Goal: Task Accomplishment & Management: Complete application form

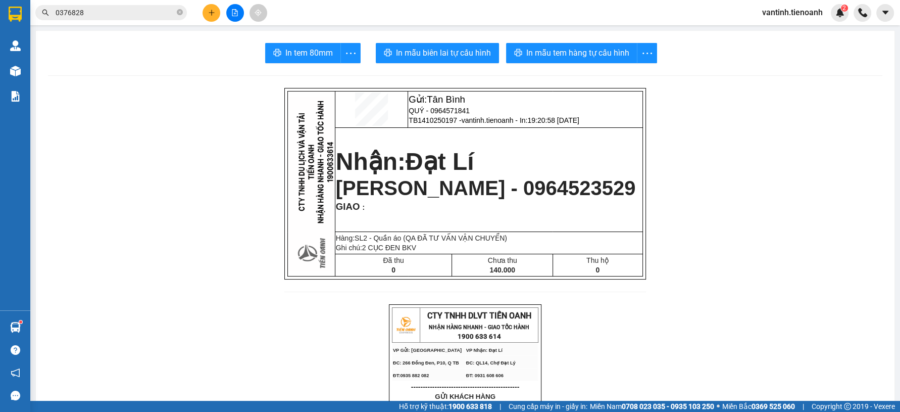
click at [211, 11] on icon "plus" at bounding box center [211, 13] width 1 height 6
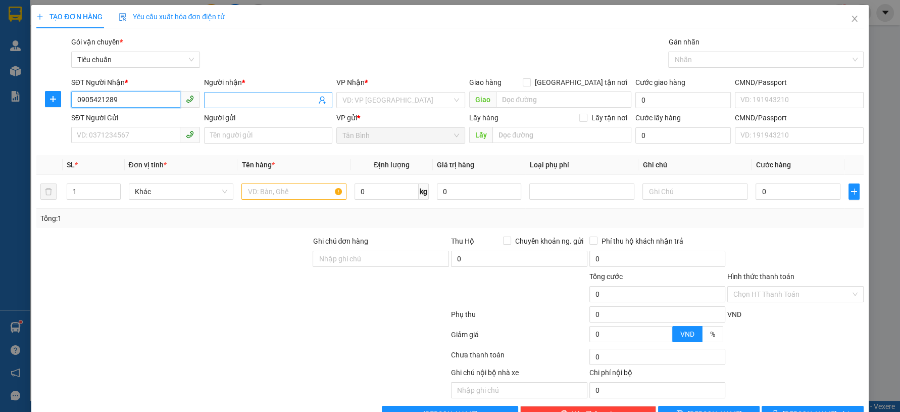
type input "0905421289"
click at [238, 102] on input "Người nhận *" at bounding box center [263, 99] width 107 height 11
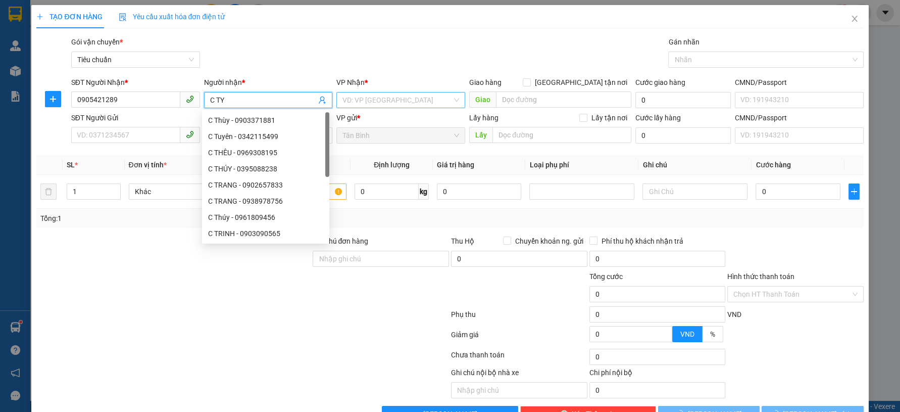
type input "C TY"
drag, startPoint x: 365, startPoint y: 105, endPoint x: 373, endPoint y: 105, distance: 7.6
click at [368, 105] on input "search" at bounding box center [397, 99] width 110 height 15
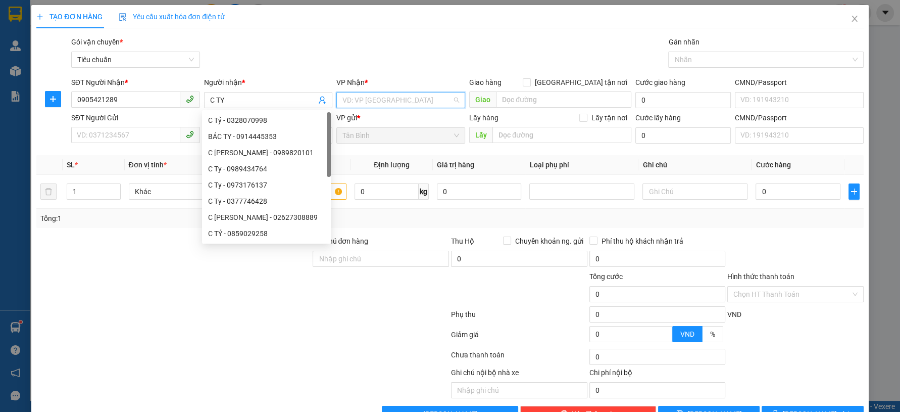
scroll to position [97, 0]
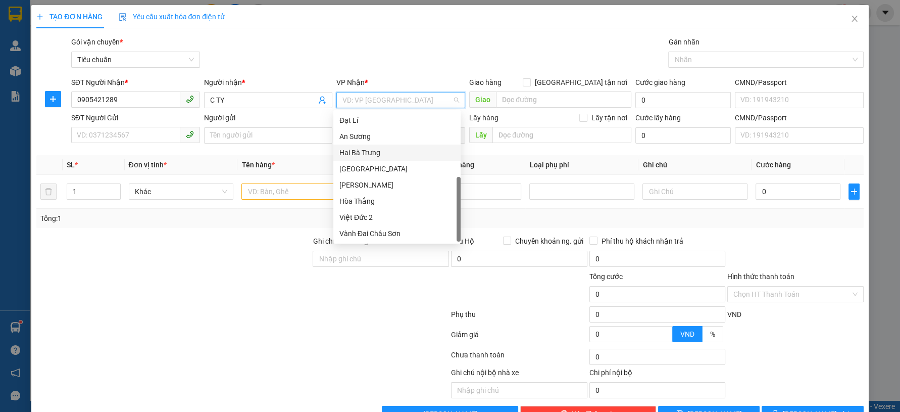
click at [394, 152] on div "Hai Bà Trưng" at bounding box center [396, 152] width 115 height 11
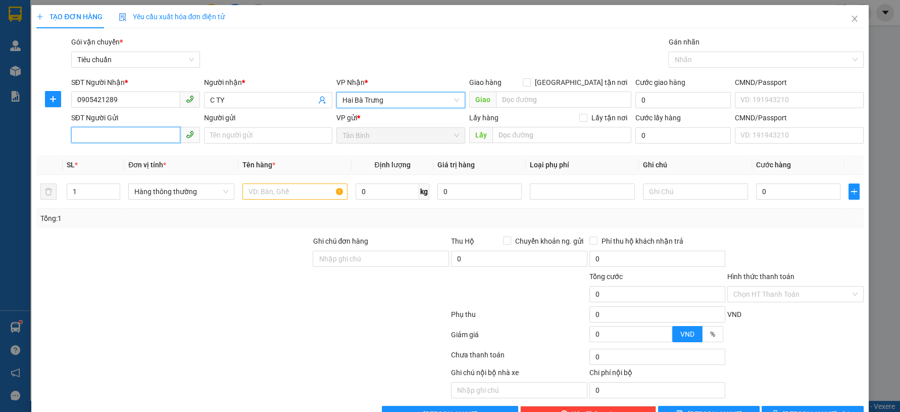
click at [153, 132] on input "SĐT Người Gửi" at bounding box center [125, 135] width 109 height 16
click at [144, 135] on input "0964369747" at bounding box center [125, 135] width 109 height 16
type input "0964369747"
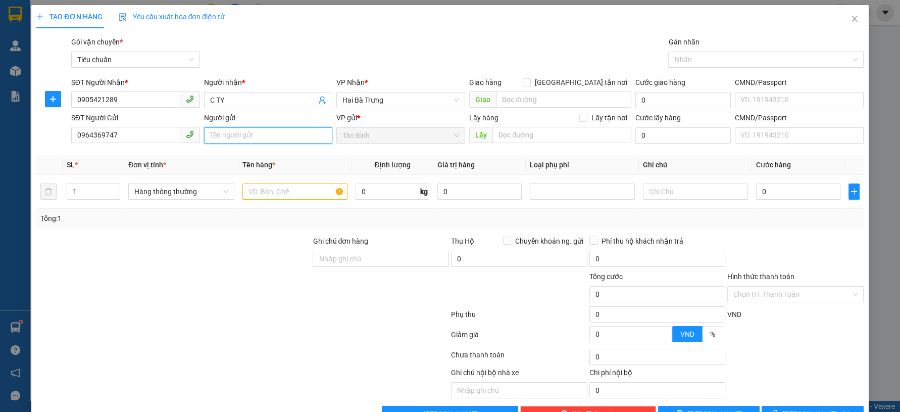
click at [206, 135] on input "Người gửi" at bounding box center [268, 135] width 129 height 16
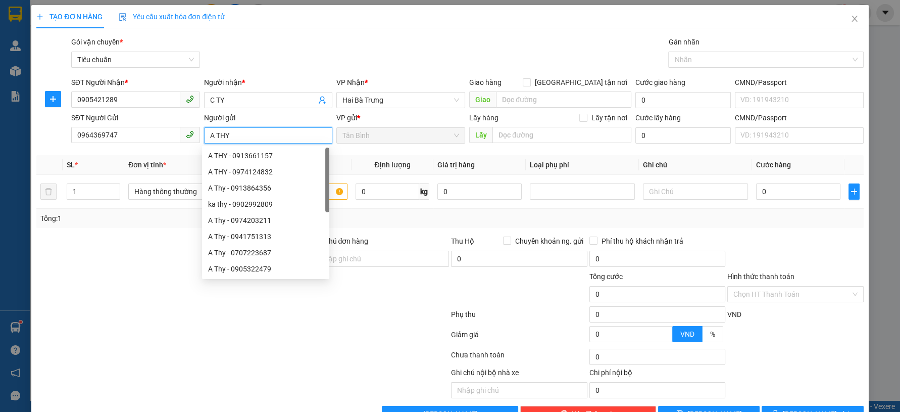
type input "A THY"
drag, startPoint x: 282, startPoint y: 52, endPoint x: 292, endPoint y: 45, distance: 12.5
click at [289, 45] on div "Gói vận chuyển * Tiêu chuẩn Gán nhãn Nhãn" at bounding box center [467, 53] width 796 height 35
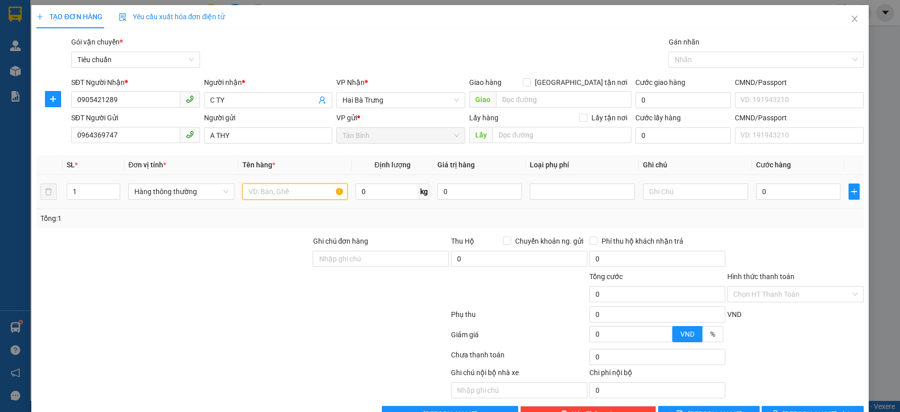
click at [272, 189] on input "text" at bounding box center [294, 191] width 105 height 16
click at [185, 190] on span "Hàng thông thường" at bounding box center [181, 191] width 94 height 15
type input "QA"
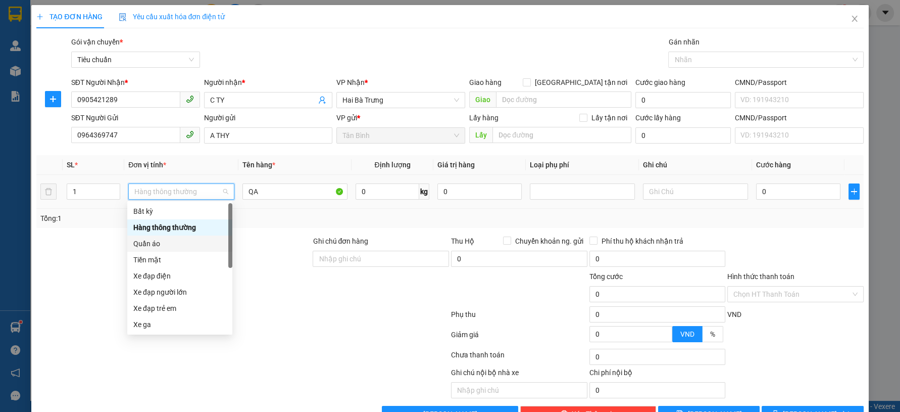
click at [155, 241] on div "Quần áo" at bounding box center [179, 243] width 93 height 11
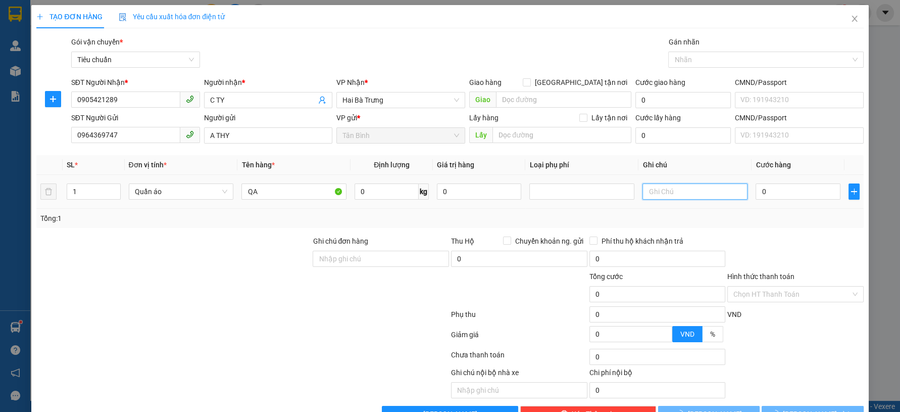
click at [651, 194] on input "text" at bounding box center [694, 191] width 105 height 16
type input "TÚI GIẤY"
drag, startPoint x: 766, startPoint y: 203, endPoint x: 769, endPoint y: 195, distance: 7.9
click at [768, 200] on td "0" at bounding box center [798, 192] width 92 height 34
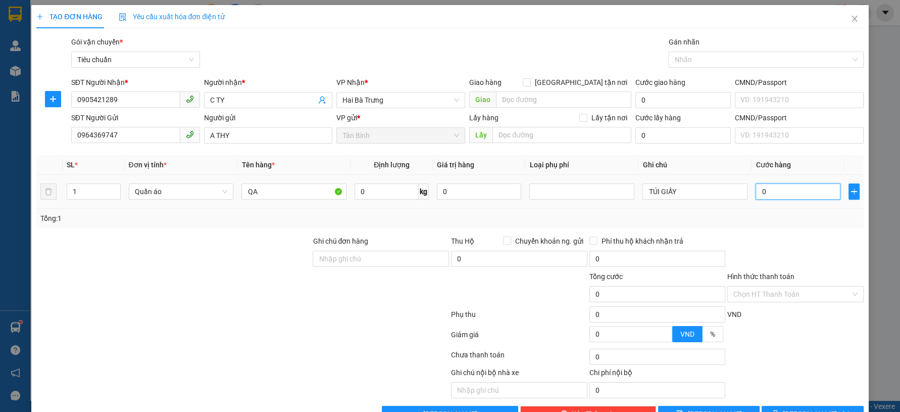
click at [770, 195] on input "0" at bounding box center [798, 191] width 84 height 16
type input "3"
type input "30"
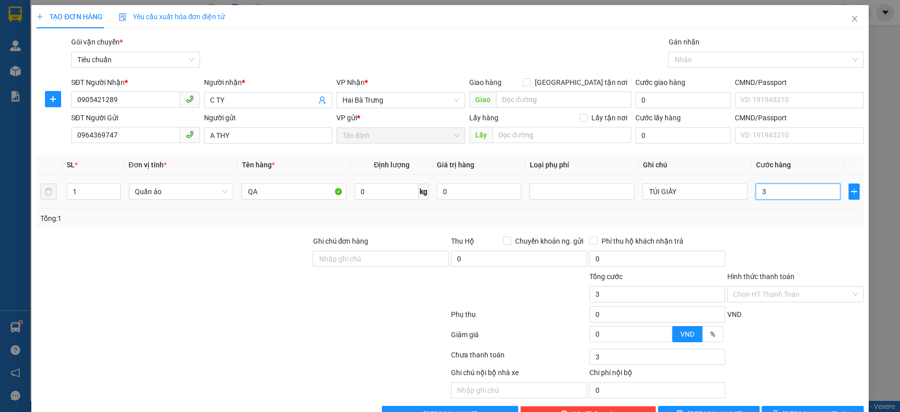
type input "30"
type input "30.000"
drag, startPoint x: 782, startPoint y: 297, endPoint x: 779, endPoint y: 302, distance: 5.6
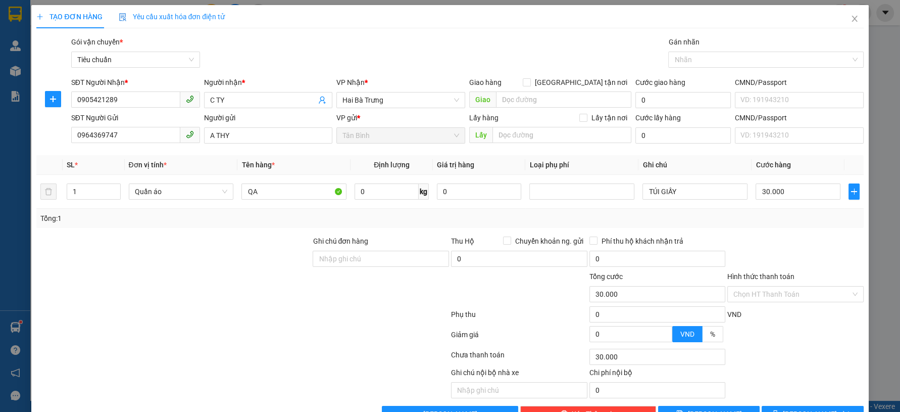
click at [781, 300] on input "Hình thức thanh toán" at bounding box center [791, 293] width 117 height 15
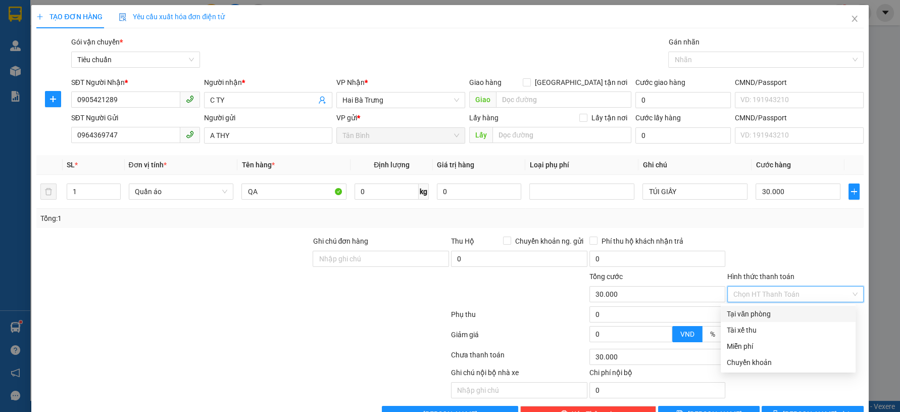
click at [768, 314] on div "Tại văn phòng" at bounding box center [788, 313] width 123 height 11
type input "0"
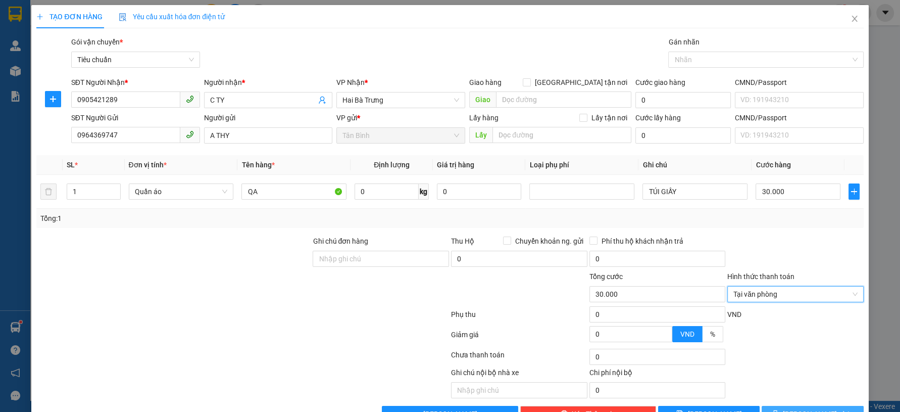
scroll to position [29, 0]
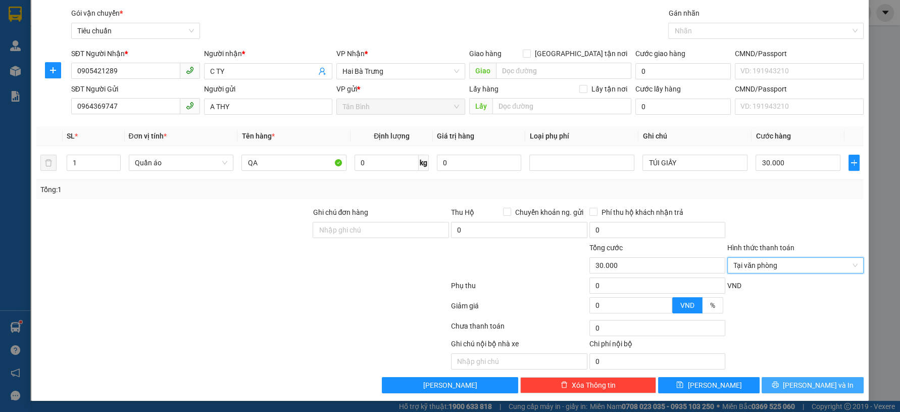
click at [779, 387] on icon "printer" at bounding box center [775, 384] width 7 height 7
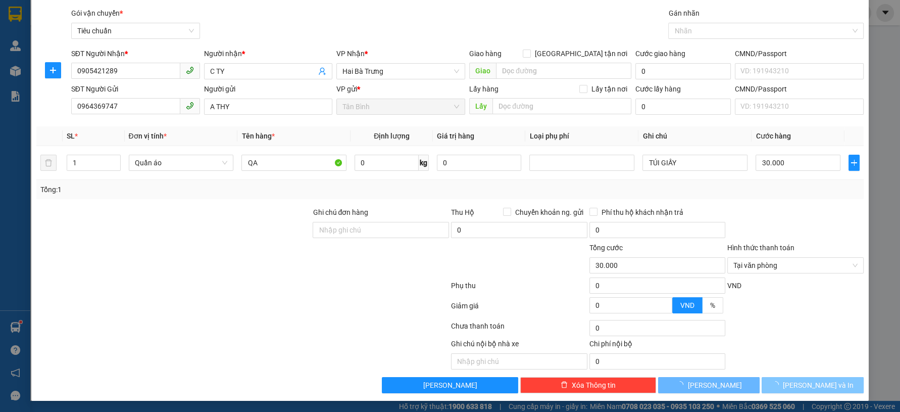
drag, startPoint x: 784, startPoint y: 385, endPoint x: 763, endPoint y: 364, distance: 30.4
click at [770, 371] on div "Transit Pickup Surcharge Ids Transit Deliver Surcharge Ids Transit Deliver Surc…" at bounding box center [449, 200] width 827 height 385
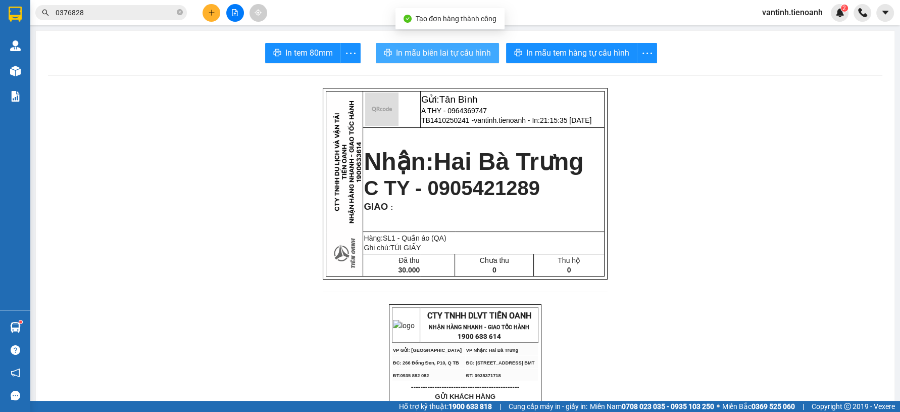
click at [435, 47] on span "In mẫu biên lai tự cấu hình" at bounding box center [443, 52] width 95 height 13
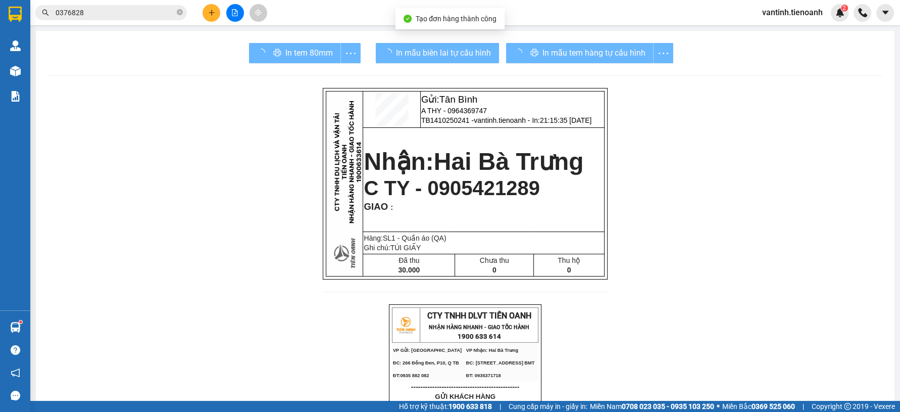
drag, startPoint x: 674, startPoint y: 353, endPoint x: 670, endPoint y: 346, distance: 8.1
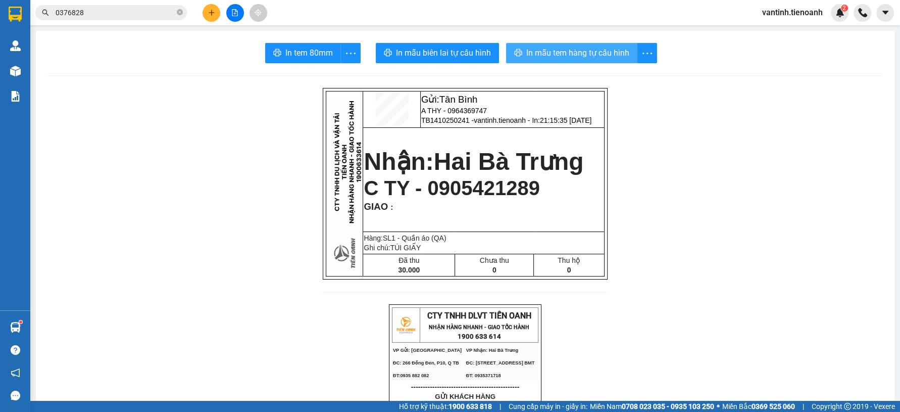
click at [543, 52] on span "In mẫu tem hàng tự cấu hình" at bounding box center [577, 52] width 103 height 13
click at [214, 13] on icon "plus" at bounding box center [211, 12] width 7 height 7
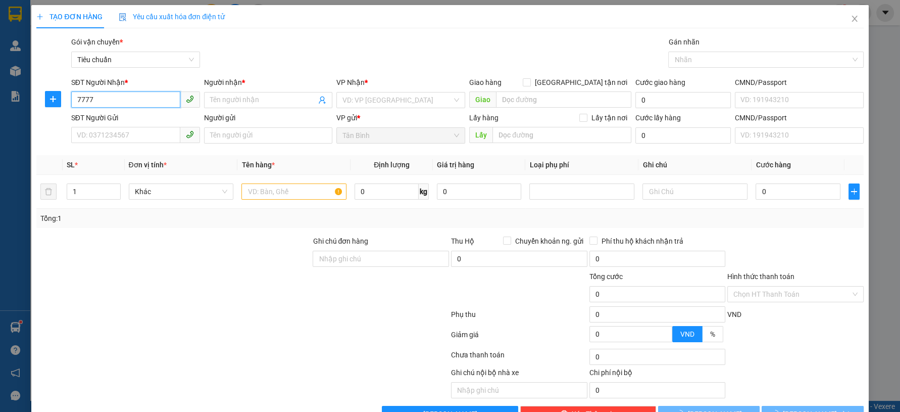
click at [106, 101] on input "7777" at bounding box center [125, 99] width 109 height 16
click at [131, 101] on input "7777" at bounding box center [125, 99] width 109 height 16
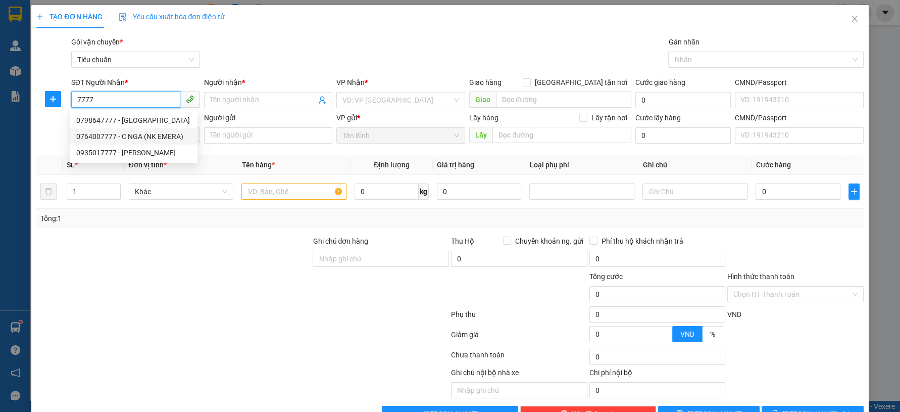
click at [143, 136] on div "0764007777 - C NGA (NK EMERA)" at bounding box center [133, 136] width 115 height 11
type input "0764007777"
type input "C NGA (NK EMERA)"
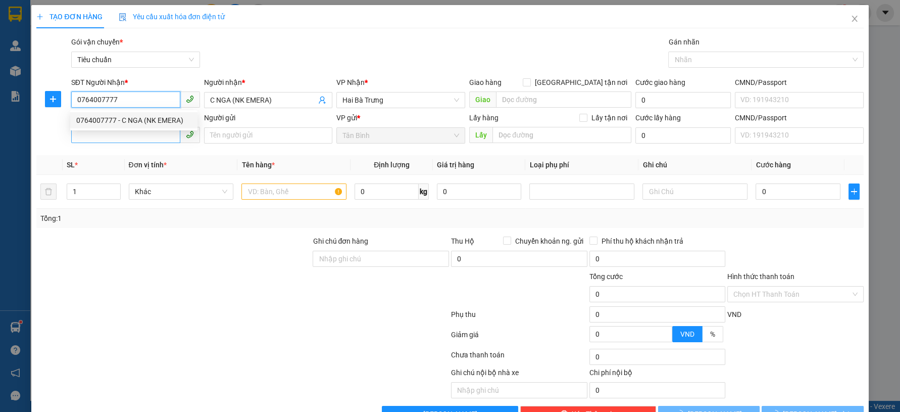
type input "100.000"
type input "0764007777"
click at [143, 139] on input "SĐT Người Gửi" at bounding box center [125, 135] width 109 height 16
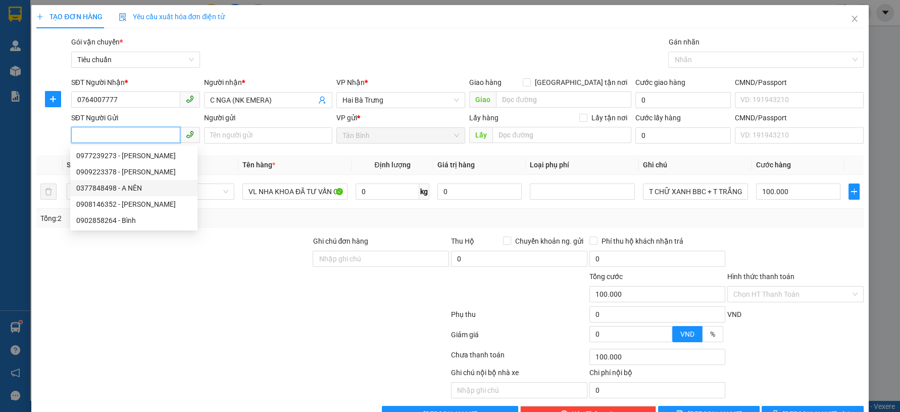
click at [156, 187] on div "0377848498 - A NÊN" at bounding box center [133, 187] width 115 height 11
type input "0377848498"
type input "A NÊN"
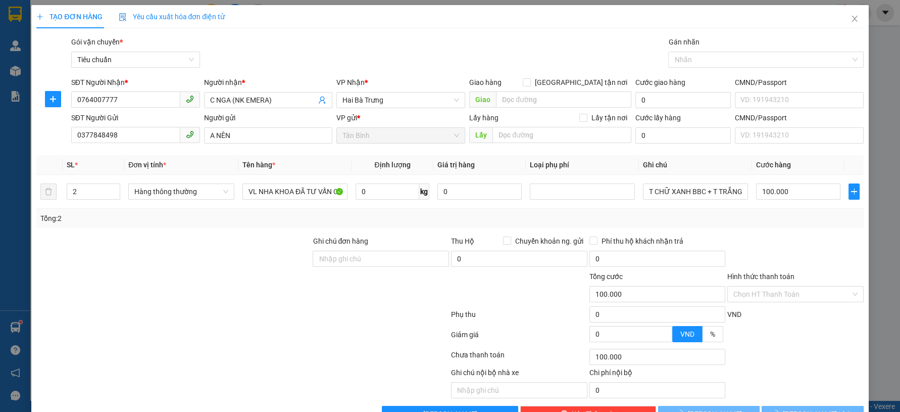
drag, startPoint x: 163, startPoint y: 228, endPoint x: 160, endPoint y: 222, distance: 6.8
click at [161, 226] on div "Transit Pickup Surcharge Ids Transit Deliver Surcharge Ids Transit Deliver Surc…" at bounding box center [449, 228] width 827 height 385
type input "1"
click at [115, 193] on icon "down" at bounding box center [115, 195] width 4 height 4
click at [115, 195] on icon "down" at bounding box center [115, 195] width 4 height 4
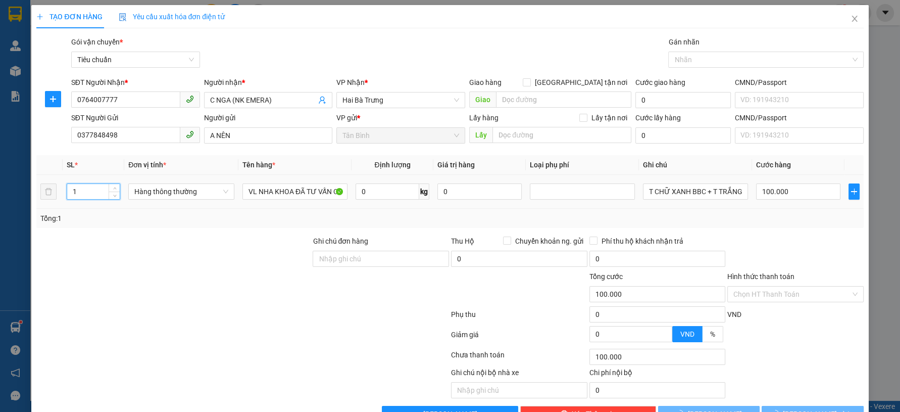
click at [130, 230] on div "Transit Pickup Surcharge Ids Transit Deliver Surcharge Ids Transit Deliver Surc…" at bounding box center [449, 228] width 827 height 385
type input "30.000"
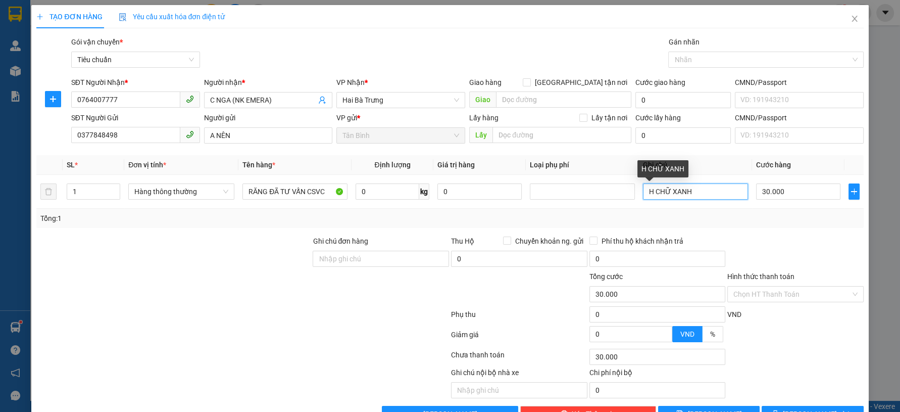
drag, startPoint x: 601, startPoint y: 208, endPoint x: 582, endPoint y: 209, distance: 18.7
click at [594, 210] on div "SL * Đơn vị tính * Tên hàng * Định lượng Giá trị hàng Loại phụ phí Ghi chú Cước…" at bounding box center [449, 191] width 827 height 73
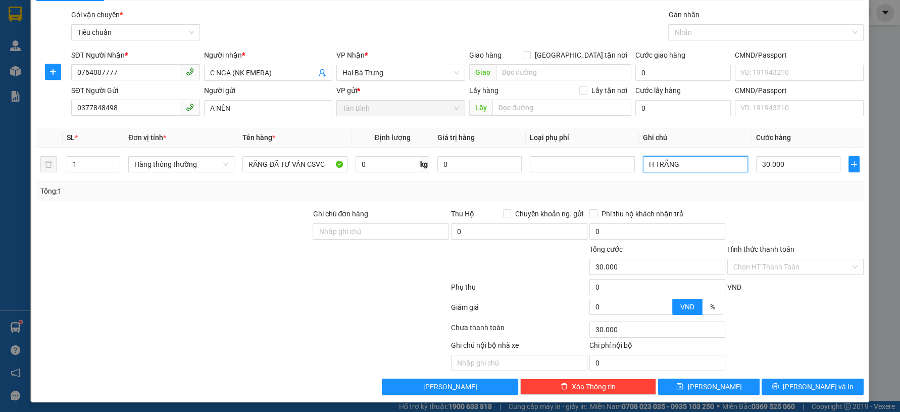
scroll to position [29, 0]
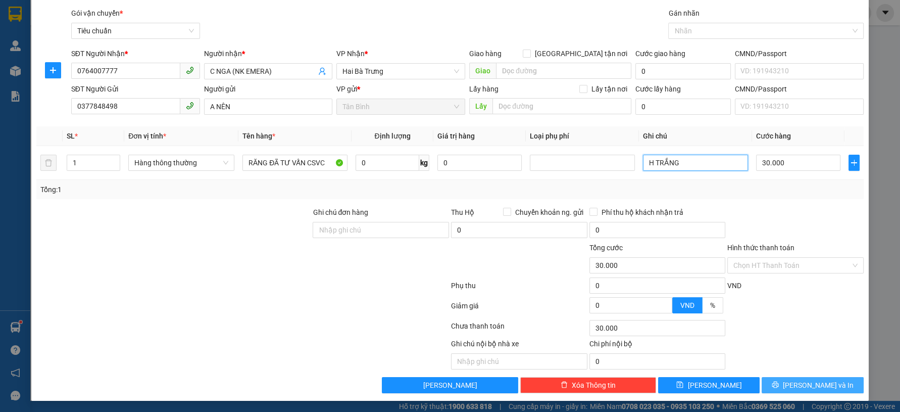
type input "H TRẮNG"
click at [779, 384] on icon "printer" at bounding box center [775, 384] width 7 height 7
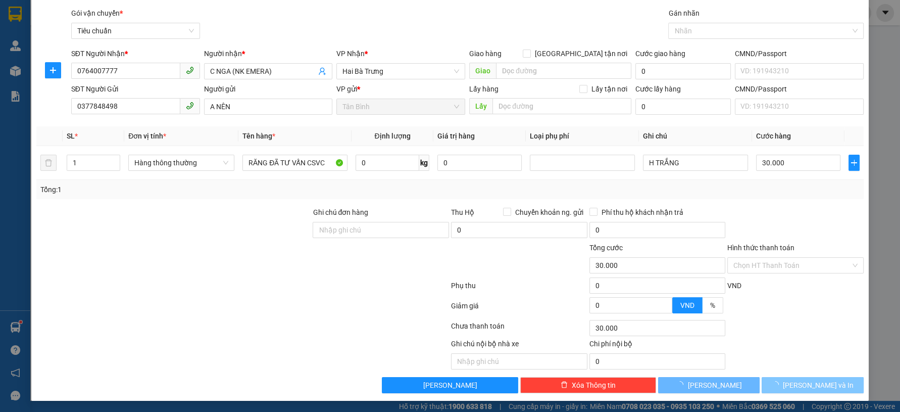
drag, startPoint x: 785, startPoint y: 384, endPoint x: 744, endPoint y: 350, distance: 53.4
click at [782, 384] on button "[PERSON_NAME] và In" at bounding box center [813, 385] width 102 height 16
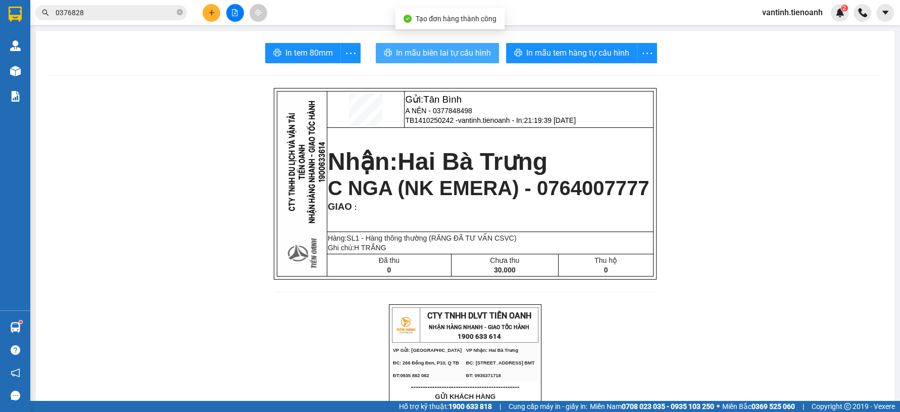
click at [468, 52] on span "In mẫu biên lai tự cấu hình" at bounding box center [443, 52] width 95 height 13
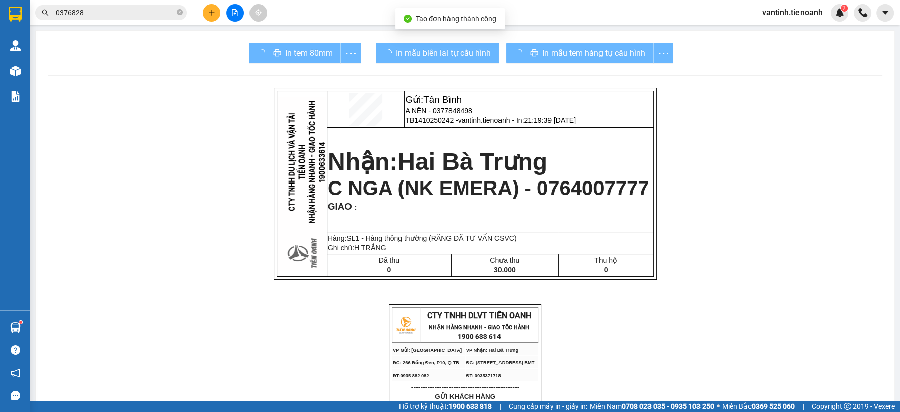
drag, startPoint x: 672, startPoint y: 356, endPoint x: 673, endPoint y: 342, distance: 14.2
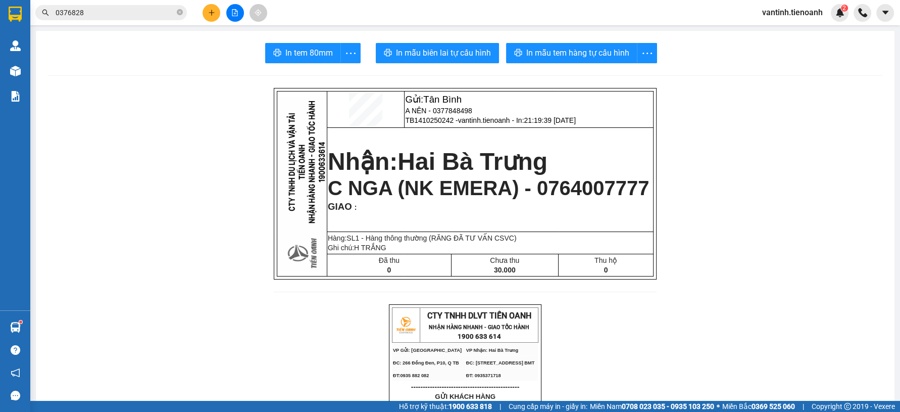
click at [578, 59] on button "In mẫu tem hàng tự cấu hình" at bounding box center [571, 53] width 131 height 20
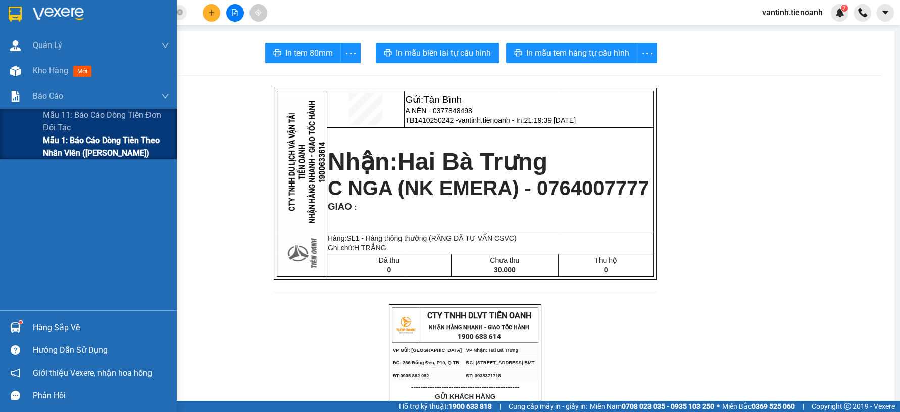
click at [78, 140] on span "Mẫu 1: Báo cáo dòng tiền theo nhân viên ([PERSON_NAME])" at bounding box center [106, 146] width 126 height 25
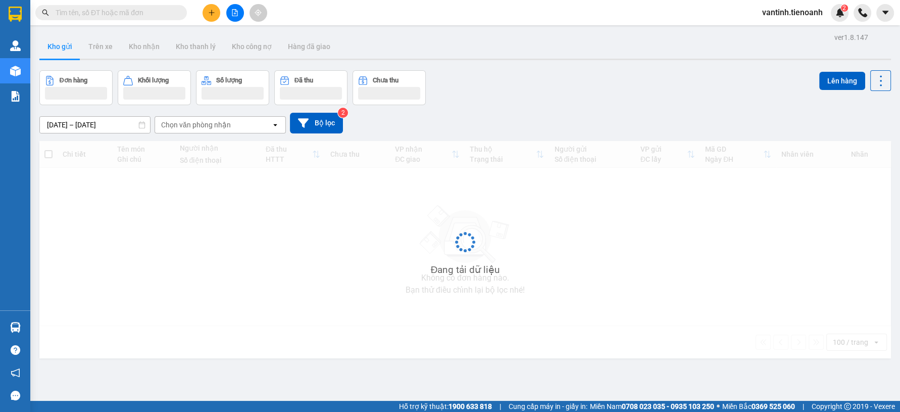
click at [209, 16] on icon "plus" at bounding box center [211, 12] width 7 height 7
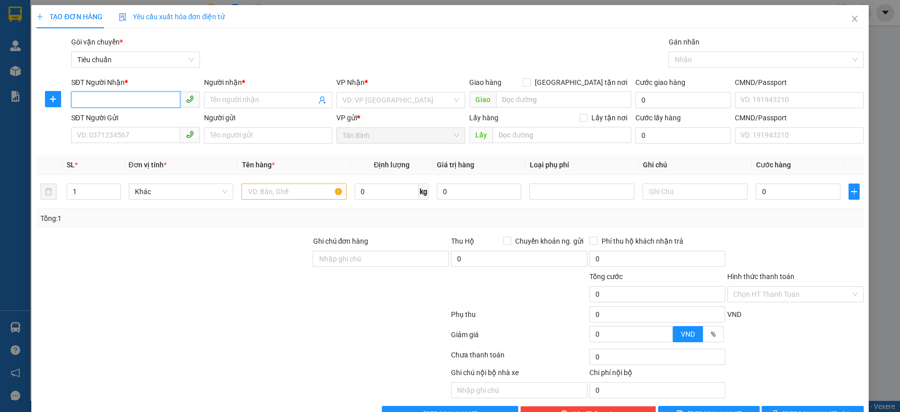
click at [109, 104] on input "SĐT Người Nhận *" at bounding box center [125, 99] width 109 height 16
click at [143, 102] on input "0853905905" at bounding box center [125, 99] width 109 height 16
type input "0853905905"
click at [231, 103] on input "Người nhận *" at bounding box center [263, 99] width 107 height 11
type input "HẢI YẾN"
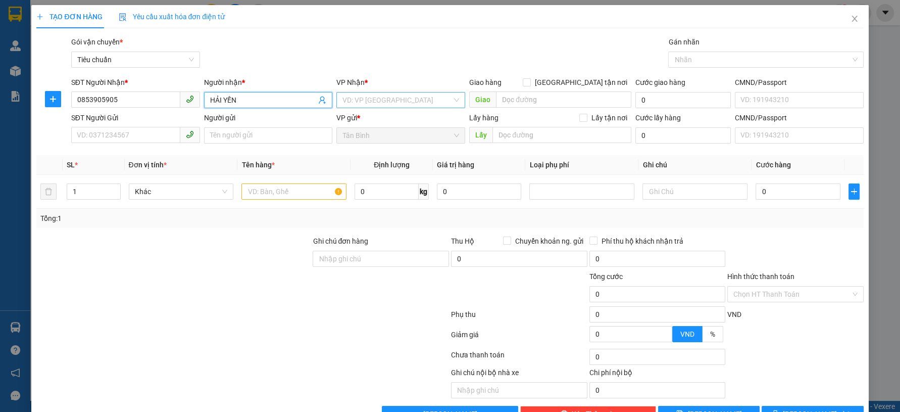
click at [372, 98] on input "search" at bounding box center [397, 99] width 110 height 15
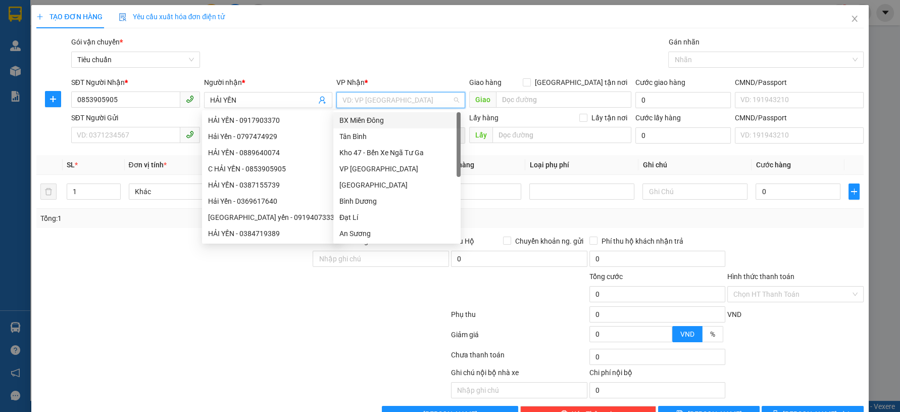
scroll to position [97, 0]
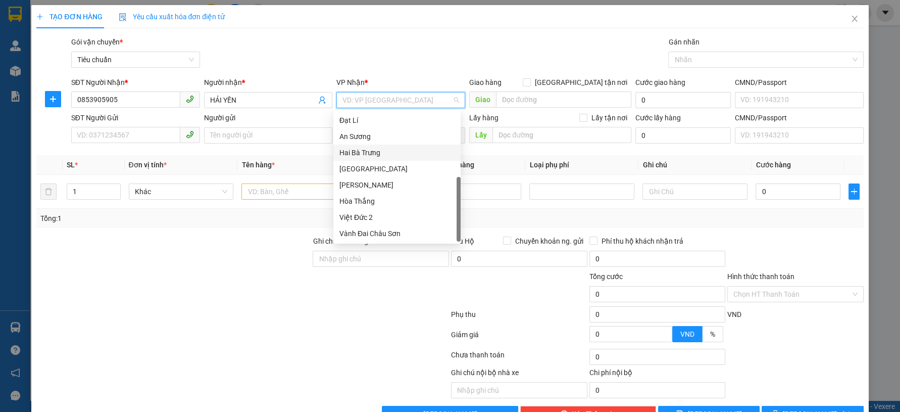
click at [384, 152] on div "Hai Bà Trưng" at bounding box center [396, 152] width 115 height 11
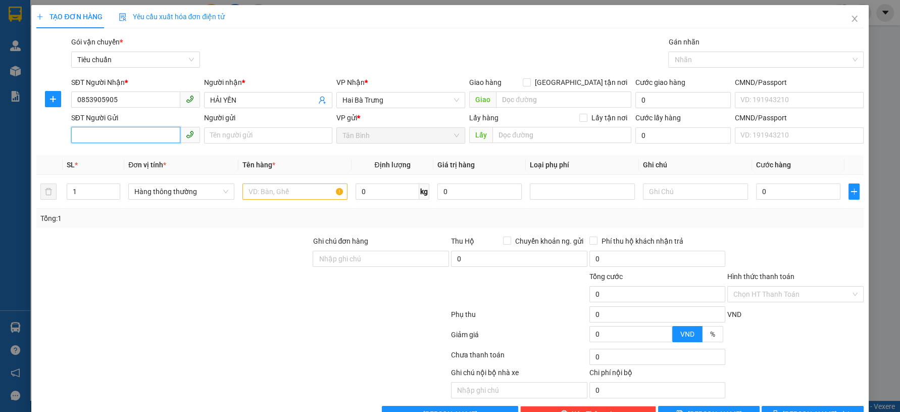
click at [144, 138] on input "SĐT Người Gửi" at bounding box center [125, 135] width 109 height 16
click at [357, 96] on span "Hai Bà Trưng" at bounding box center [400, 99] width 117 height 15
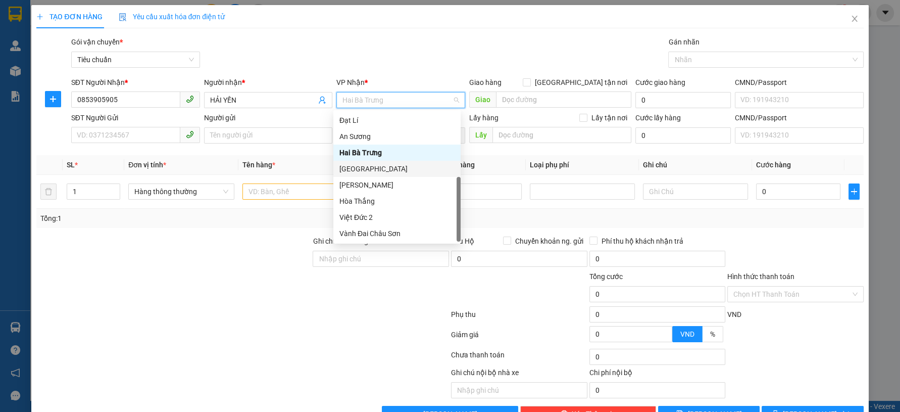
drag, startPoint x: 371, startPoint y: 173, endPoint x: 366, endPoint y: 171, distance: 5.4
click at [371, 173] on div "[GEOGRAPHIC_DATA]" at bounding box center [396, 168] width 115 height 11
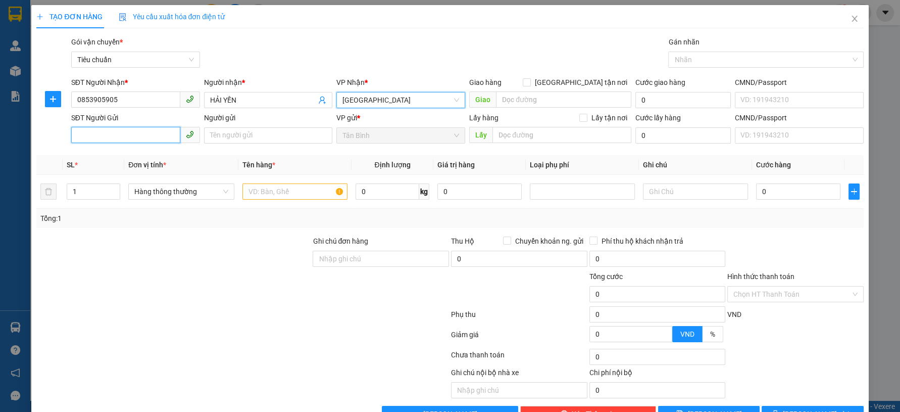
click at [130, 139] on input "SĐT Người Gửi" at bounding box center [125, 135] width 109 height 16
click at [137, 141] on input "SĐT Người Gửi" at bounding box center [125, 135] width 109 height 16
click at [137, 139] on input "SĐT Người Gửi" at bounding box center [125, 135] width 109 height 16
type input "5"
type input "0335307910"
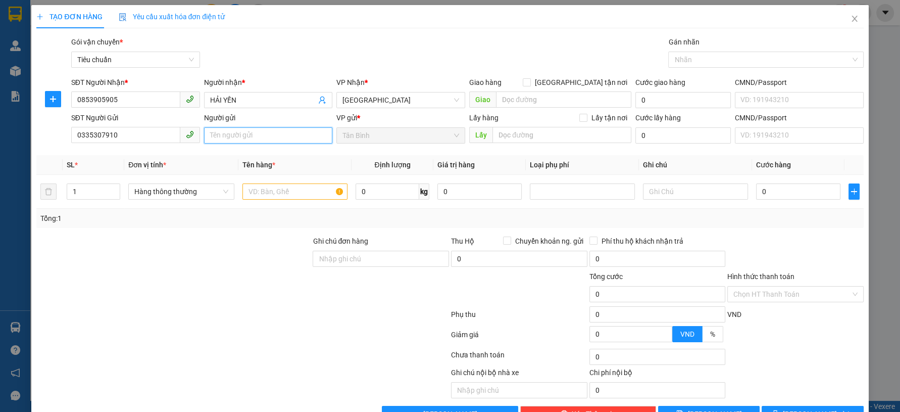
click at [222, 139] on input "Người gửi" at bounding box center [268, 135] width 129 height 16
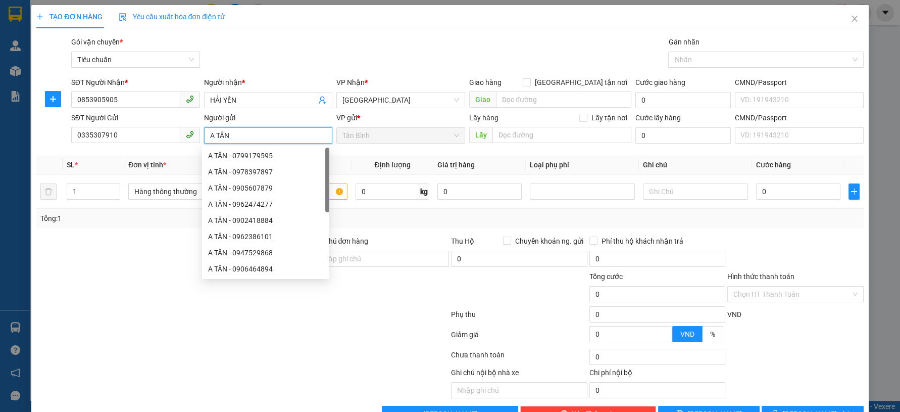
type input "A TÂN"
drag, startPoint x: 334, startPoint y: 34, endPoint x: 339, endPoint y: 37, distance: 5.2
click at [334, 35] on div "TẠO ĐƠN HÀNG Yêu cầu xuất hóa đơn điện tử Transit Pickup Surcharge Ids Transit …" at bounding box center [449, 213] width 827 height 417
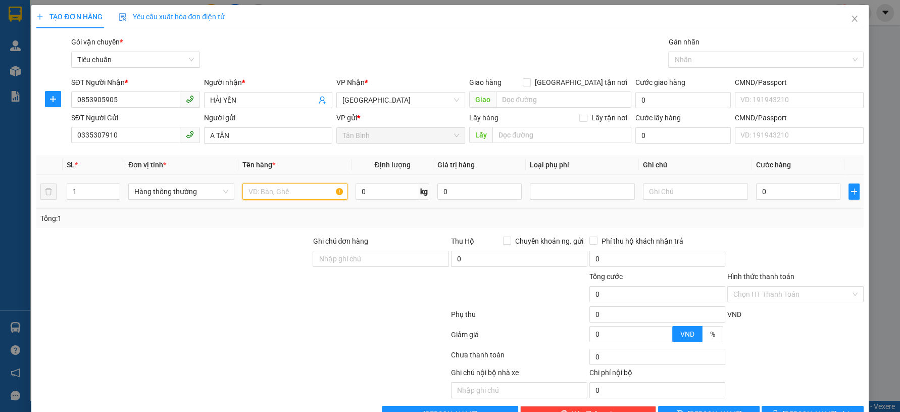
click at [278, 187] on input "text" at bounding box center [294, 191] width 105 height 16
type input "MP"
click at [673, 192] on input "text" at bounding box center [695, 191] width 105 height 16
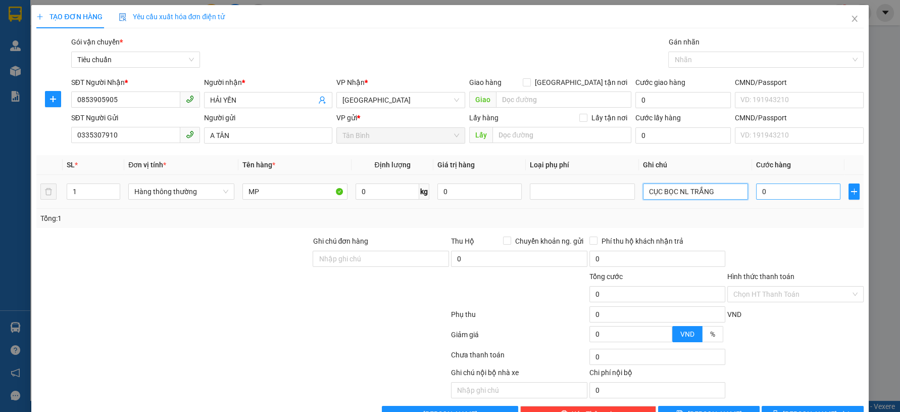
type input "CỤC BỌC NL TRẮNG"
click at [782, 198] on input "0" at bounding box center [798, 191] width 84 height 16
type input "3"
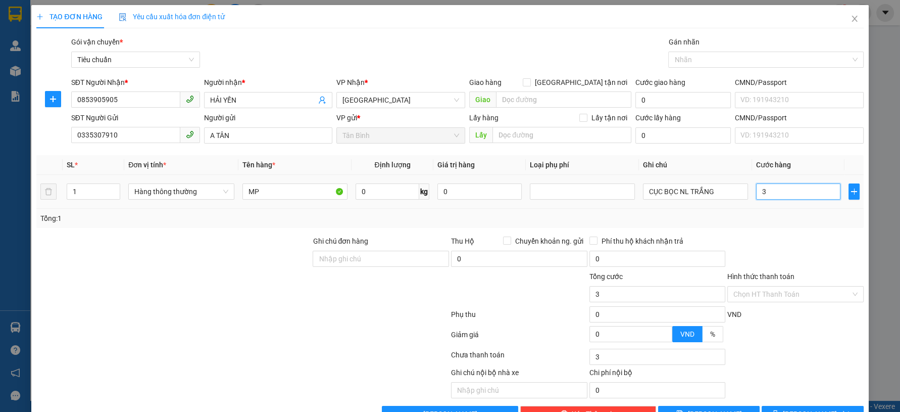
type input "30"
type input "30.000"
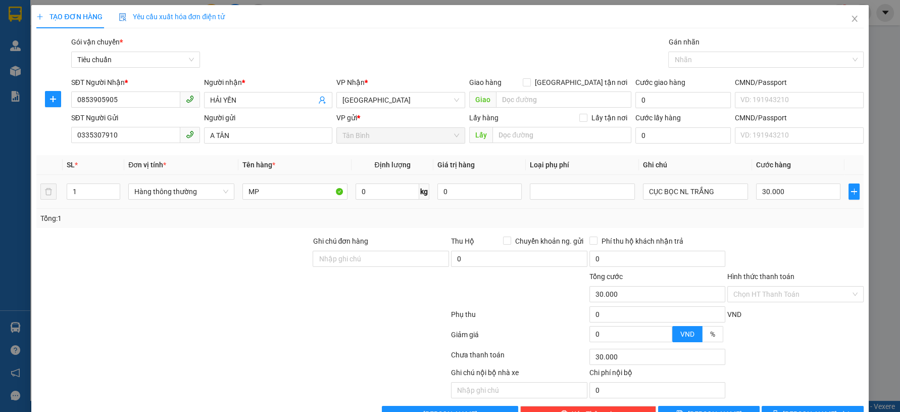
click at [783, 216] on div "Tổng: 1" at bounding box center [449, 218] width 819 height 11
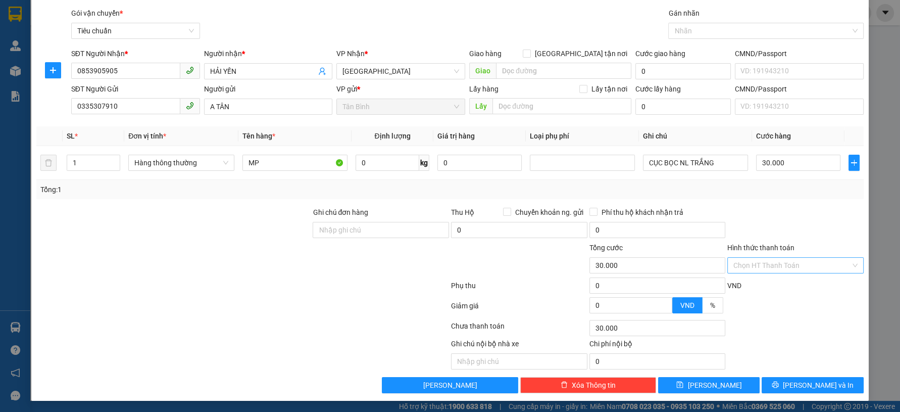
click at [776, 264] on input "Hình thức thanh toán" at bounding box center [791, 265] width 117 height 15
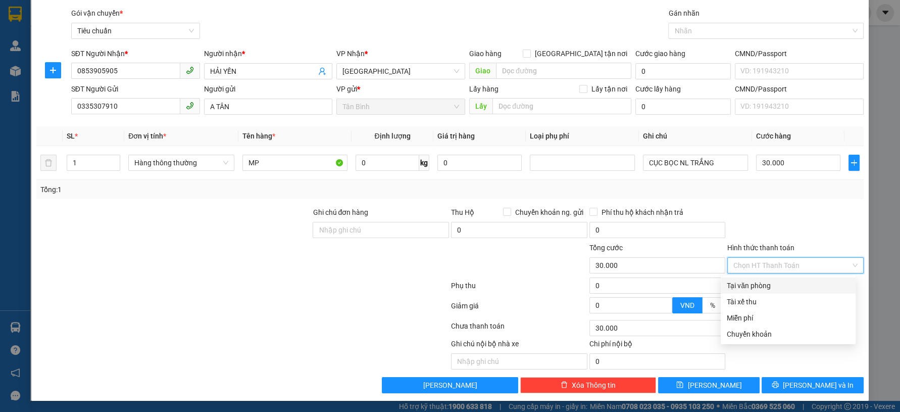
click at [750, 286] on div "Tại văn phòng" at bounding box center [788, 285] width 123 height 11
type input "0"
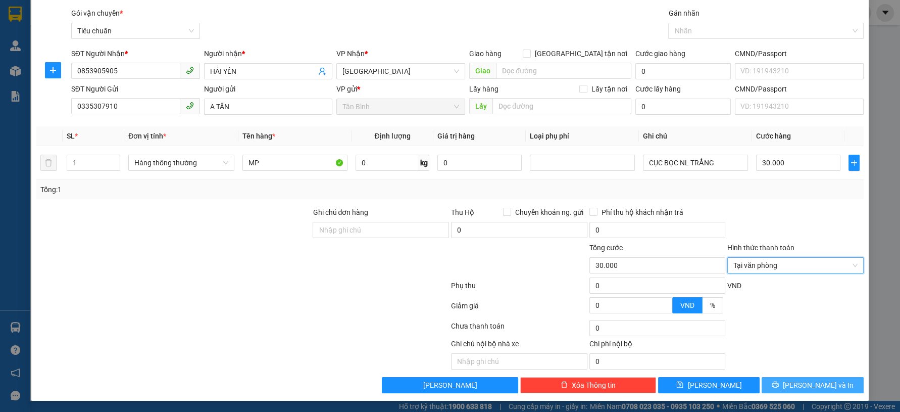
click at [770, 382] on button "[PERSON_NAME] và In" at bounding box center [813, 385] width 102 height 16
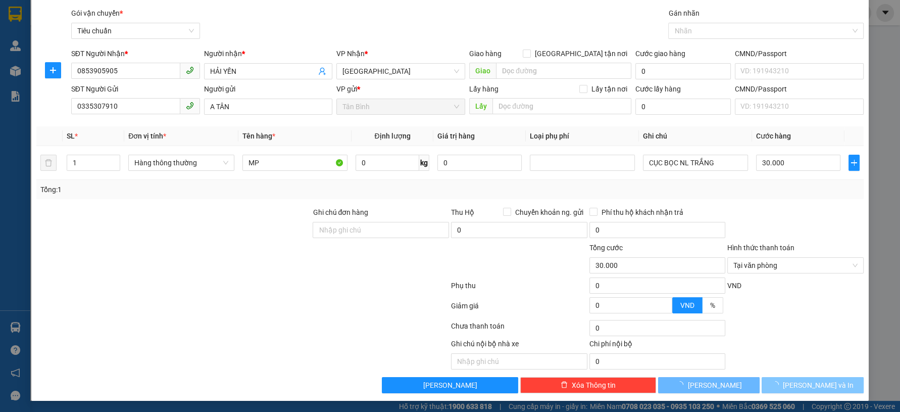
drag, startPoint x: 770, startPoint y: 382, endPoint x: 544, endPoint y: 110, distance: 353.3
click at [770, 381] on button "[PERSON_NAME] và In" at bounding box center [813, 385] width 102 height 16
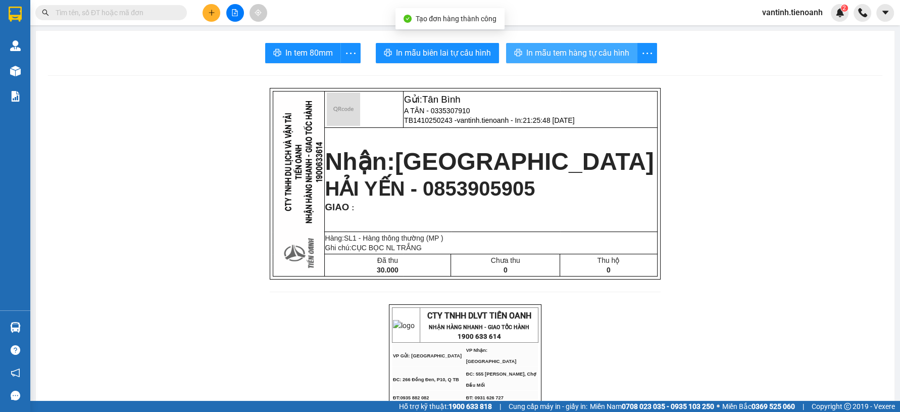
click at [570, 49] on span "In mẫu tem hàng tự cấu hình" at bounding box center [577, 52] width 103 height 13
click at [586, 59] on span "In mẫu tem hàng tự cấu hình" at bounding box center [577, 52] width 103 height 13
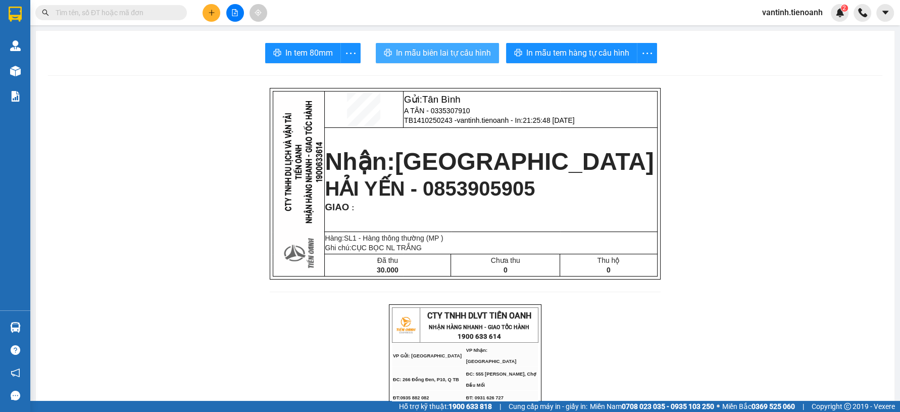
click at [434, 55] on span "In mẫu biên lai tự cấu hình" at bounding box center [443, 52] width 95 height 13
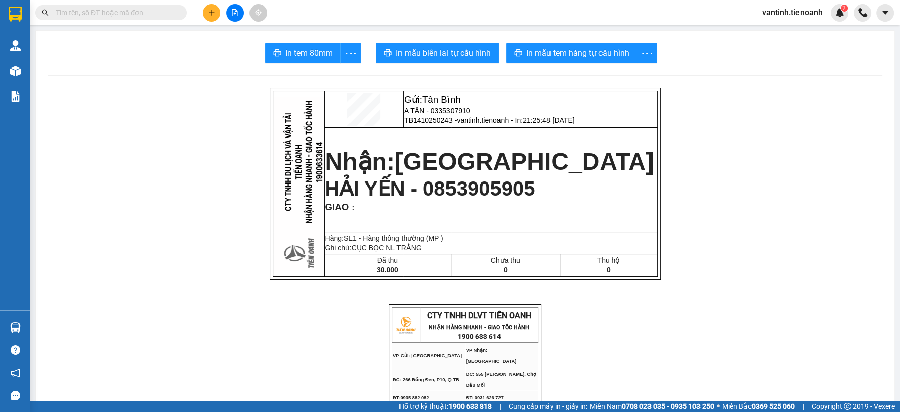
drag, startPoint x: 237, startPoint y: 95, endPoint x: 234, endPoint y: 85, distance: 10.4
click at [214, 17] on button at bounding box center [212, 13] width 18 height 18
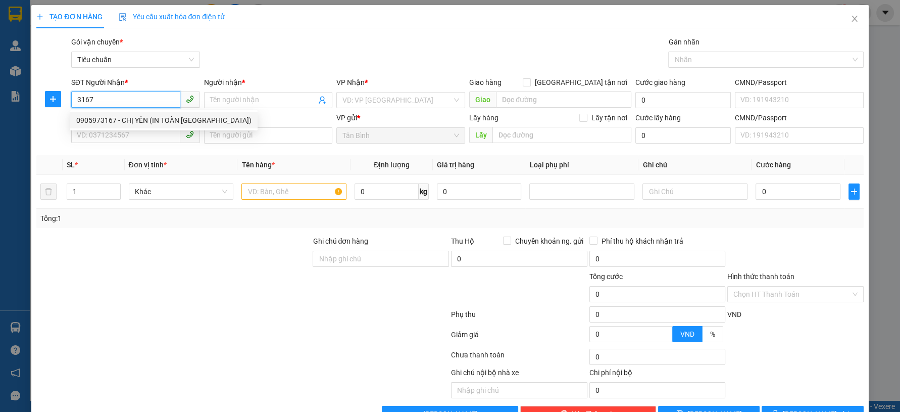
click at [123, 116] on div "0905973167 - CHỊ YẾN (IN TOÀN MỸ)" at bounding box center [163, 120] width 175 height 11
type input "0905973167"
type input "CHỊ YẾN (IN TOÀN MỸ)"
type input "300.000"
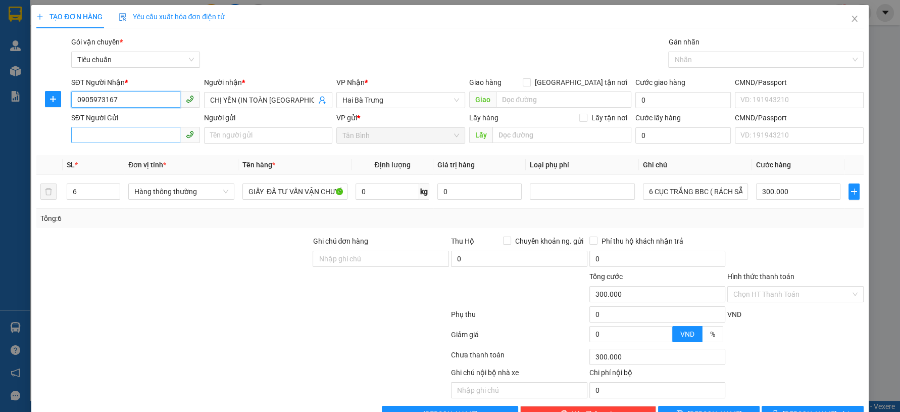
type input "0905973167"
click at [142, 136] on input "SĐT Người Gửi" at bounding box center [125, 135] width 109 height 16
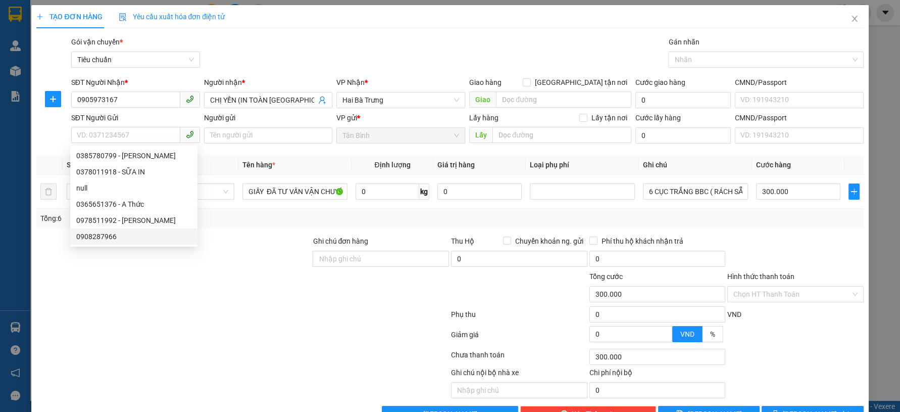
click at [226, 288] on div at bounding box center [173, 288] width 276 height 35
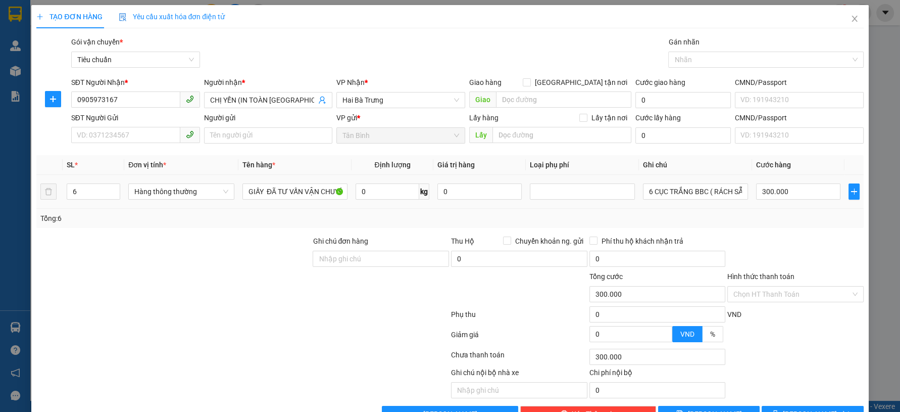
click at [120, 192] on td "6" at bounding box center [94, 192] width 62 height 34
click at [121, 193] on td "6" at bounding box center [94, 192] width 62 height 34
click at [121, 194] on td "6" at bounding box center [94, 192] width 62 height 34
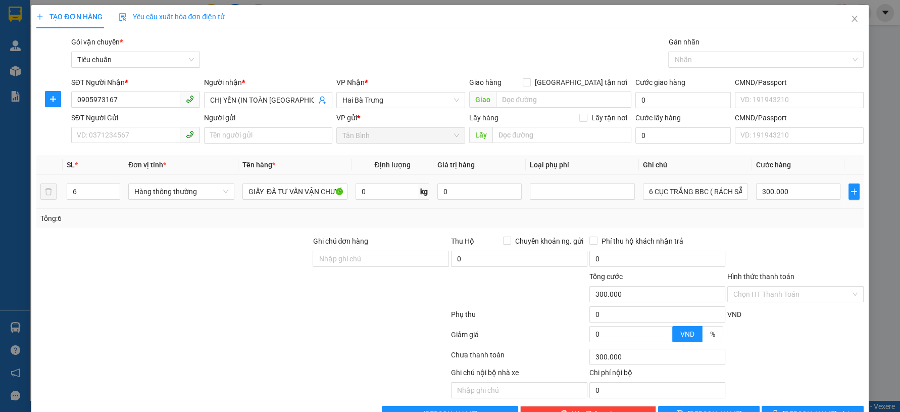
click at [120, 195] on td "6" at bounding box center [94, 192] width 62 height 34
click at [120, 196] on td "6" at bounding box center [94, 192] width 62 height 34
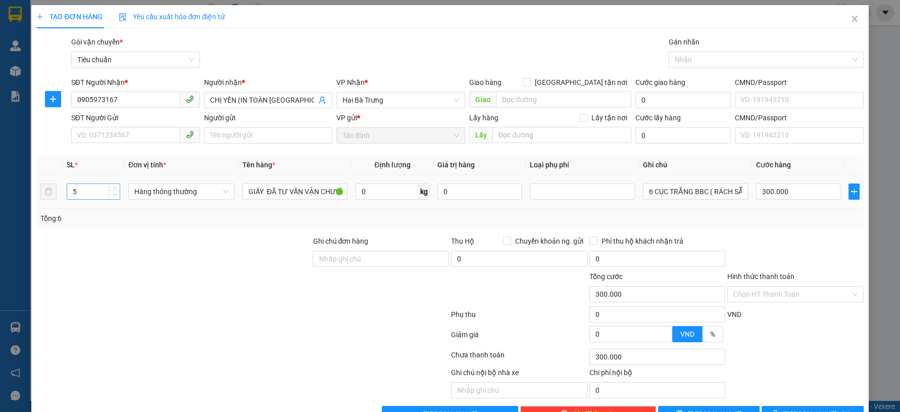
click at [114, 196] on span "down" at bounding box center [115, 195] width 6 height 6
click at [113, 196] on span "down" at bounding box center [115, 195] width 6 height 6
click at [112, 196] on span "down" at bounding box center [115, 195] width 6 height 6
type input "1"
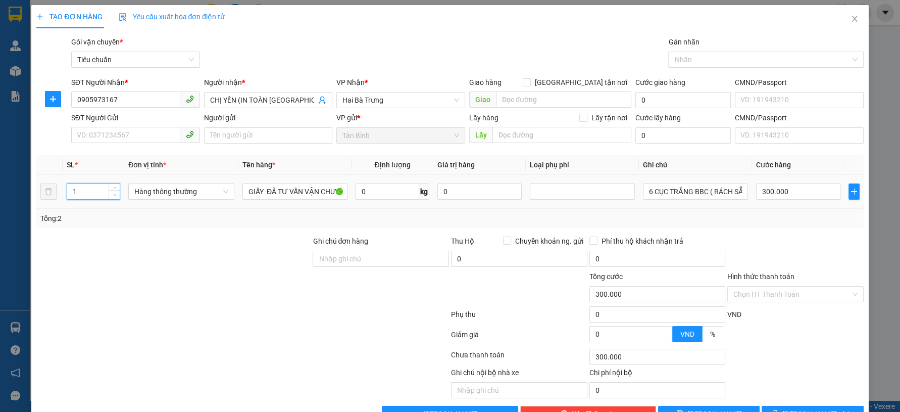
click at [112, 196] on span "down" at bounding box center [115, 195] width 6 height 6
click at [677, 192] on input "6 CỤC TRẮNG BBC ( RÁCH SẴN )" at bounding box center [695, 191] width 105 height 16
type input "0"
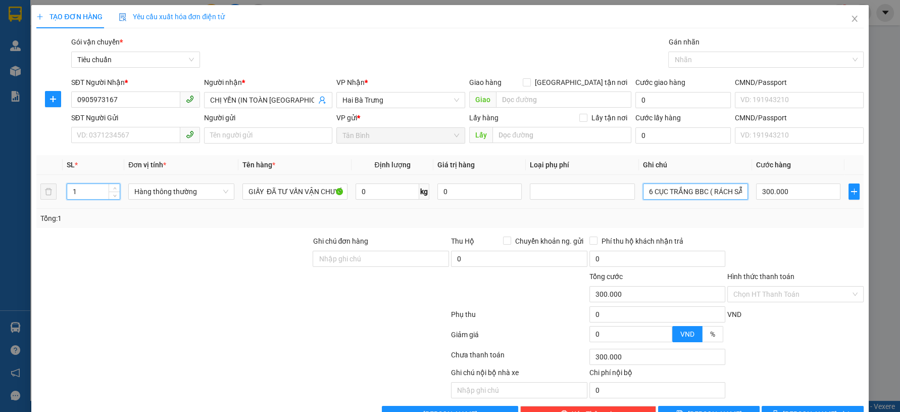
type input "0"
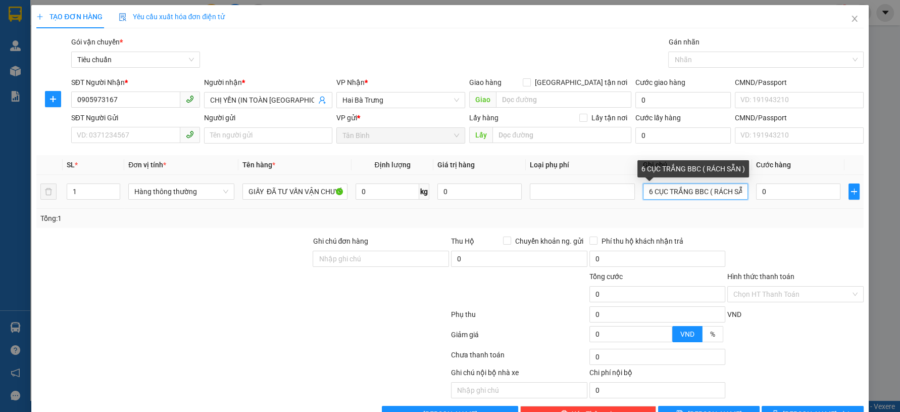
click at [675, 192] on input "6 CỤC TRẮNG BBC ( RÁCH SẴN )" at bounding box center [695, 191] width 105 height 16
type input "TẤM TRƠN BK D"
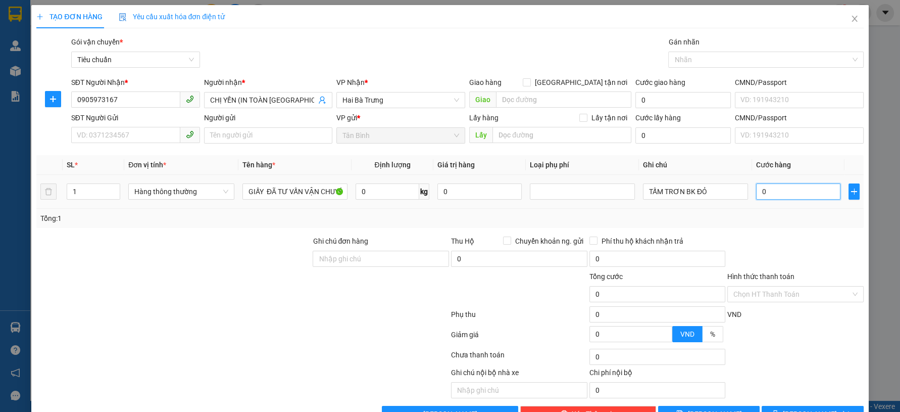
click at [788, 189] on input "0" at bounding box center [798, 191] width 84 height 16
click at [780, 233] on div "Transit Pickup Surcharge Ids Transit Deliver Surcharge Ids Transit Deliver Surc…" at bounding box center [449, 228] width 827 height 385
click at [779, 406] on button "[PERSON_NAME] và In" at bounding box center [813, 414] width 102 height 16
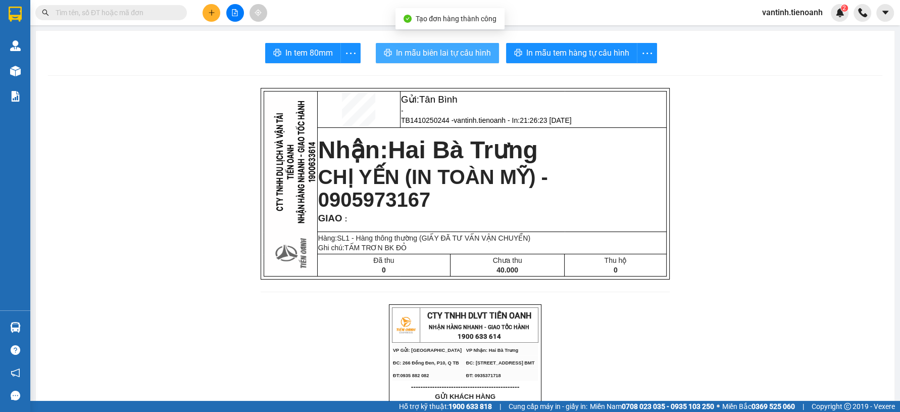
click at [454, 53] on span "In mẫu biên lai tự cấu hình" at bounding box center [443, 52] width 95 height 13
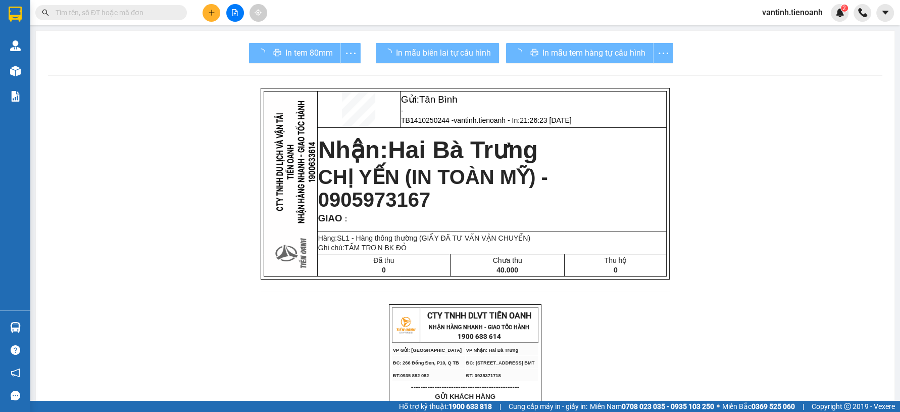
click at [586, 63] on div "In mẫu tem hàng tự cấu hình" at bounding box center [589, 53] width 167 height 20
click at [584, 59] on div "In mẫu tem hàng tự cấu hình" at bounding box center [589, 53] width 167 height 20
click at [587, 52] on div "In mẫu tem hàng tự cấu hình" at bounding box center [589, 53] width 167 height 20
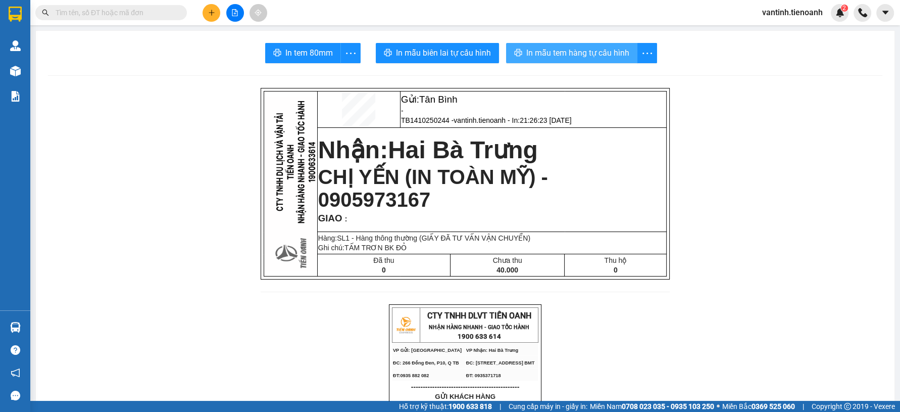
click at [583, 52] on span "In mẫu tem hàng tự cấu hình" at bounding box center [577, 52] width 103 height 13
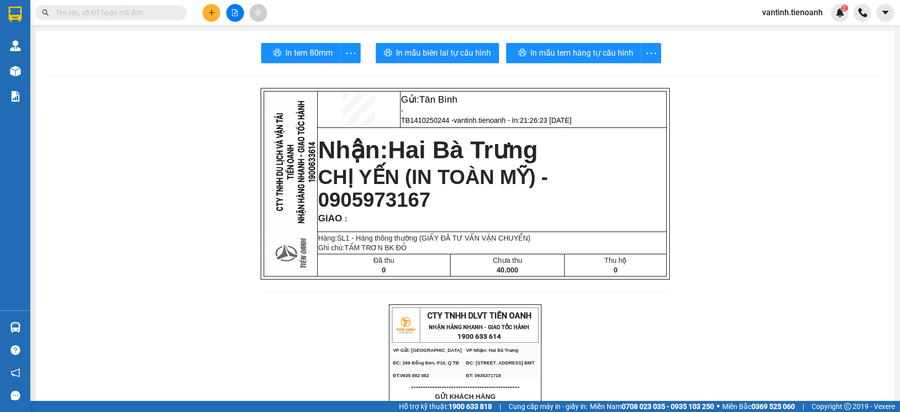
drag, startPoint x: 782, startPoint y: 259, endPoint x: 591, endPoint y: 172, distance: 209.5
click at [210, 14] on icon "plus" at bounding box center [211, 12] width 7 height 7
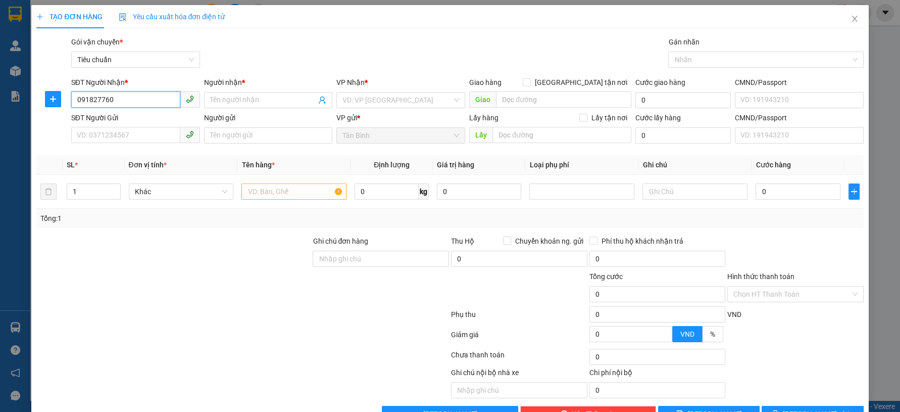
type input "0918277607"
click at [130, 121] on div "0918277607 - Quang Anh" at bounding box center [133, 120] width 115 height 11
type input "Quang Anh"
type input "0918277607"
type input "30.000"
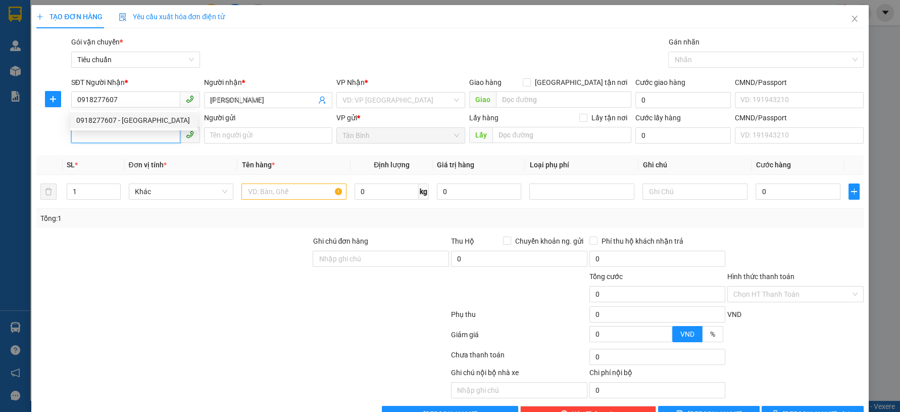
type input "30.000"
click at [125, 142] on span at bounding box center [135, 135] width 129 height 16
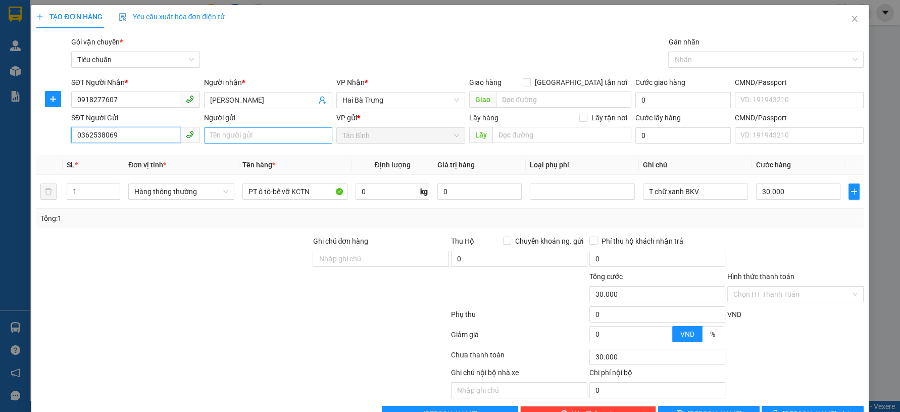
type input "0362538069"
click at [238, 129] on input "Người gửi" at bounding box center [268, 135] width 129 height 16
type input "KIỀU THẢO"
click at [203, 265] on div at bounding box center [173, 252] width 276 height 35
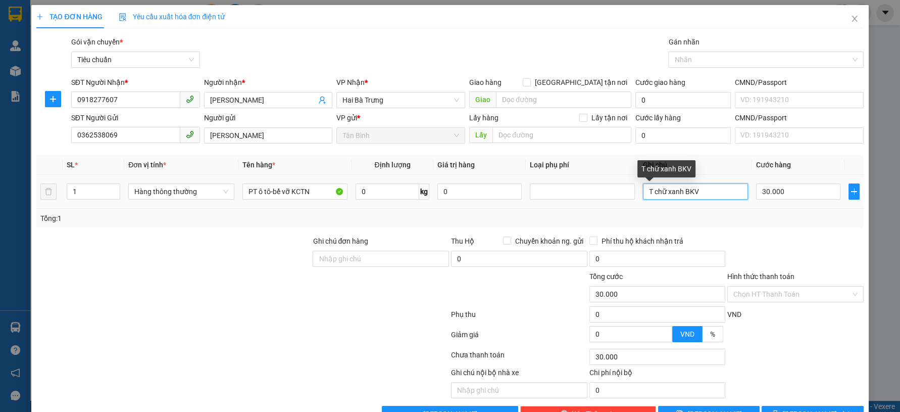
drag, startPoint x: 681, startPoint y: 195, endPoint x: 575, endPoint y: 204, distance: 106.4
click at [575, 204] on tr "1 Hàng thông thường PT ô tô-bể vỡ KCTN 0 kg 0 T chữ xanh BKV 30.000" at bounding box center [449, 192] width 827 height 34
type input "T BỌC B XANH"
drag, startPoint x: 535, startPoint y: 214, endPoint x: 795, endPoint y: 216, distance: 260.1
click at [788, 240] on div at bounding box center [795, 252] width 138 height 35
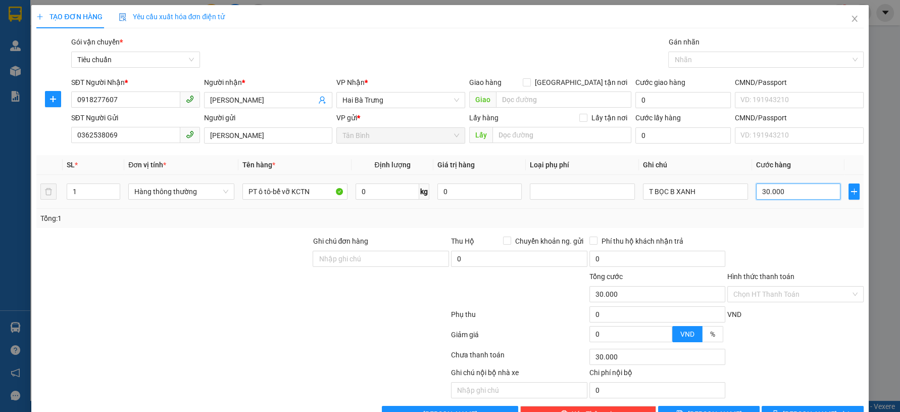
click at [795, 190] on input "30.000" at bounding box center [798, 191] width 84 height 16
click at [231, 297] on div at bounding box center [173, 288] width 276 height 35
click at [346, 238] on label "Ghi chú đơn hàng" at bounding box center [341, 241] width 56 height 8
click at [346, 251] on input "Ghi chú đơn hàng" at bounding box center [381, 259] width 136 height 16
click at [370, 194] on input "0" at bounding box center [388, 191] width 64 height 16
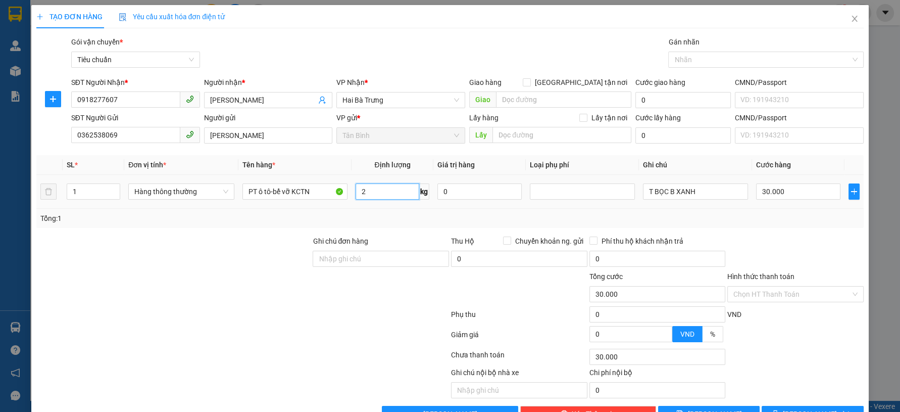
type input "22"
drag, startPoint x: 165, startPoint y: 313, endPoint x: 497, endPoint y: 268, distance: 334.9
click at [166, 313] on div at bounding box center [242, 316] width 415 height 20
click at [783, 406] on button "[PERSON_NAME] và In" at bounding box center [813, 414] width 102 height 16
drag, startPoint x: 782, startPoint y: 386, endPoint x: 582, endPoint y: 173, distance: 292.6
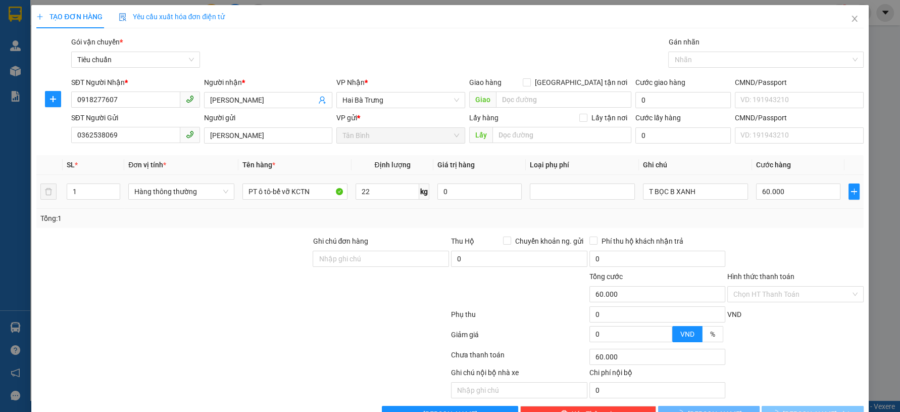
click at [778, 406] on button "[PERSON_NAME] và In" at bounding box center [813, 414] width 102 height 16
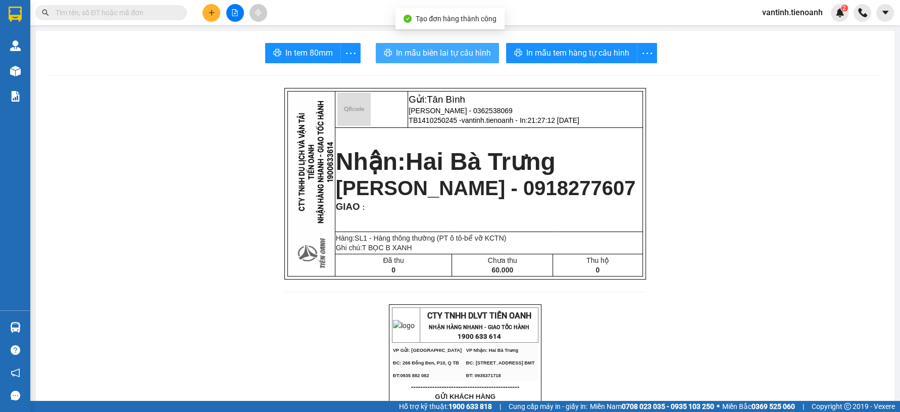
click at [424, 54] on span "In mẫu biên lai tự cấu hình" at bounding box center [443, 52] width 95 height 13
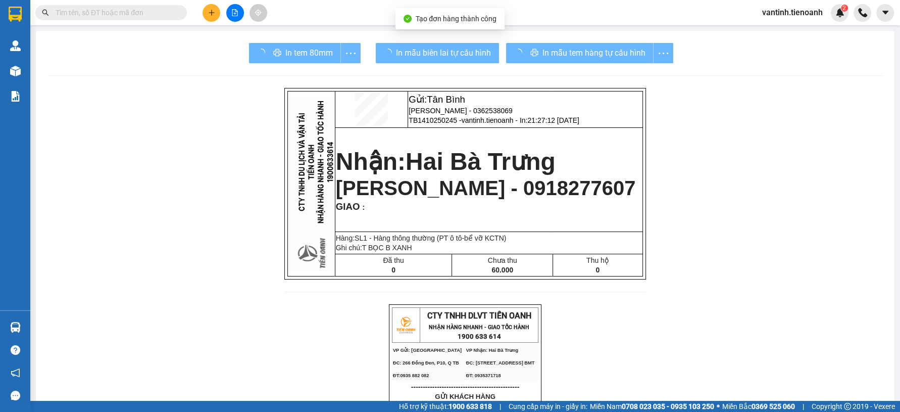
drag, startPoint x: 679, startPoint y: 356, endPoint x: 678, endPoint y: 338, distance: 17.7
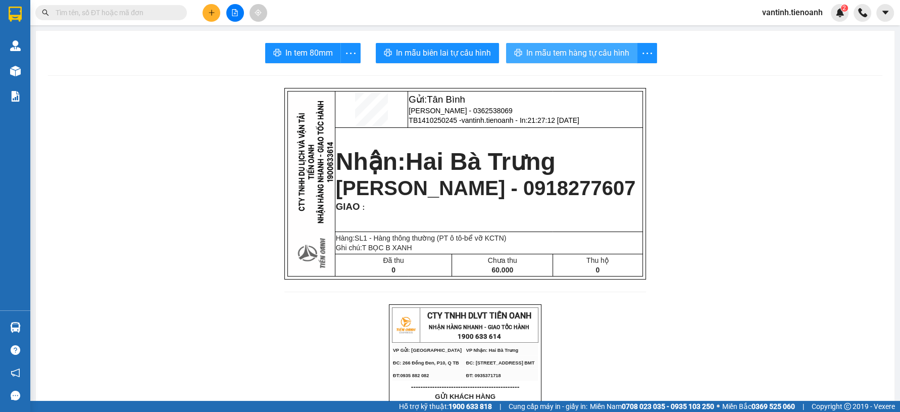
click at [575, 61] on button "In mẫu tem hàng tự cấu hình" at bounding box center [571, 53] width 131 height 20
click at [213, 12] on icon "plus" at bounding box center [211, 12] width 7 height 7
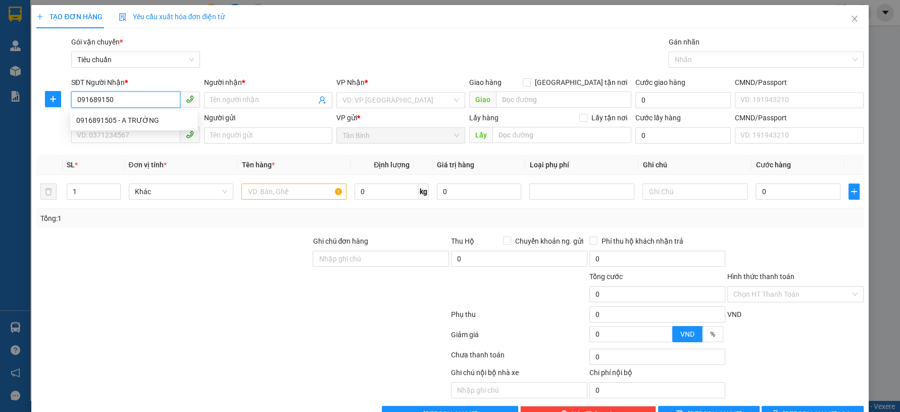
type input "0916891505"
click at [145, 120] on div "0916891505 - A TRƯỜNG" at bounding box center [133, 120] width 115 height 11
type input "A TRƯỜNG"
type input "0916891505"
type input "270.000"
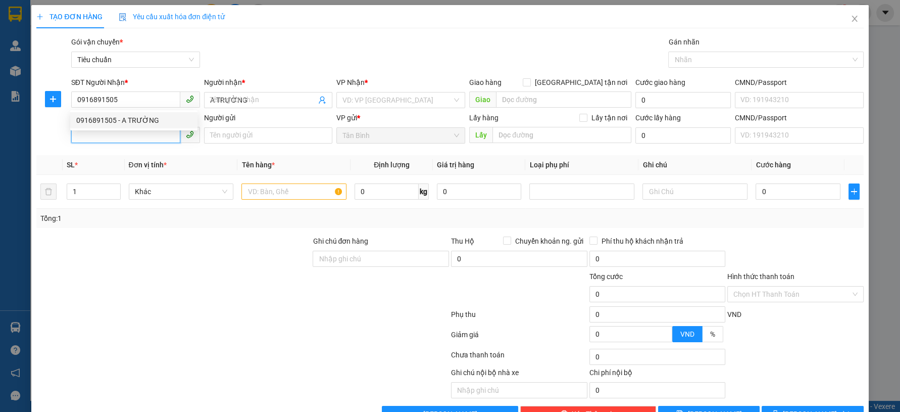
type input "270.000"
click at [152, 139] on input "SĐT Người Gửi" at bounding box center [125, 135] width 109 height 16
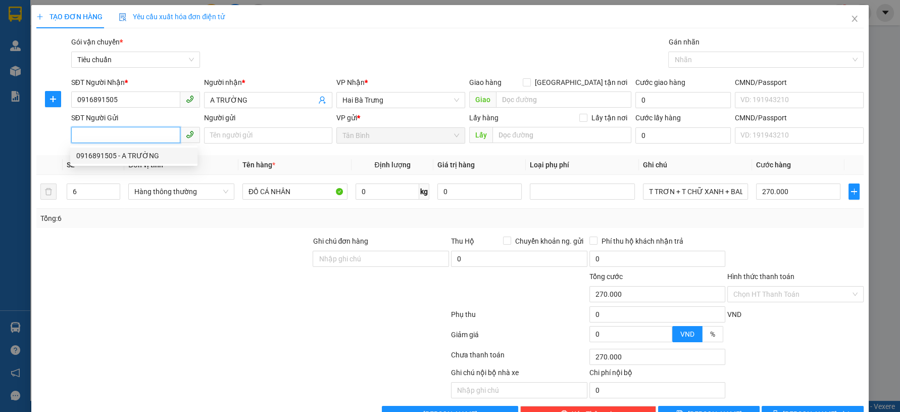
click at [152, 155] on div "0916891505 - A TRƯỜNG" at bounding box center [133, 155] width 115 height 11
type input "0916891505"
type input "A TRƯỜNG"
click at [169, 228] on div "Transit Pickup Surcharge Ids Transit Deliver Surcharge Ids Transit Deliver Surc…" at bounding box center [449, 228] width 827 height 385
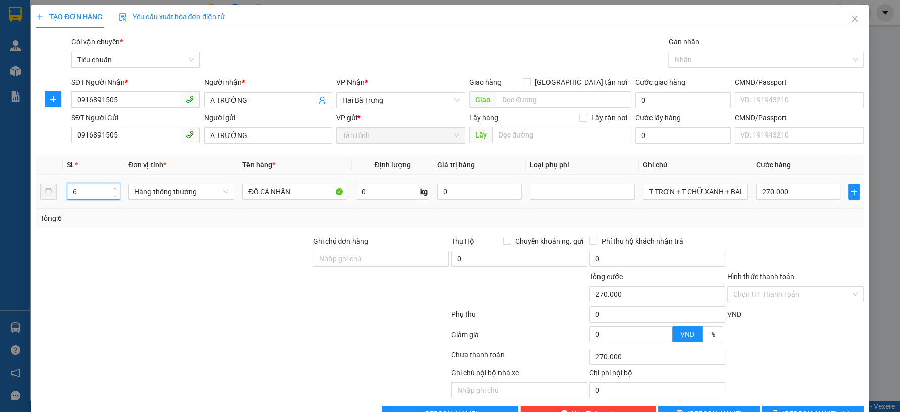
click at [56, 196] on tr "6 Hàng thông thường ĐỒ CÁ NHÂN 0 kg 0 T TRƠN + T CHỮ XANH + BALO ĐEN + BÀN GỖ +…" at bounding box center [449, 192] width 827 height 34
type input "1"
click at [103, 359] on div at bounding box center [242, 356] width 415 height 20
type input "0"
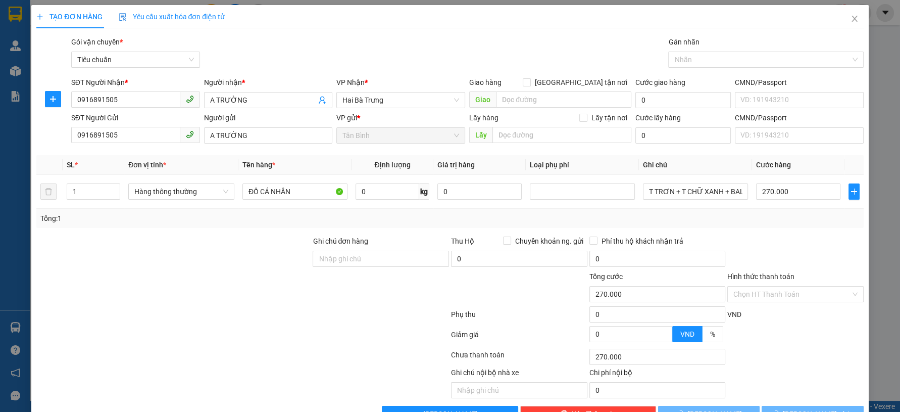
type input "0"
click at [213, 370] on div at bounding box center [156, 382] width 242 height 31
click at [223, 357] on div at bounding box center [242, 356] width 415 height 20
click at [281, 198] on input "ĐỒ CÁ NHÂN" at bounding box center [294, 191] width 105 height 16
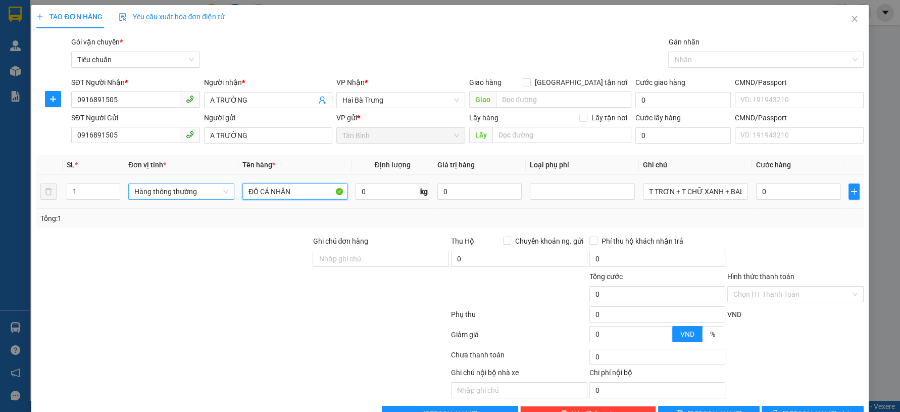
click at [194, 184] on span "Hàng thông thường" at bounding box center [181, 191] width 94 height 15
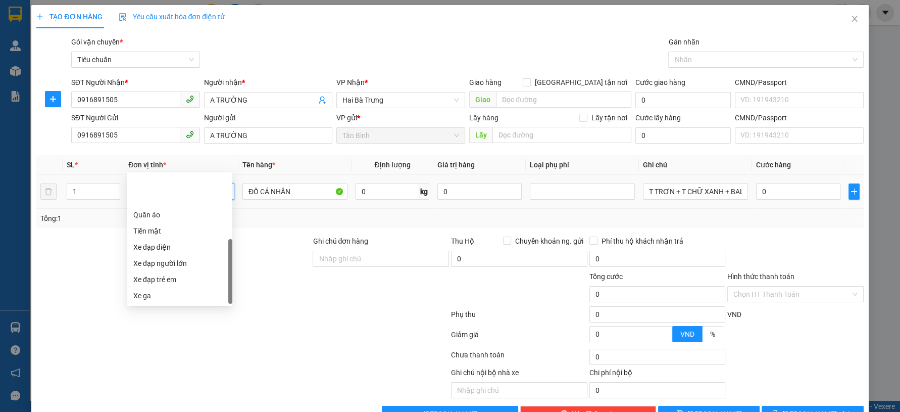
click at [167, 306] on div "Xe máy" at bounding box center [179, 311] width 93 height 11
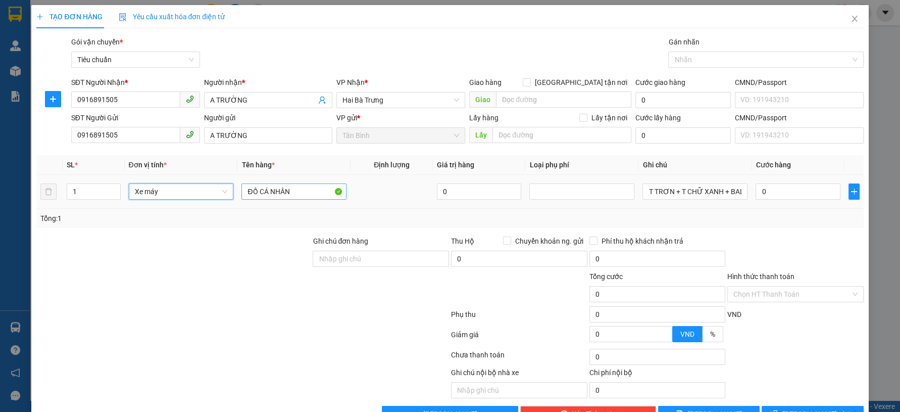
click at [258, 213] on div "Tổng: 1" at bounding box center [193, 218] width 307 height 11
click at [298, 181] on div "ĐỒ CÁ NHÂN" at bounding box center [293, 191] width 105 height 20
type input "300.000"
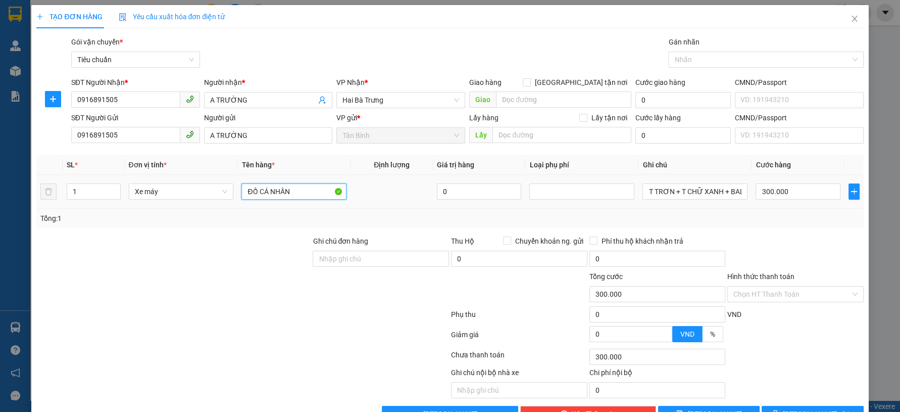
drag, startPoint x: 304, startPoint y: 163, endPoint x: 219, endPoint y: 176, distance: 86.4
click at [219, 176] on tr "1 Xe máy ĐỒ CÁ NHÂN 0 T TRƠN + T CHỮ XANH + BALO ĐEN + BÀN GỖ + XÔ ĐỎ + KHUNG N…" at bounding box center [449, 192] width 827 height 34
type input "XE VISION ( ĐÃ TƯ VẤN CHÍNH SÁCH VẬN CHUYỂN"
click at [671, 183] on input "T TRƠN + T CHỮ XANH + BALO ĐEN + BÀN GỖ + XÔ ĐỎ + KHUNG NHÔM" at bounding box center [694, 191] width 105 height 16
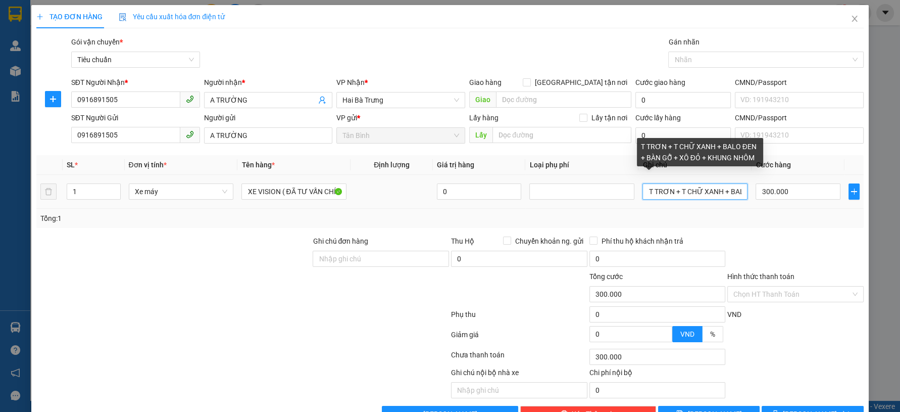
click at [671, 183] on input "T TRƠN + T CHỮ XANH + BALO ĐEN + BÀN GỖ + XÔ ĐỎ + KHUNG NHÔM" at bounding box center [694, 191] width 105 height 16
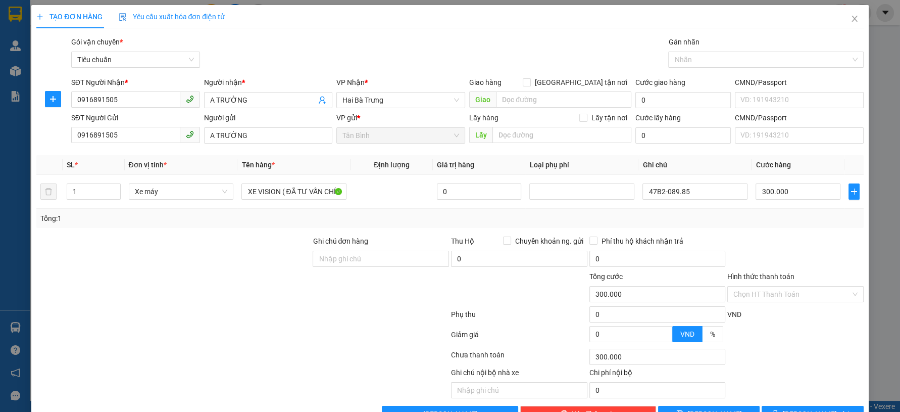
click at [751, 231] on div "Transit Pickup Surcharge Ids Transit Deliver Surcharge Ids Transit Deliver Surc…" at bounding box center [449, 228] width 827 height 385
click at [696, 187] on input "47B2-089.85" at bounding box center [694, 191] width 105 height 16
type input "47B2-089.85+CV"
drag, startPoint x: 784, startPoint y: 224, endPoint x: 783, endPoint y: 203, distance: 20.8
click at [785, 223] on div "Tổng: 1" at bounding box center [449, 218] width 827 height 19
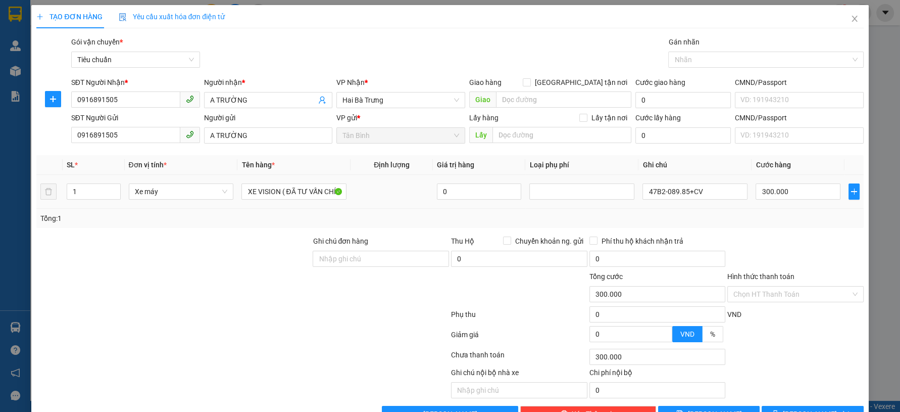
click at [785, 199] on div "300.000" at bounding box center [798, 191] width 84 height 20
drag, startPoint x: 785, startPoint y: 199, endPoint x: 788, endPoint y: 194, distance: 6.3
click at [788, 194] on div "300.000" at bounding box center [798, 191] width 84 height 20
click at [788, 194] on input "300.000" at bounding box center [798, 191] width 84 height 16
type input "4"
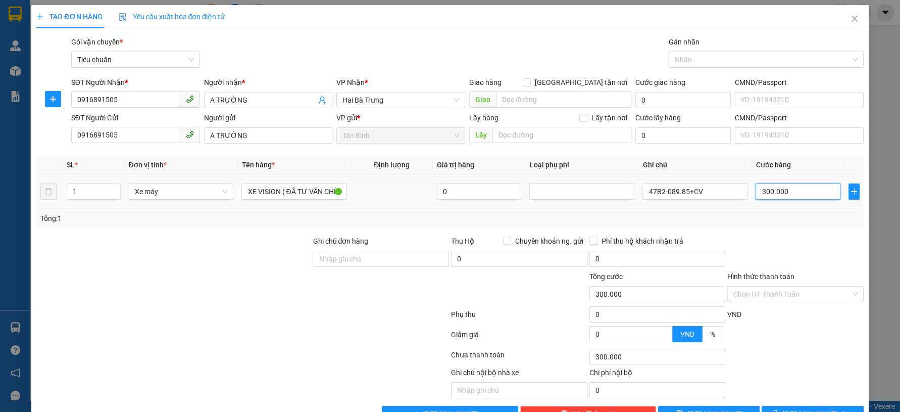
type input "4"
type input "40"
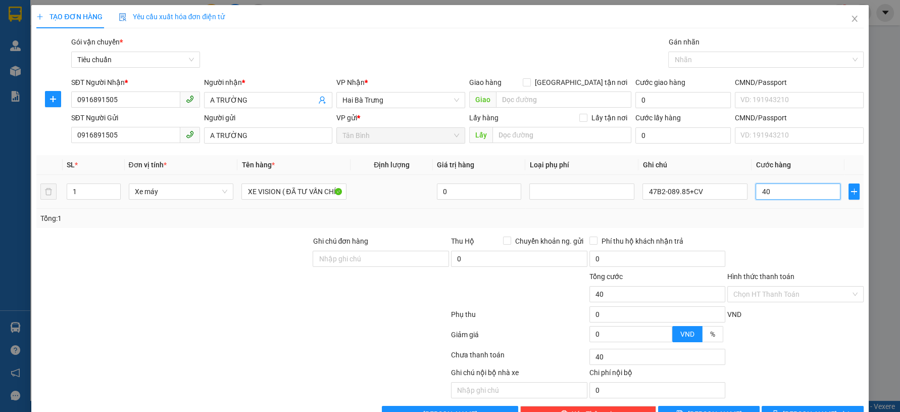
type input "400"
type input "400.000"
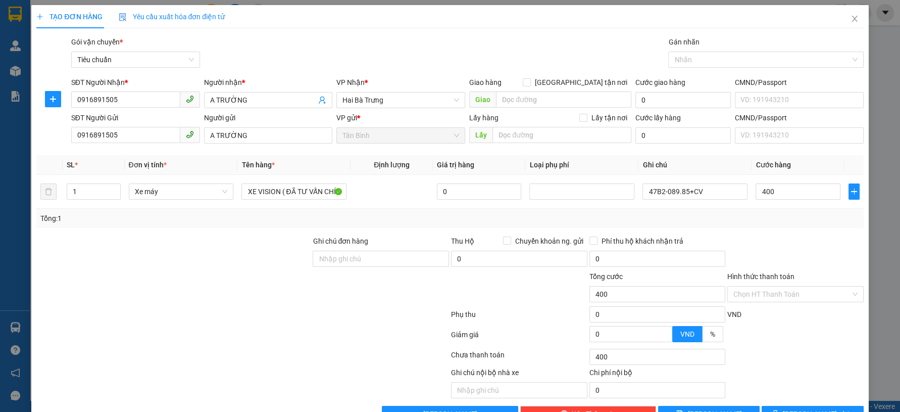
type input "400.000"
click at [750, 226] on div "Tổng: 1" at bounding box center [449, 218] width 827 height 19
click at [752, 245] on div at bounding box center [795, 252] width 138 height 35
click at [750, 286] on input "Hình thức thanh toán" at bounding box center [791, 293] width 117 height 15
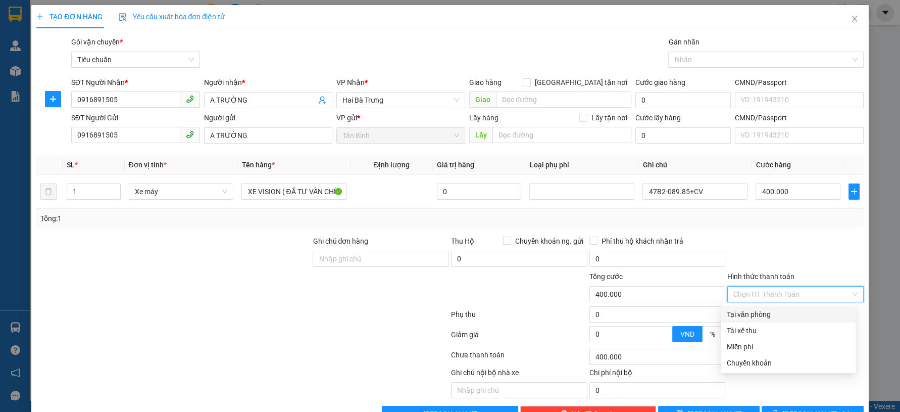
click at [747, 309] on div "Tại văn phòng" at bounding box center [788, 314] width 123 height 11
click at [756, 235] on div at bounding box center [795, 252] width 138 height 35
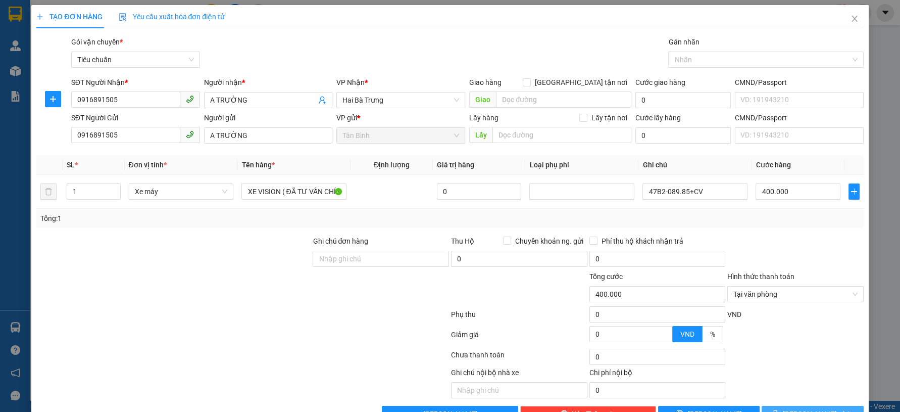
click at [785, 406] on button "[PERSON_NAME] và In" at bounding box center [813, 414] width 102 height 16
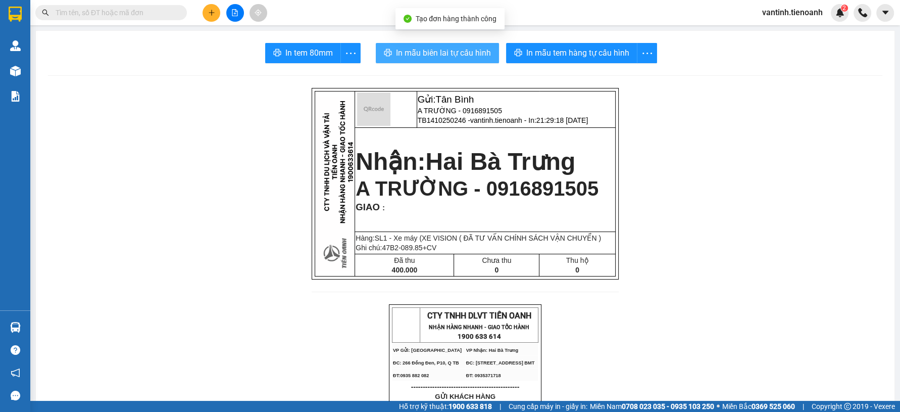
click at [459, 55] on span "In mẫu biên lai tự cấu hình" at bounding box center [443, 52] width 95 height 13
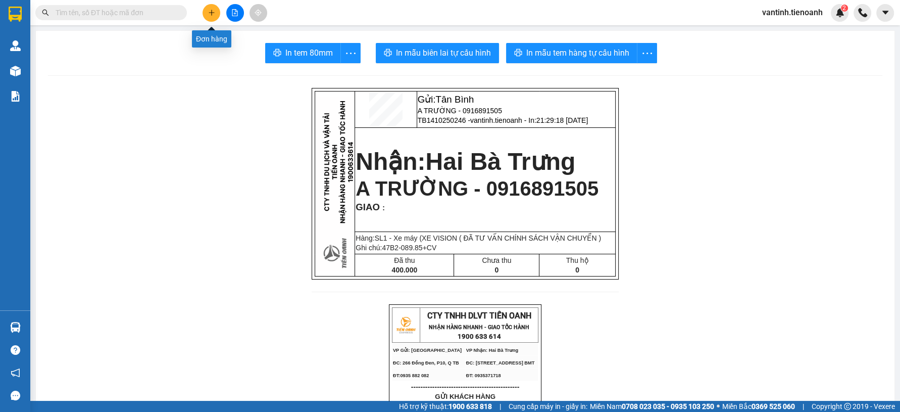
click at [211, 14] on icon "plus" at bounding box center [211, 13] width 1 height 6
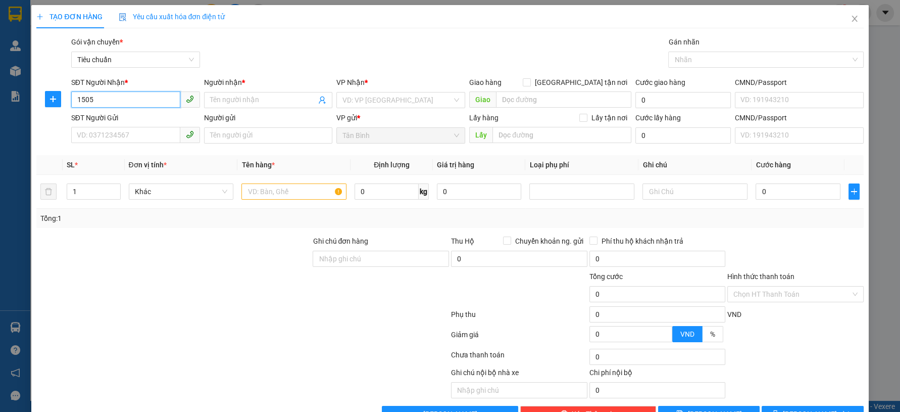
click at [126, 101] on input "1505" at bounding box center [125, 99] width 109 height 16
drag, startPoint x: 112, startPoint y: 118, endPoint x: 113, endPoint y: 138, distance: 20.7
click at [112, 119] on div "0916891505 - A TRƯỜNG" at bounding box center [133, 120] width 115 height 11
type input "0916891505"
type input "A TRƯỜNG"
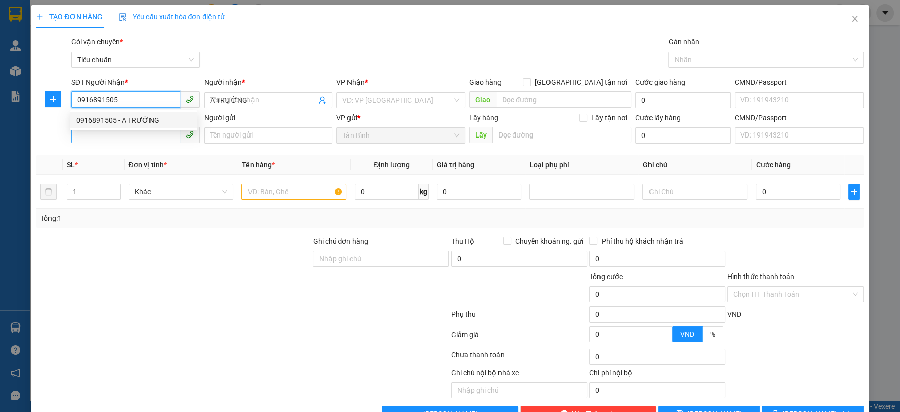
type input "0916891505"
type input "400.000"
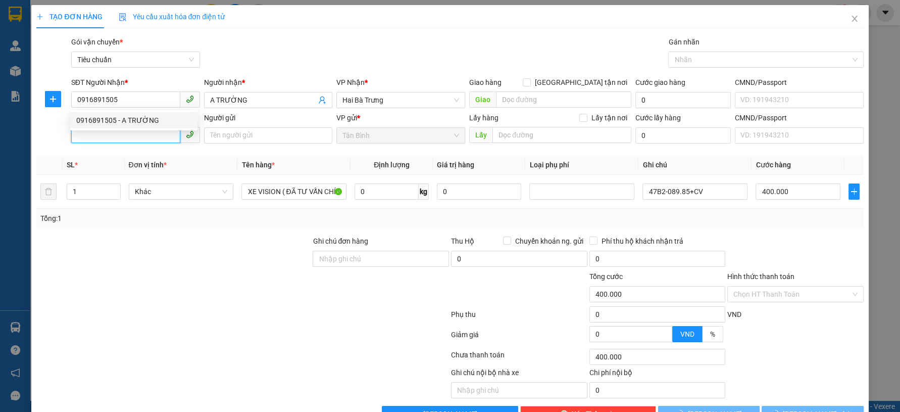
click at [113, 139] on input "SĐT Người Gửi" at bounding box center [125, 135] width 109 height 16
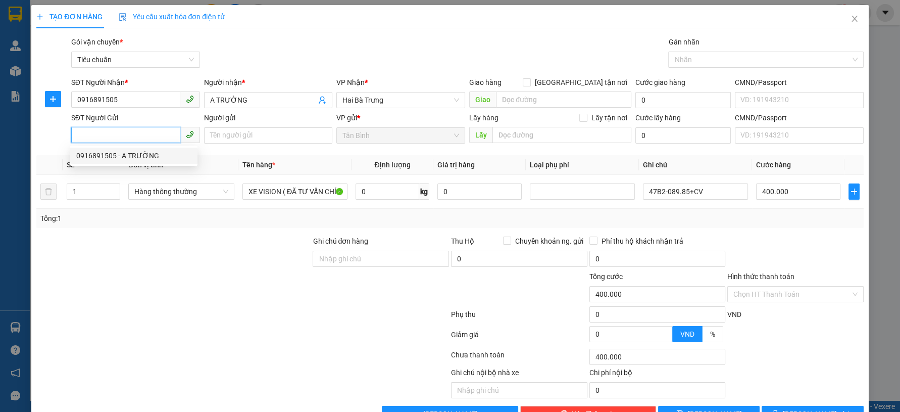
drag, startPoint x: 129, startPoint y: 157, endPoint x: 149, endPoint y: 220, distance: 66.4
click at [129, 158] on div "0916891505 - A TRƯỜNG" at bounding box center [133, 155] width 115 height 11
type input "0916891505"
type input "A TRƯỜNG"
click at [153, 256] on div at bounding box center [173, 252] width 276 height 35
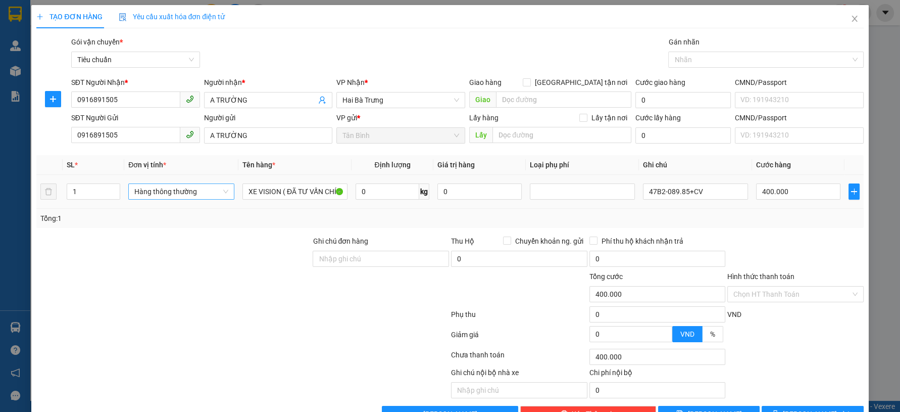
click at [173, 190] on span "Hàng thông thường" at bounding box center [181, 191] width 94 height 15
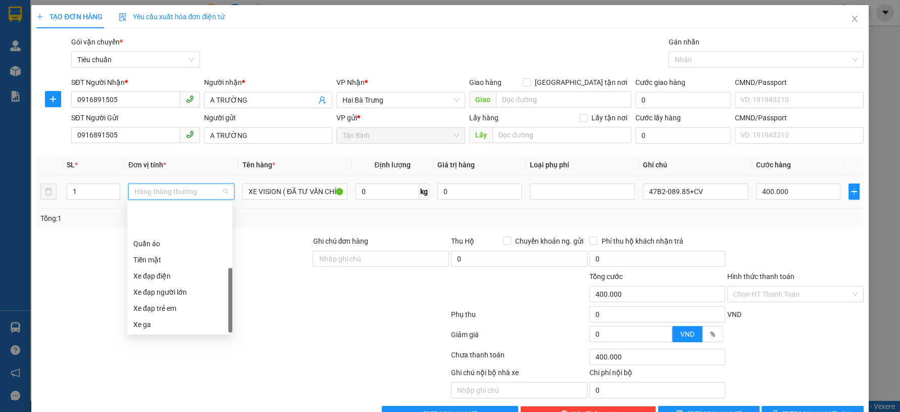
drag, startPoint x: 160, startPoint y: 289, endPoint x: 228, endPoint y: 294, distance: 68.4
click at [161, 335] on div "Xe máy" at bounding box center [179, 340] width 93 height 11
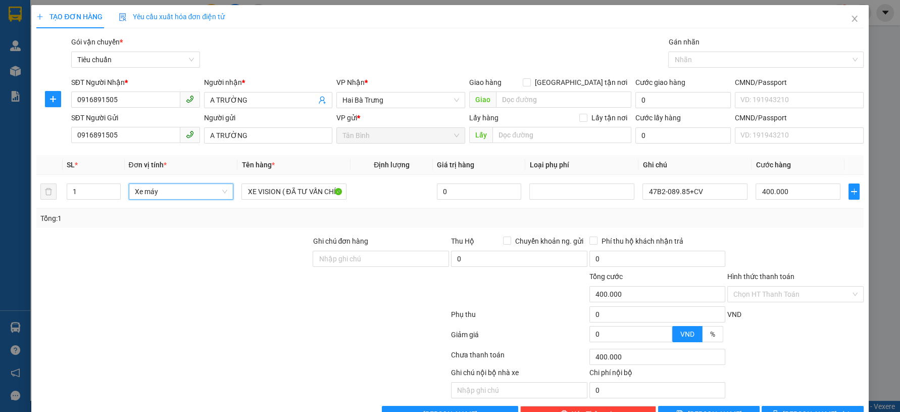
click at [278, 306] on div at bounding box center [242, 316] width 415 height 20
type input "300.000"
click at [207, 197] on span "Xe máy" at bounding box center [181, 191] width 93 height 15
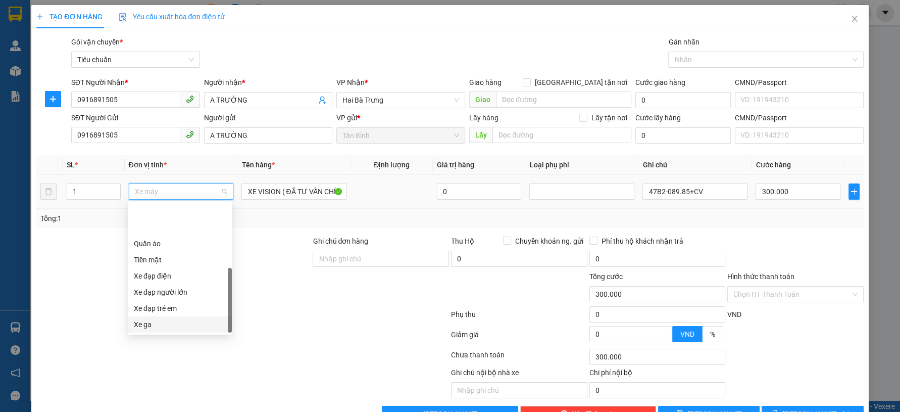
click at [168, 319] on div "Xe ga" at bounding box center [180, 324] width 92 height 11
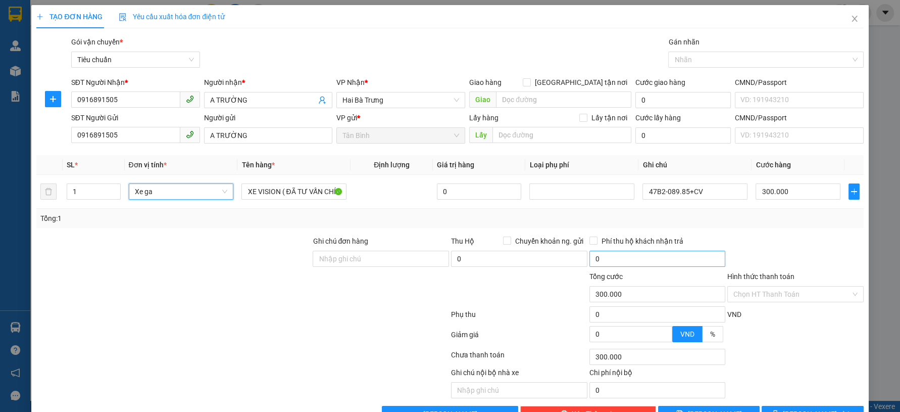
click at [238, 336] on div at bounding box center [242, 336] width 415 height 20
drag, startPoint x: 785, startPoint y: 245, endPoint x: 786, endPoint y: 214, distance: 31.8
click at [785, 245] on div at bounding box center [795, 252] width 138 height 35
click at [795, 408] on span "[PERSON_NAME] và In" at bounding box center [818, 413] width 71 height 11
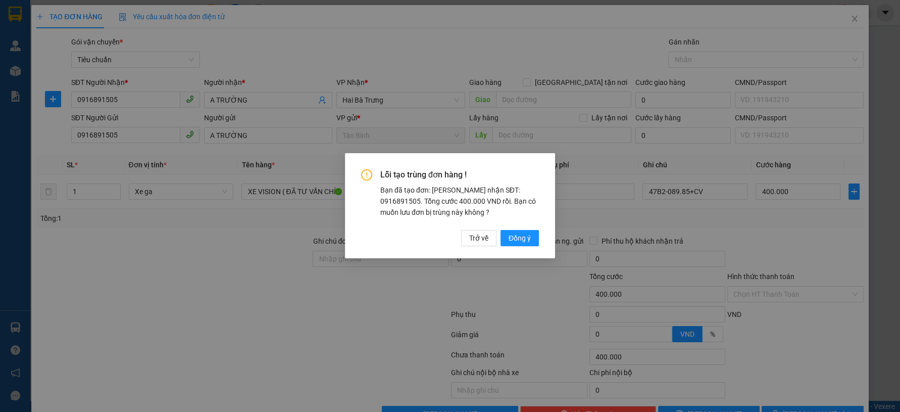
click at [793, 375] on div "Lỗi tạo trùng đơn hàng ! Bạn đã tạo đơn: Khách nhận SĐT: 0916891505. Tổng cước …" at bounding box center [450, 206] width 900 height 412
click at [519, 239] on span "Đồng ý" at bounding box center [520, 238] width 22 height 11
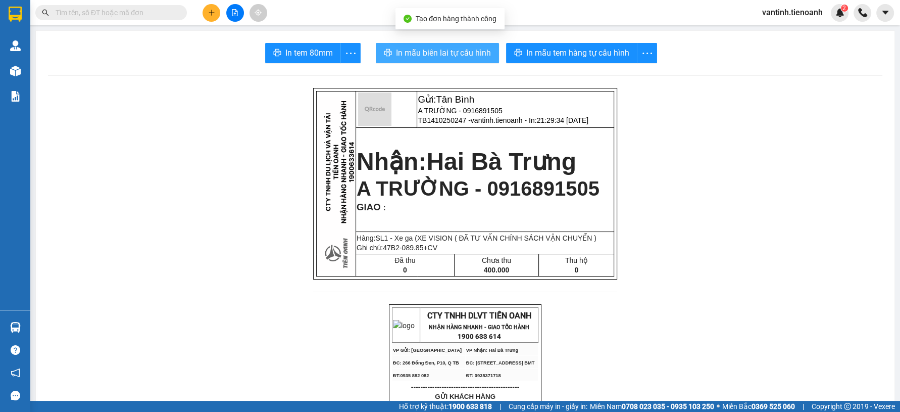
click at [407, 55] on span "In mẫu biên lai tự cấu hình" at bounding box center [443, 52] width 95 height 13
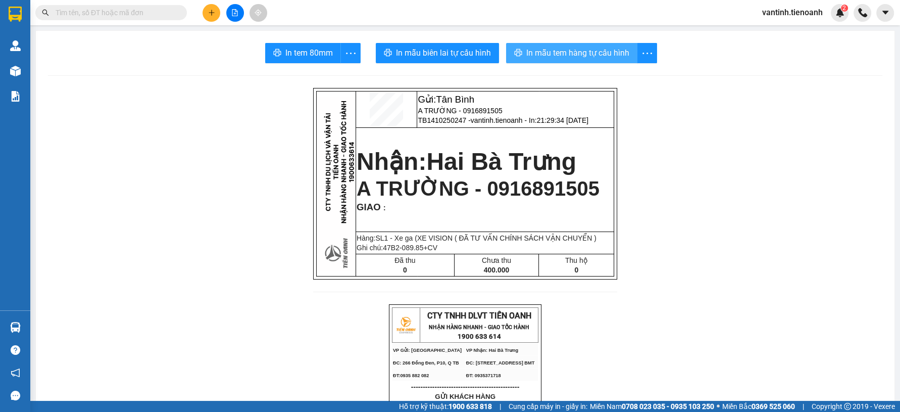
click at [579, 57] on span "In mẫu tem hàng tự cấu hình" at bounding box center [577, 52] width 103 height 13
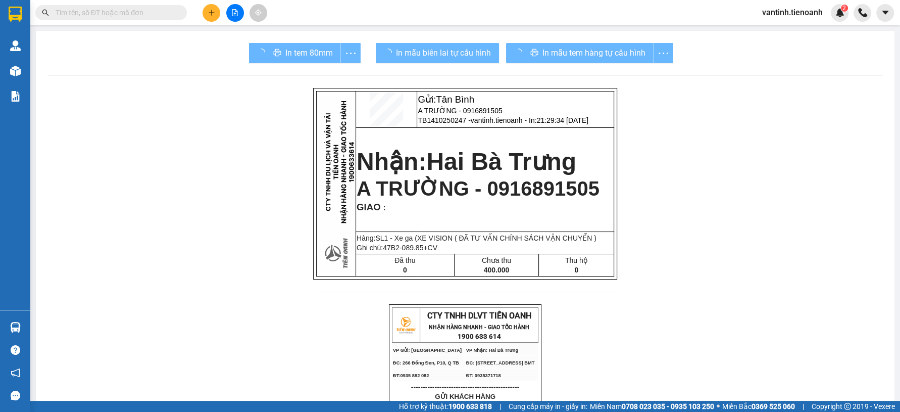
drag, startPoint x: 673, startPoint y: 353, endPoint x: 643, endPoint y: 296, distance: 63.9
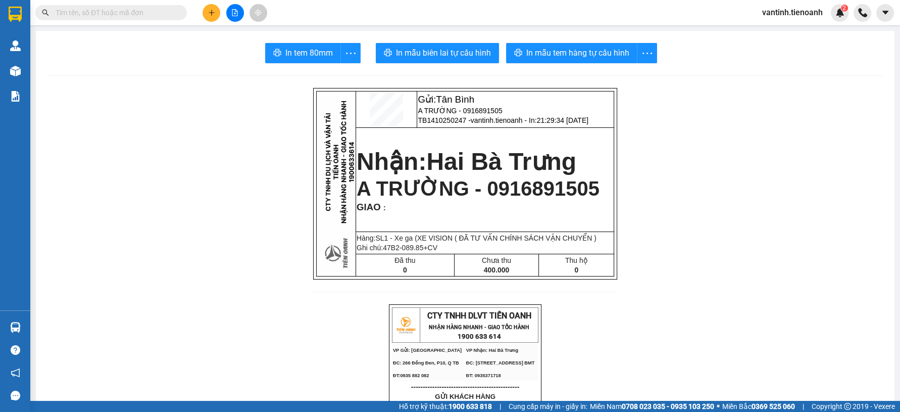
click at [207, 14] on button at bounding box center [212, 13] width 18 height 18
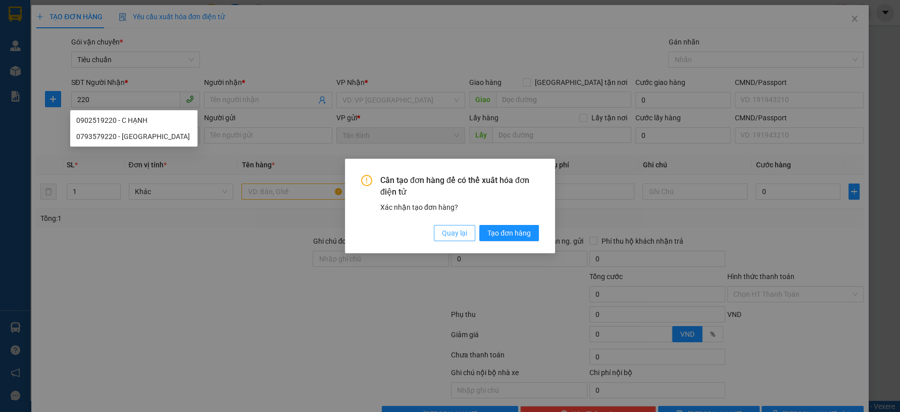
click at [452, 237] on span "Quay lại" at bounding box center [454, 232] width 25 height 11
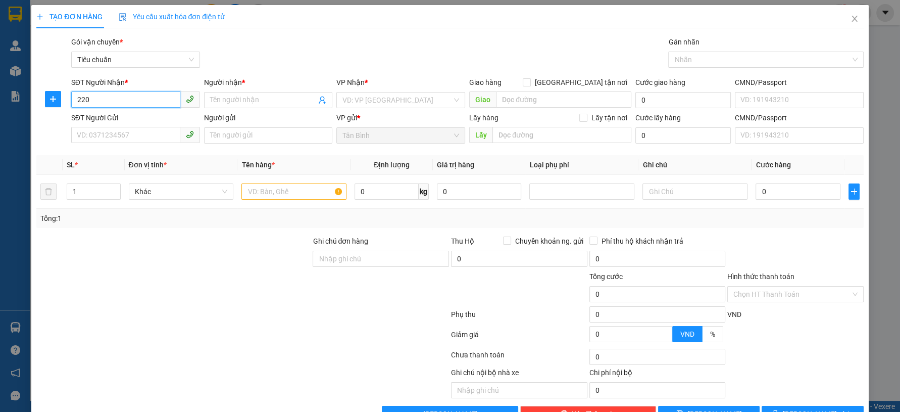
click at [134, 104] on input "220" at bounding box center [125, 99] width 109 height 16
click at [143, 99] on input "2025" at bounding box center [125, 99] width 109 height 16
click at [140, 119] on div "0936662025 - A KHOA" at bounding box center [133, 120] width 115 height 11
type input "0936662025"
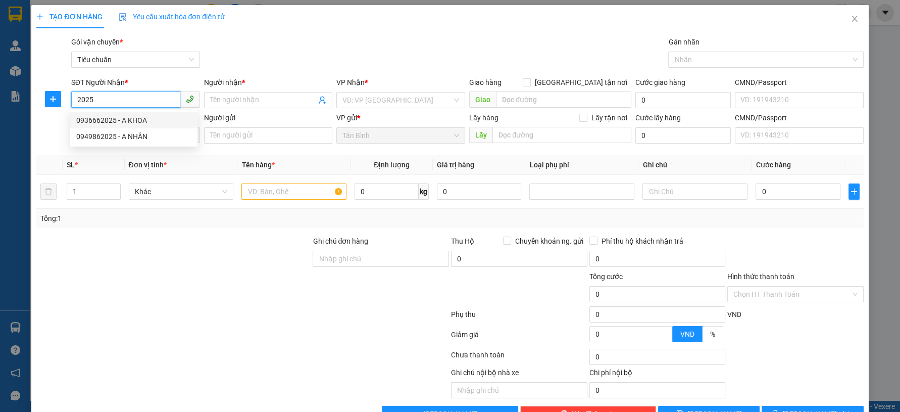
type input "A KHOA"
type input "079195008343"
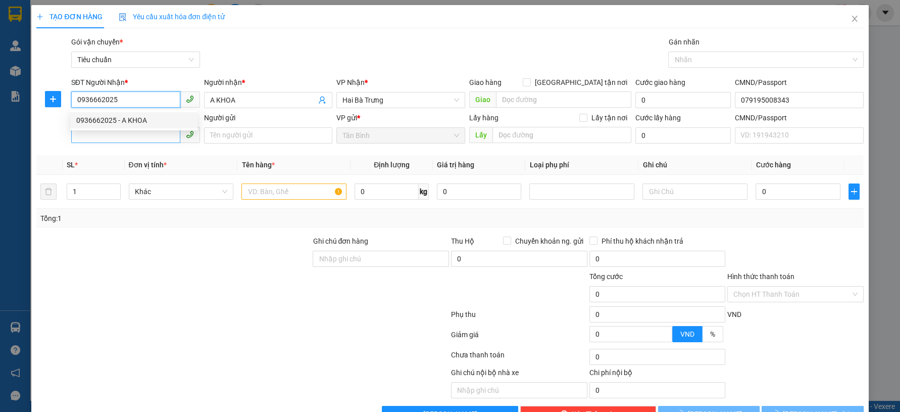
type input "0936662025"
type input "30.000"
click at [135, 138] on input "SĐT Người Gửi" at bounding box center [125, 135] width 109 height 16
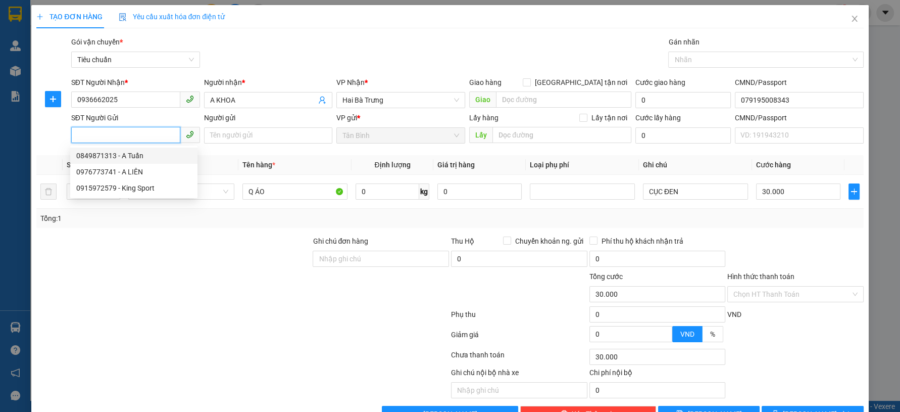
click at [157, 155] on div "0849871313 - A Tuấn" at bounding box center [133, 155] width 115 height 11
type input "0849871313"
type input "A Tuấn"
type input "0870882202640"
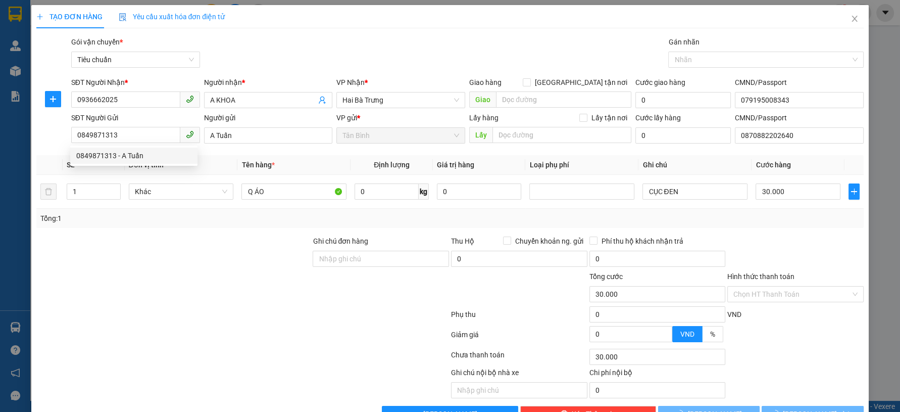
click at [176, 230] on div "Transit Pickup Surcharge Ids Transit Deliver Surcharge Ids Transit Deliver Surc…" at bounding box center [449, 228] width 827 height 385
click at [175, 189] on span "Hàng thông thường" at bounding box center [181, 191] width 94 height 15
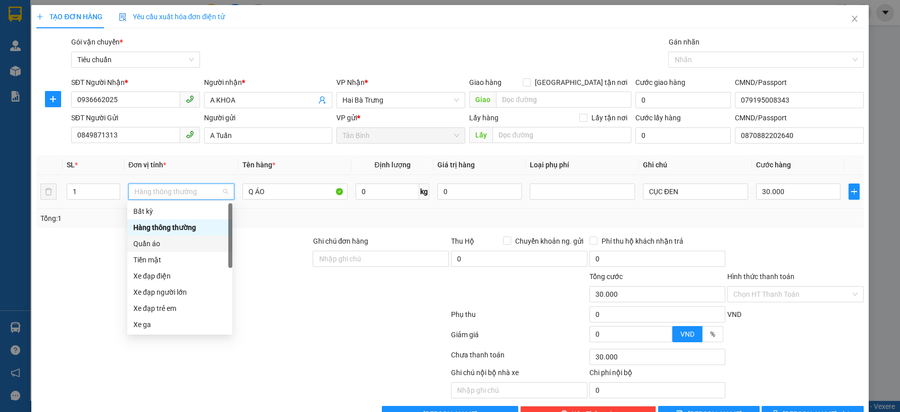
drag, startPoint x: 156, startPoint y: 239, endPoint x: 162, endPoint y: 224, distance: 16.1
click at [156, 240] on div "Quần áo" at bounding box center [179, 243] width 93 height 11
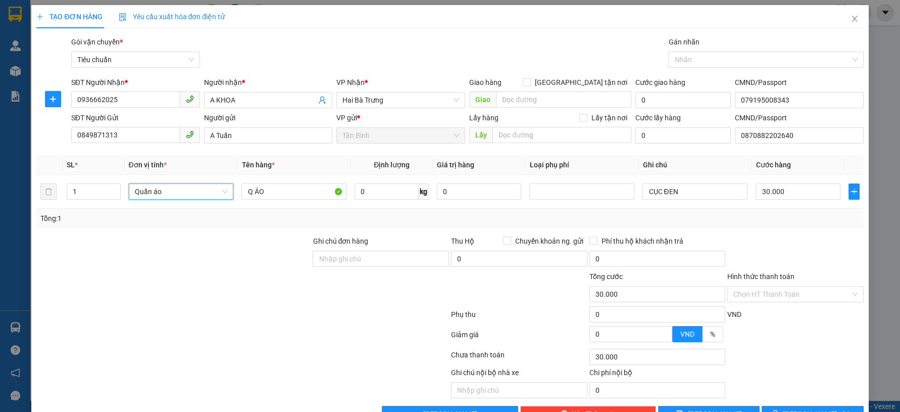
drag, startPoint x: 219, startPoint y: 255, endPoint x: 213, endPoint y: 259, distance: 7.7
click at [219, 256] on div at bounding box center [173, 252] width 276 height 35
type input "0"
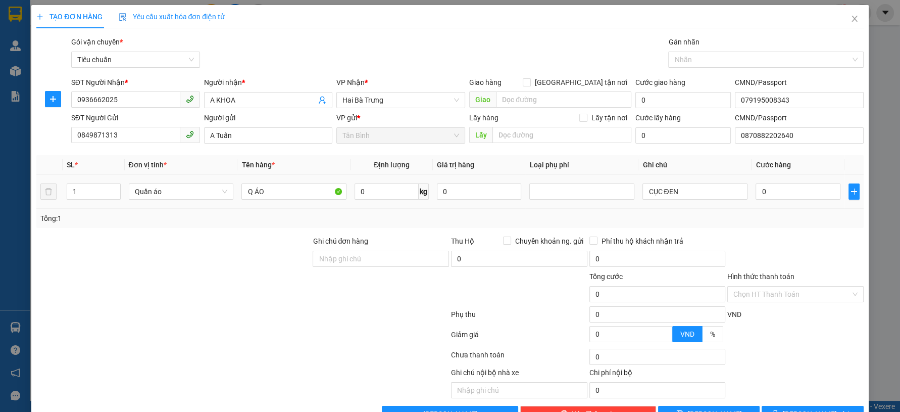
click at [223, 263] on div at bounding box center [173, 252] width 276 height 35
click at [388, 196] on input "0" at bounding box center [387, 191] width 64 height 16
drag, startPoint x: 265, startPoint y: 252, endPoint x: 660, endPoint y: 204, distance: 397.9
click at [265, 252] on div at bounding box center [173, 252] width 276 height 35
click at [784, 406] on button "[PERSON_NAME] và In" at bounding box center [813, 414] width 102 height 16
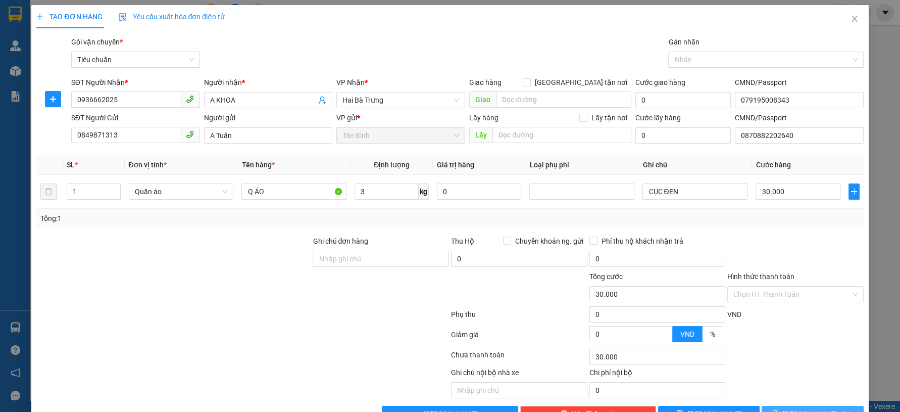
drag, startPoint x: 784, startPoint y: 389, endPoint x: 778, endPoint y: 386, distance: 6.6
click at [782, 406] on button "[PERSON_NAME] và In" at bounding box center [813, 414] width 102 height 16
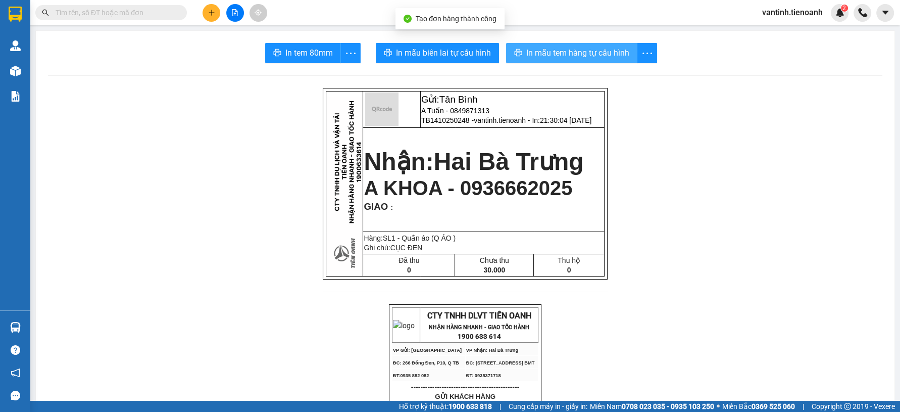
click at [550, 52] on span "In mẫu tem hàng tự cấu hình" at bounding box center [577, 52] width 103 height 13
click at [588, 45] on button "In mẫu tem hàng tự cấu hình" at bounding box center [571, 53] width 131 height 20
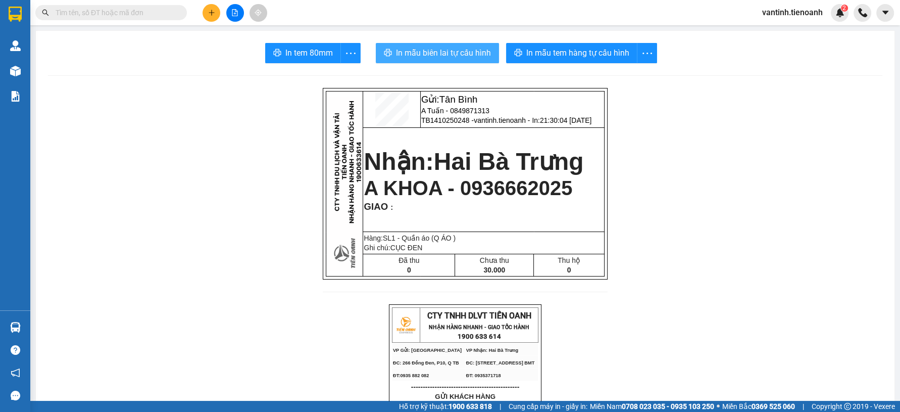
click at [453, 59] on span "In mẫu biên lai tự cấu hình" at bounding box center [443, 52] width 95 height 13
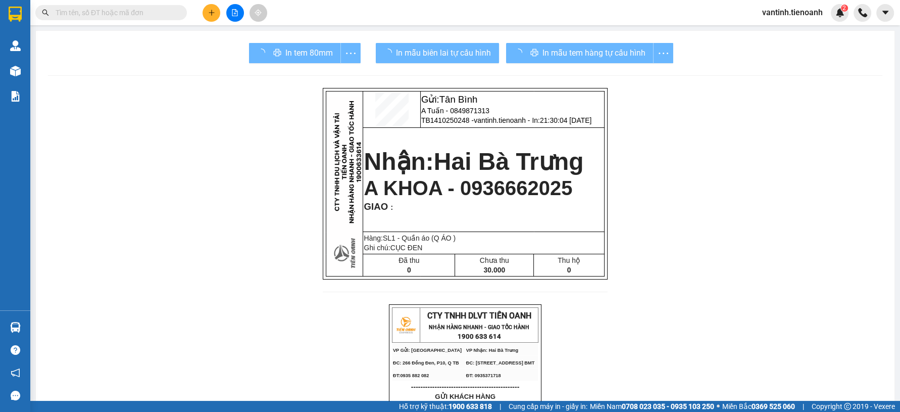
drag, startPoint x: 679, startPoint y: 355, endPoint x: 650, endPoint y: 323, distance: 42.9
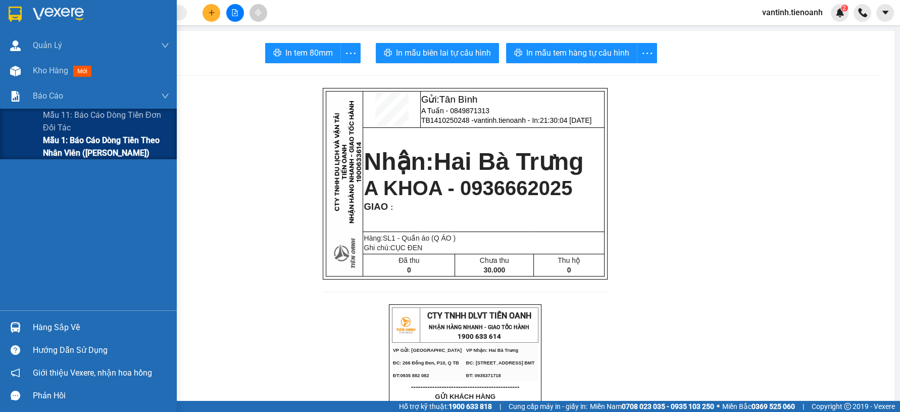
click at [68, 145] on span "Mẫu 1: Báo cáo dòng tiền theo nhân viên ([PERSON_NAME])" at bounding box center [106, 146] width 126 height 25
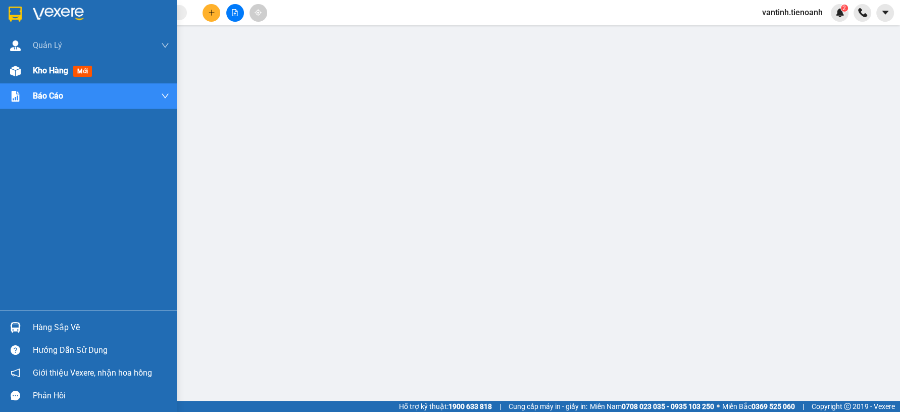
click at [40, 68] on span "Kho hàng" at bounding box center [50, 71] width 35 height 10
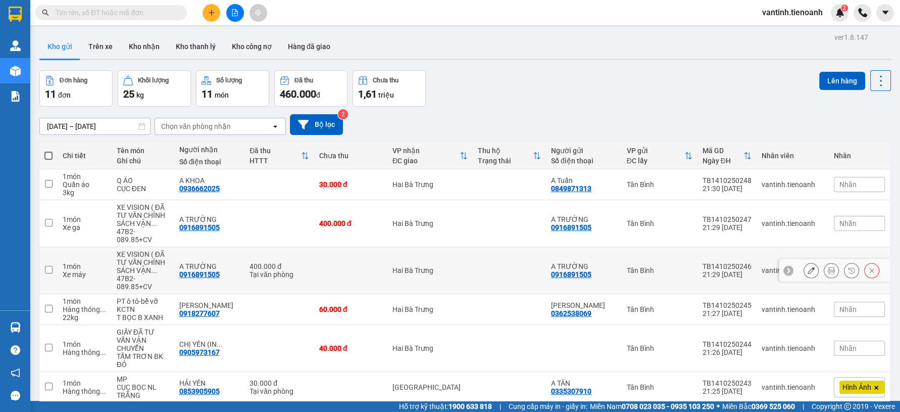
click at [868, 267] on icon at bounding box center [871, 270] width 7 height 7
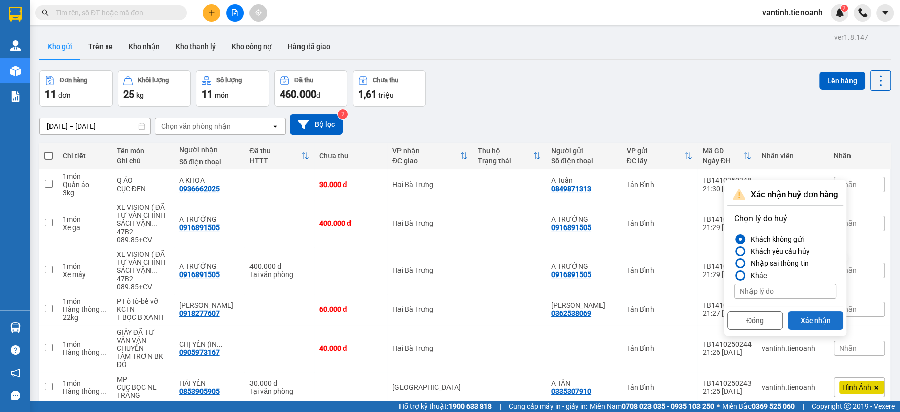
click at [811, 323] on button "Xác nhận" at bounding box center [816, 320] width 56 height 18
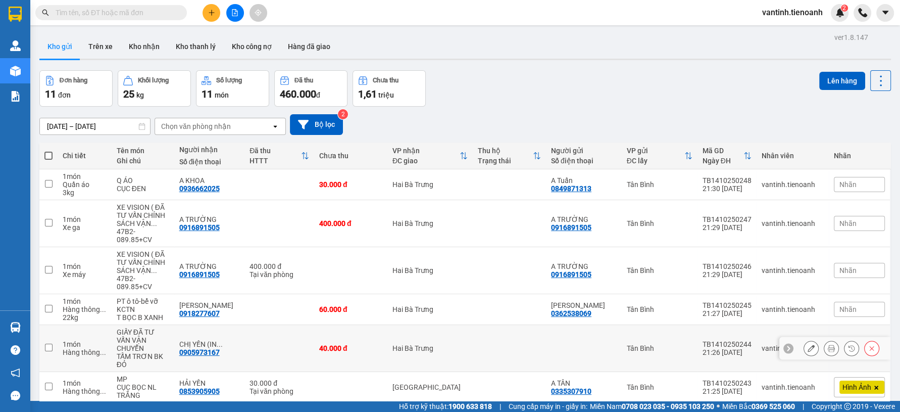
click at [811, 325] on tr "1 món Hàng thông ... GIẤY ĐÃ TƯ VẤN VẬN CHUYỂN TẤM TRƠN BK ĐỎ CHỊ YẾN (IN ... 0…" at bounding box center [465, 348] width 852 height 47
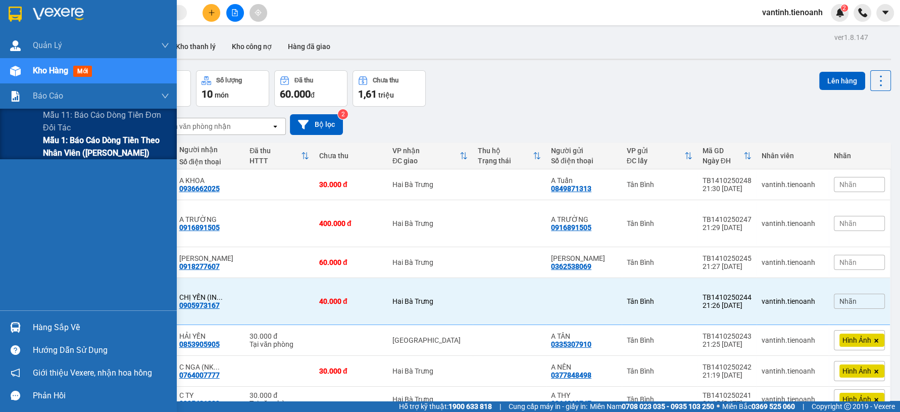
click at [66, 150] on span "Mẫu 1: Báo cáo dòng tiền theo nhân viên ([PERSON_NAME])" at bounding box center [106, 146] width 126 height 25
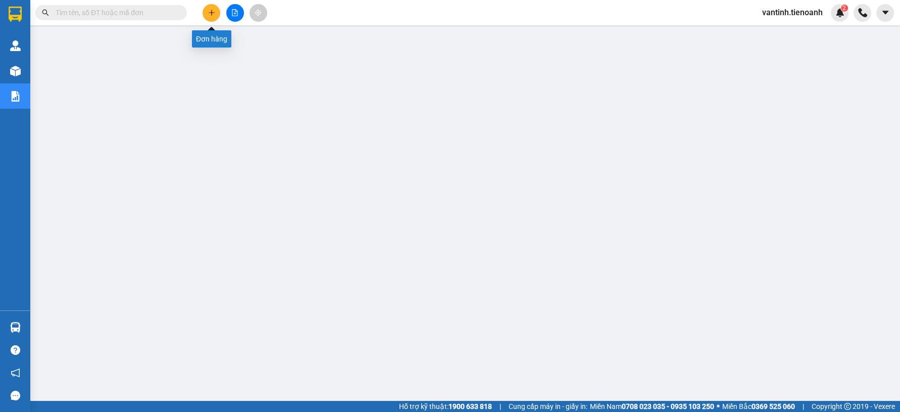
click at [213, 16] on button at bounding box center [212, 13] width 18 height 18
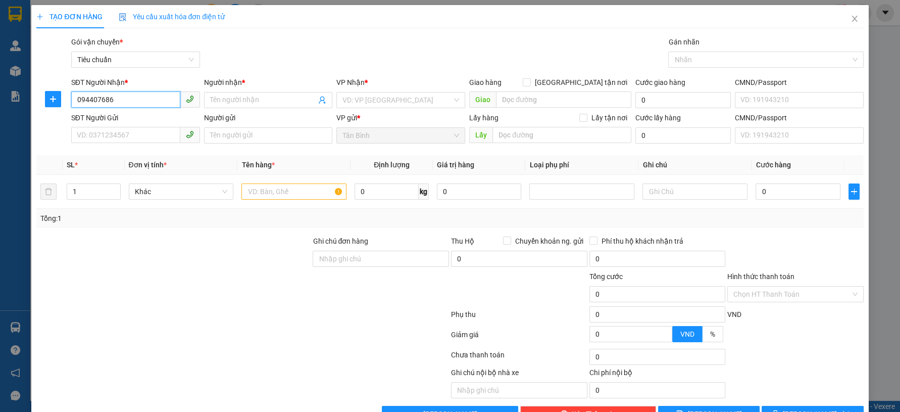
type input "0944076868"
drag, startPoint x: 142, startPoint y: 119, endPoint x: 147, endPoint y: 138, distance: 20.0
click at [142, 119] on div "0944076868 - C Vân" at bounding box center [133, 120] width 115 height 11
type input "C Vân"
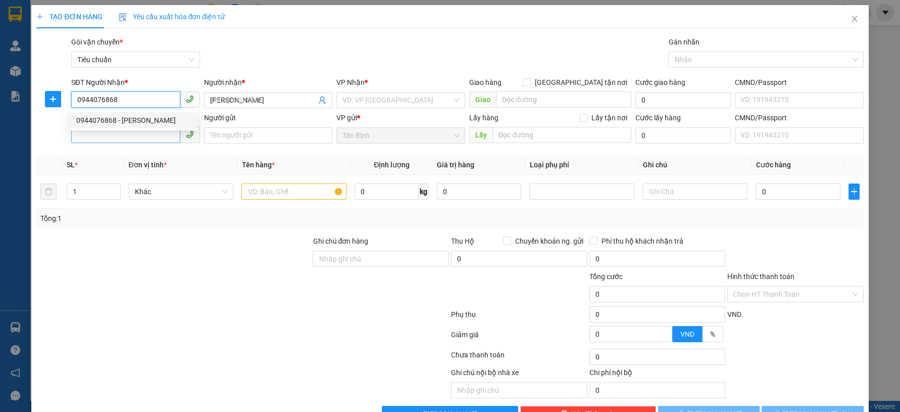
type input "0944076868"
click at [147, 138] on input "SĐT Người Gửi" at bounding box center [125, 135] width 109 height 16
type input "90.000"
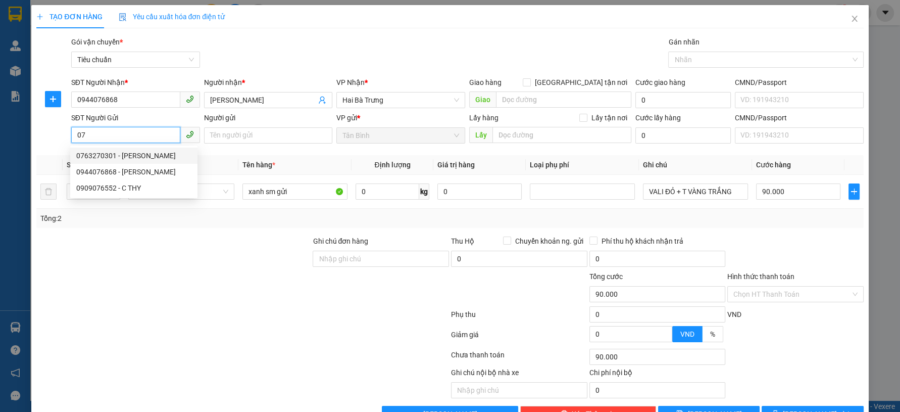
click at [160, 155] on div "0763270301 - MINH CHI" at bounding box center [133, 155] width 115 height 11
type input "0763270301"
type input "MINH CHI"
type input "241797777"
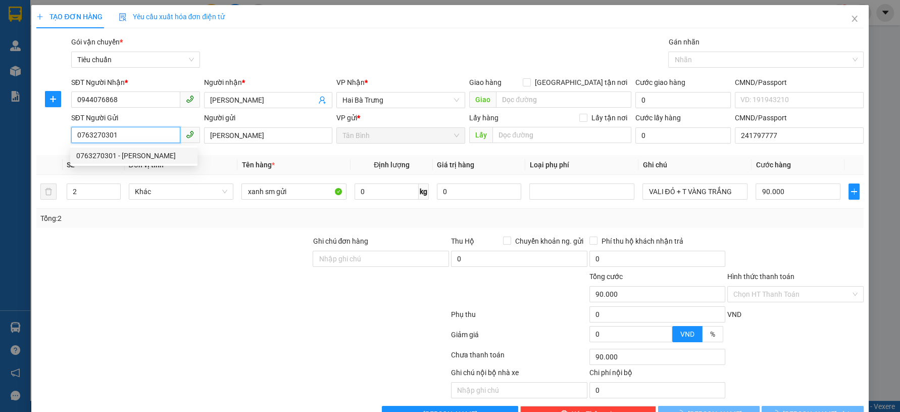
type input "0763270301"
click at [215, 254] on div at bounding box center [173, 252] width 276 height 35
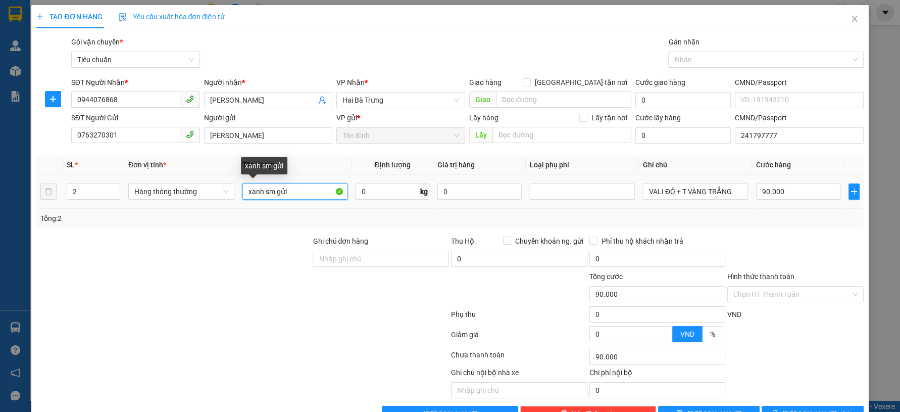
drag, startPoint x: 290, startPoint y: 194, endPoint x: 250, endPoint y: 205, distance: 42.3
click at [250, 205] on td "xanh sm gửi" at bounding box center [294, 192] width 113 height 34
click at [273, 190] on input "xQA" at bounding box center [294, 191] width 105 height 16
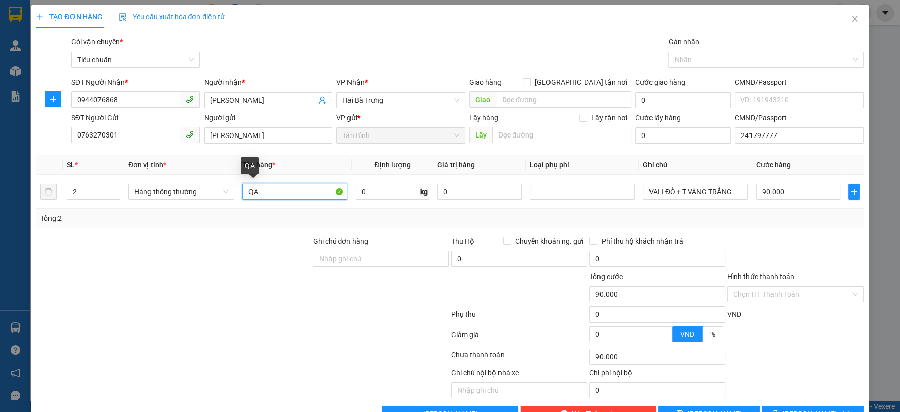
type input "QA"
drag, startPoint x: 117, startPoint y: 212, endPoint x: 119, endPoint y: 217, distance: 5.3
click at [119, 217] on div "Tổng: 2" at bounding box center [449, 218] width 827 height 19
type input "1"
click at [113, 193] on icon "down" at bounding box center [115, 195] width 4 height 4
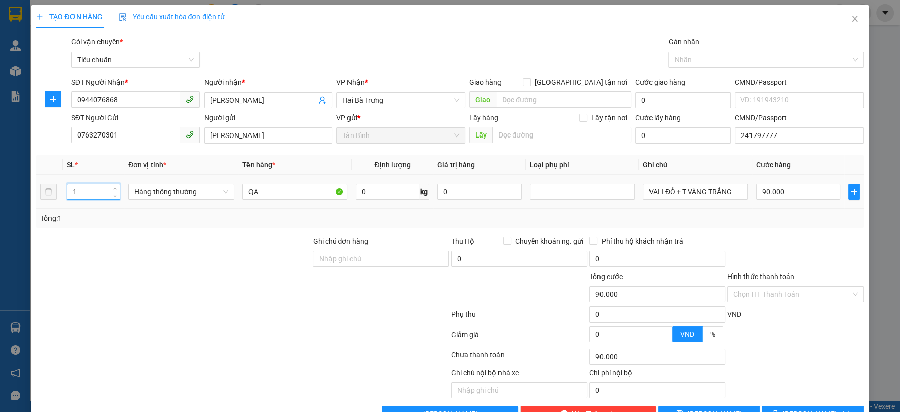
drag, startPoint x: 113, startPoint y: 193, endPoint x: 119, endPoint y: 202, distance: 10.9
click at [114, 194] on icon "down" at bounding box center [115, 196] width 4 height 4
drag, startPoint x: 135, startPoint y: 237, endPoint x: 303, endPoint y: 194, distance: 173.0
click at [142, 237] on div at bounding box center [173, 252] width 276 height 35
type input "0"
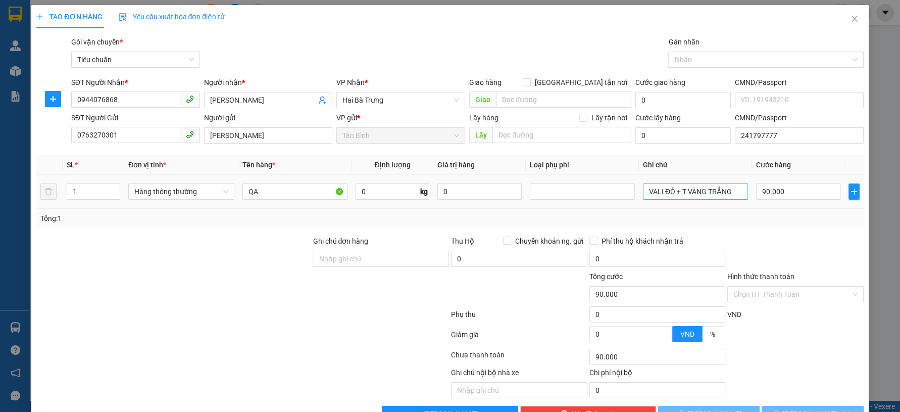
type input "0"
click at [677, 190] on input "VALI ĐỎ + T VÀNG TRẮNG" at bounding box center [695, 191] width 105 height 16
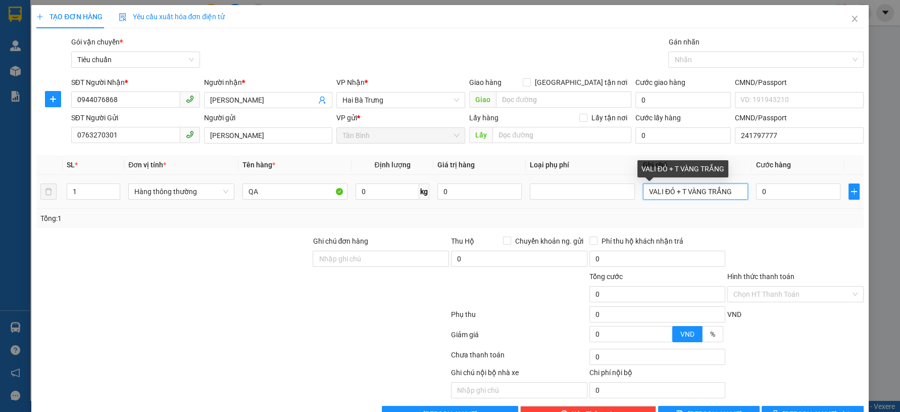
click at [678, 190] on input "VALI ĐỎ + T VÀNG TRẮNG" at bounding box center [695, 191] width 105 height 16
type input "TÚI XÁCH TRẮNG"
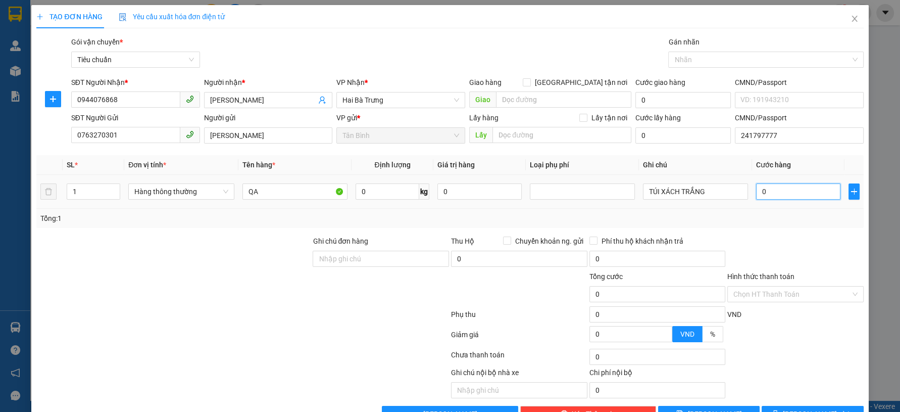
click at [806, 187] on input "0" at bounding box center [798, 191] width 84 height 16
type input "3"
type input "30"
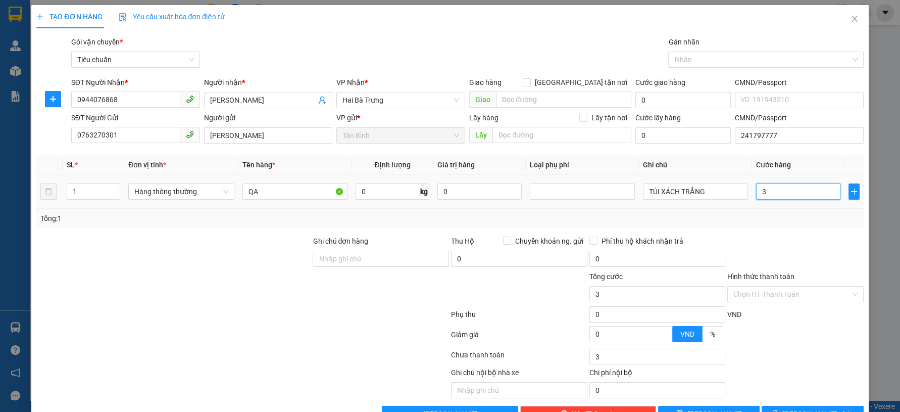
type input "30"
type input "30.000"
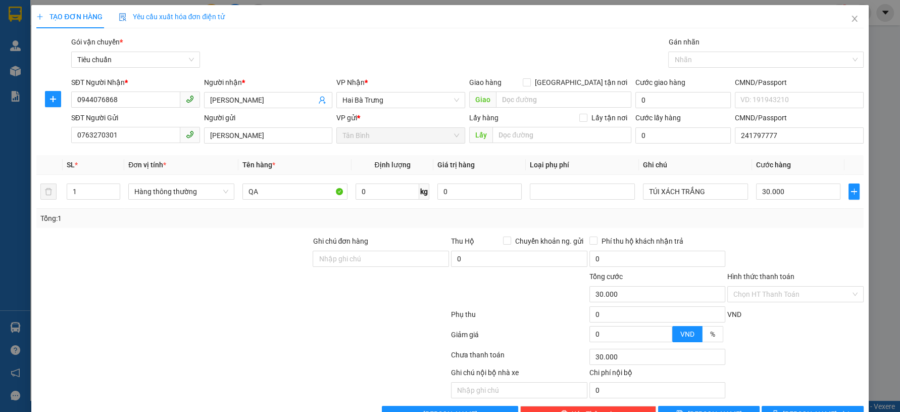
click at [769, 222] on div "Tổng: 1" at bounding box center [449, 218] width 819 height 11
click at [779, 410] on span "printer" at bounding box center [775, 414] width 7 height 8
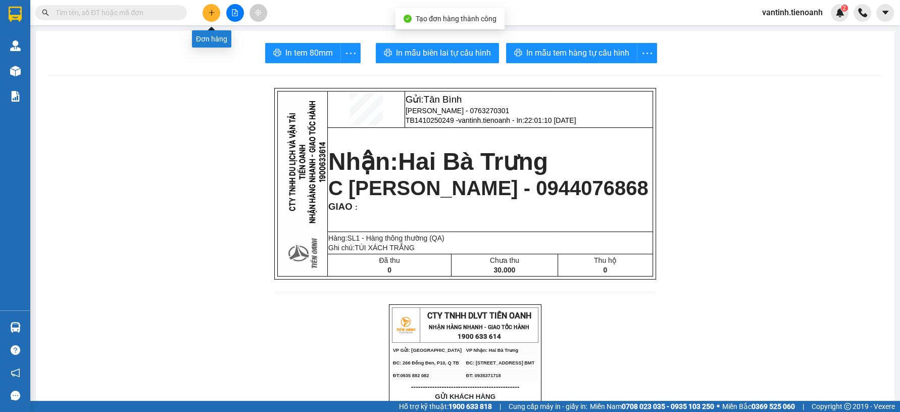
click at [213, 12] on icon "plus" at bounding box center [211, 12] width 7 height 7
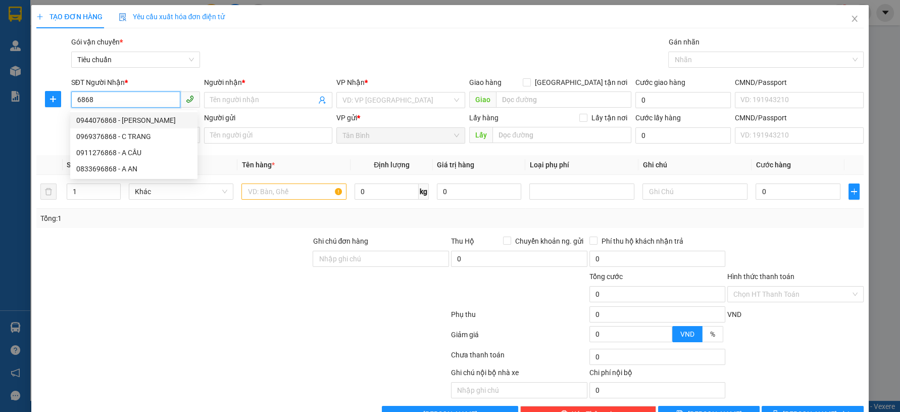
drag, startPoint x: 38, startPoint y: 200, endPoint x: 61, endPoint y: 216, distance: 27.9
drag, startPoint x: 61, startPoint y: 216, endPoint x: 260, endPoint y: 244, distance: 200.9
click at [262, 246] on div at bounding box center [173, 252] width 276 height 35
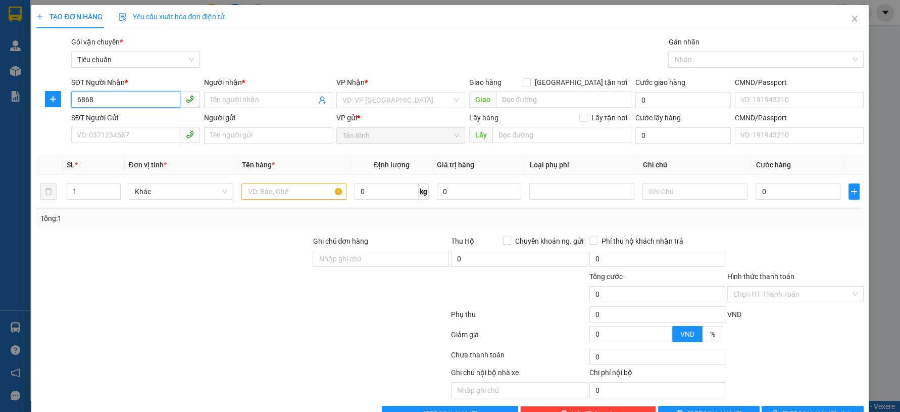
click at [158, 104] on input "6868" at bounding box center [125, 99] width 109 height 16
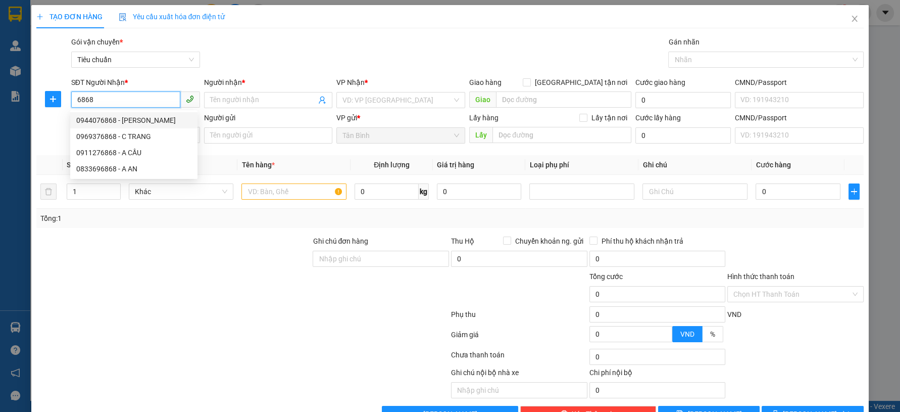
click at [155, 119] on div "0944076868 - C Vân" at bounding box center [133, 120] width 115 height 11
type input "0944076868"
type input "C Vân"
type input "30.000"
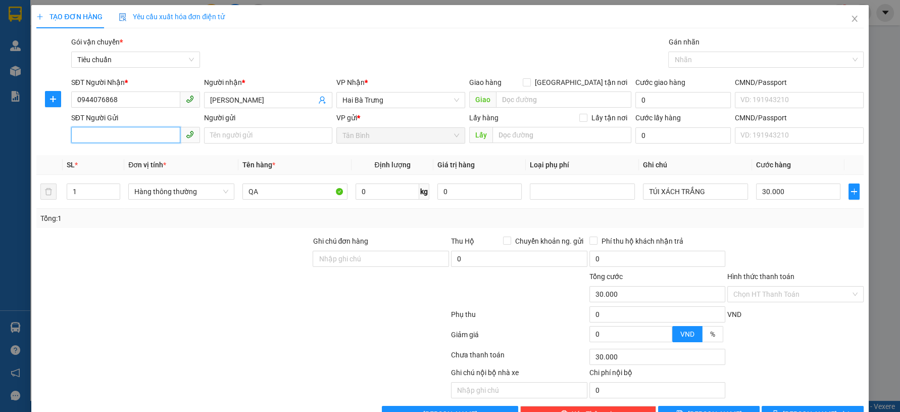
click at [151, 136] on input "SĐT Người Gửi" at bounding box center [125, 135] width 109 height 16
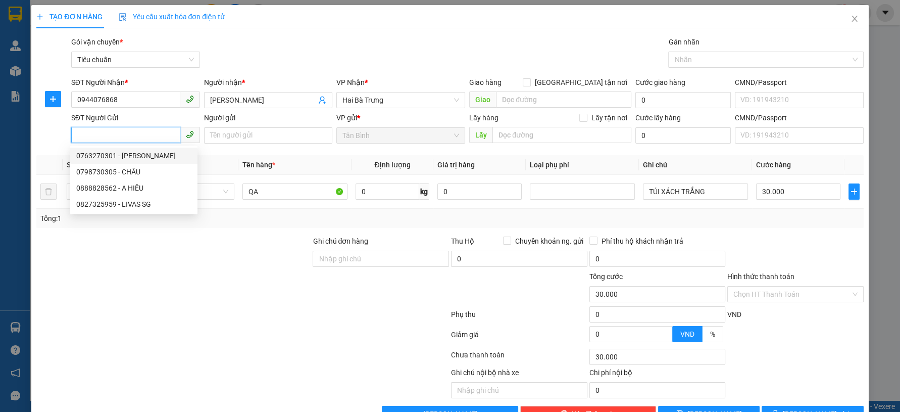
click at [152, 154] on div "0763270301 - MINH CHI" at bounding box center [133, 155] width 115 height 11
type input "0763270301"
type input "MINH CHI"
type input "241797777"
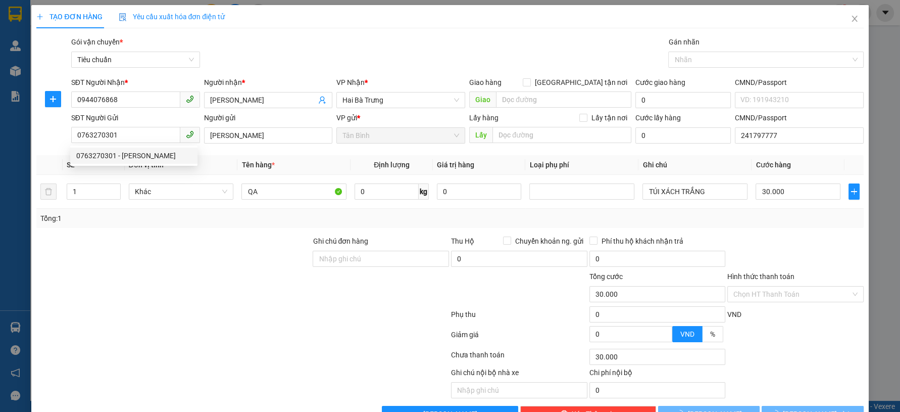
drag, startPoint x: 182, startPoint y: 238, endPoint x: 225, endPoint y: 213, distance: 50.2
click at [184, 239] on div at bounding box center [173, 252] width 276 height 35
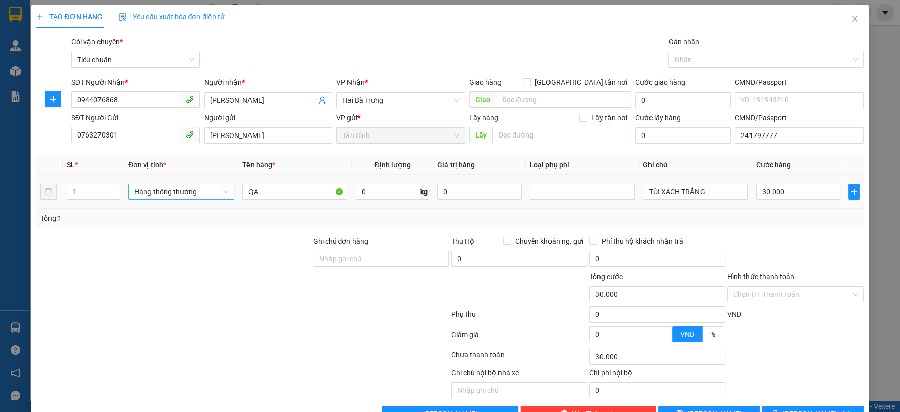
click at [199, 184] on span "Hàng thông thường" at bounding box center [181, 191] width 94 height 15
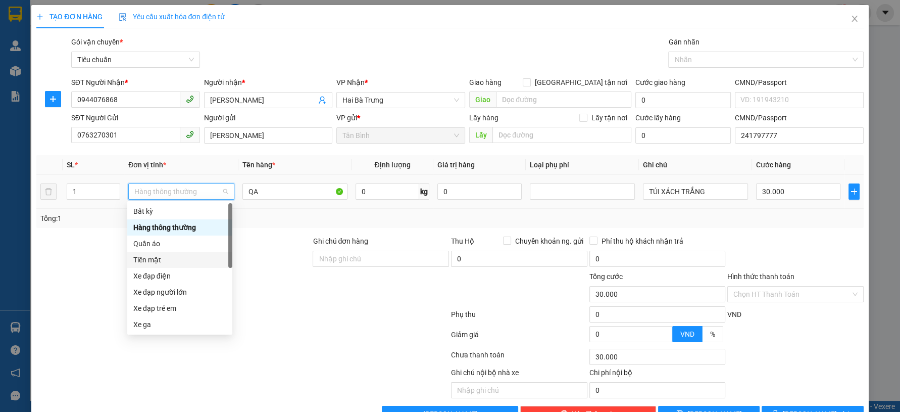
click at [164, 241] on div "Quần áo" at bounding box center [179, 243] width 93 height 11
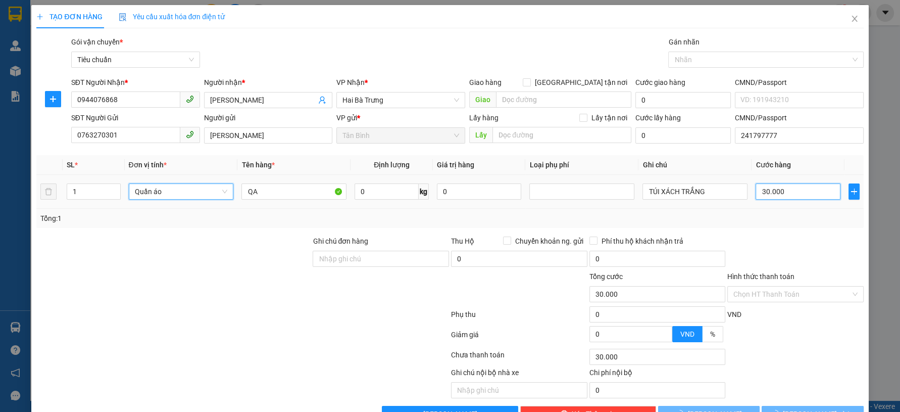
click at [788, 195] on input "30.000" at bounding box center [798, 191] width 84 height 16
type input "0"
type input "4"
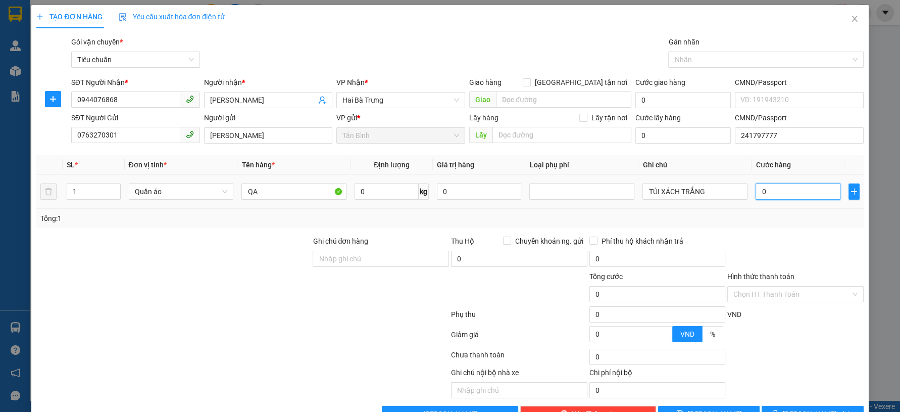
type input "4"
type input "04"
type input "40"
type input "040"
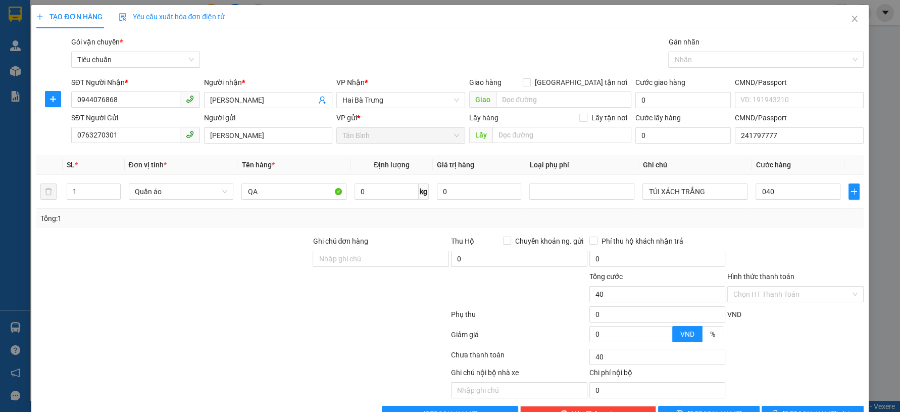
type input "40.000"
click at [769, 245] on div at bounding box center [795, 252] width 138 height 35
click at [782, 406] on button "[PERSON_NAME] và In" at bounding box center [813, 414] width 102 height 16
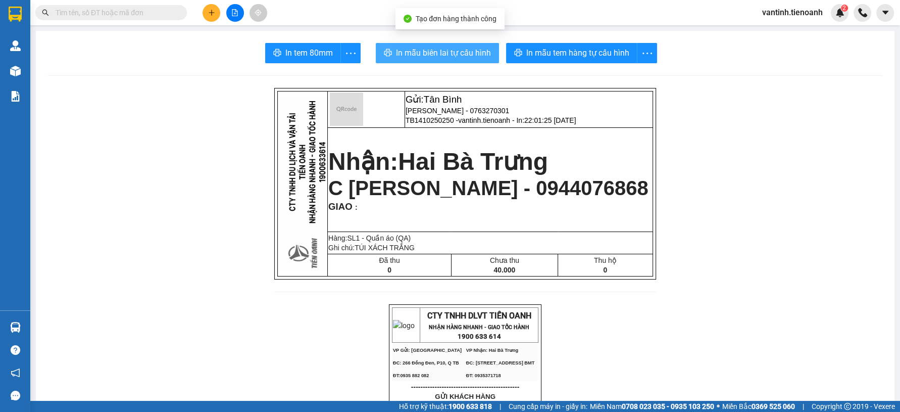
click at [457, 63] on button "In mẫu biên lai tự cấu hình" at bounding box center [437, 53] width 123 height 20
click at [458, 59] on span "In mẫu biên lai tự cấu hình" at bounding box center [443, 52] width 95 height 13
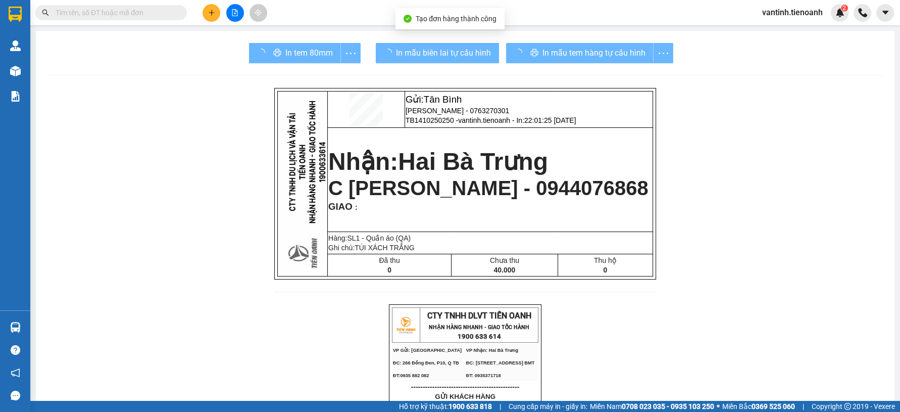
drag, startPoint x: 678, startPoint y: 355, endPoint x: 629, endPoint y: 201, distance: 161.3
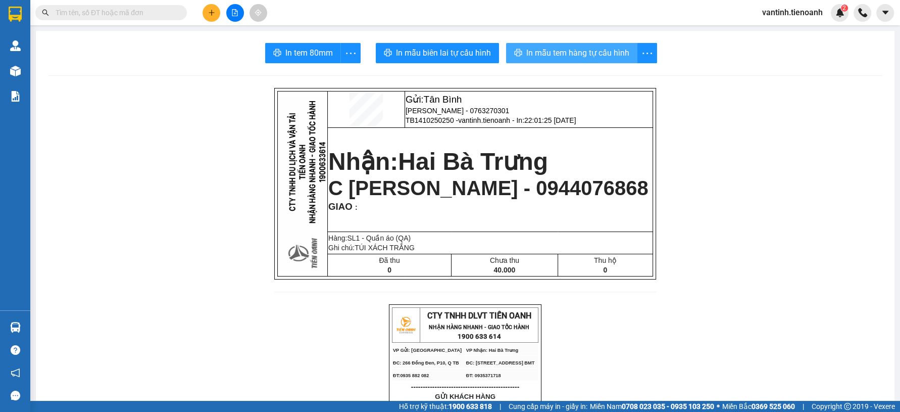
click at [578, 57] on span "In mẫu tem hàng tự cấu hình" at bounding box center [577, 52] width 103 height 13
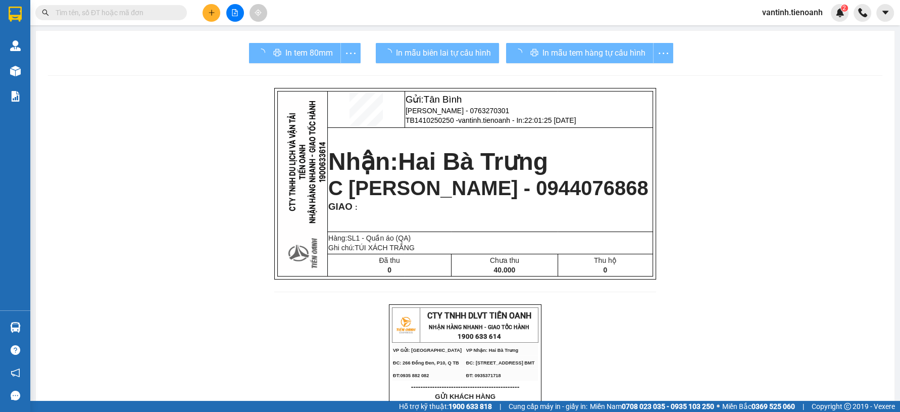
drag, startPoint x: 686, startPoint y: 356, endPoint x: 764, endPoint y: 293, distance: 100.2
